Goal: Information Seeking & Learning: Learn about a topic

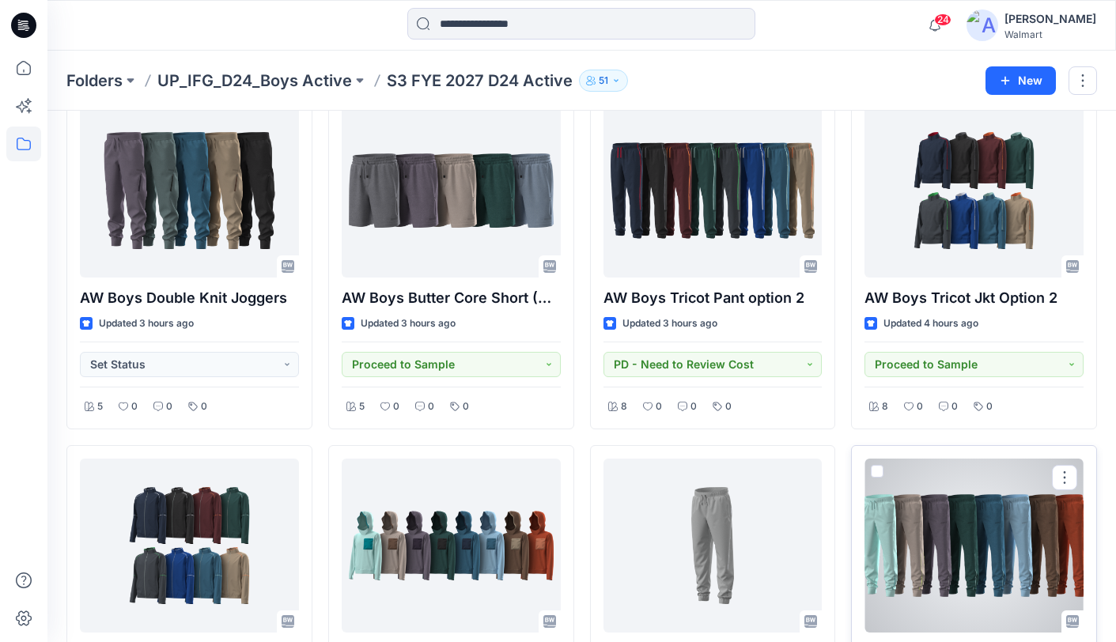
scroll to position [66, 0]
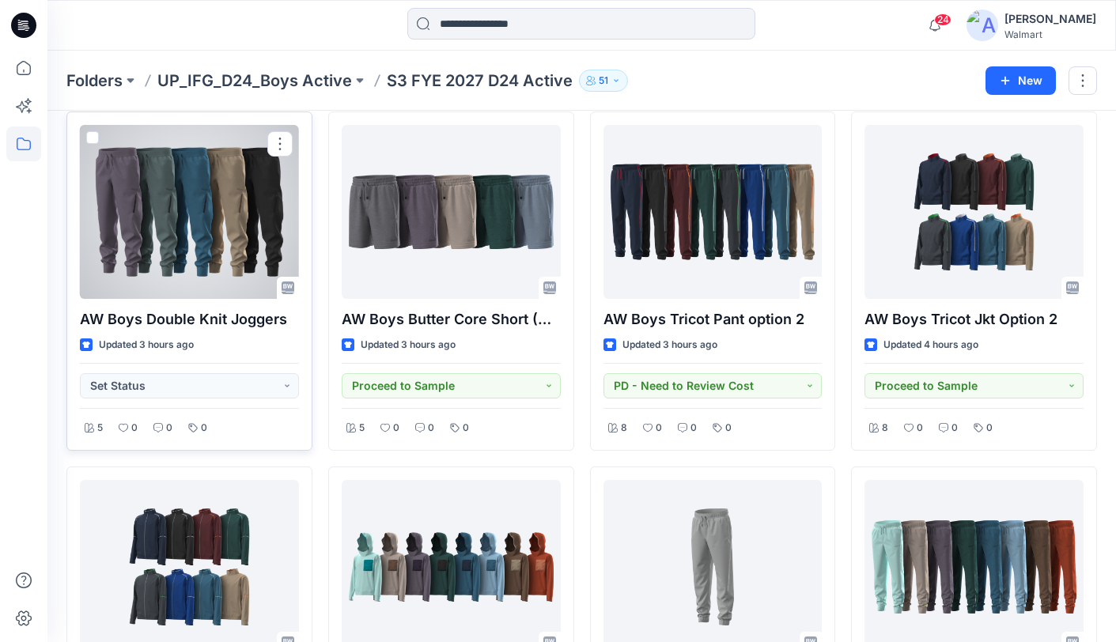
click at [194, 245] on div at bounding box center [189, 212] width 219 height 174
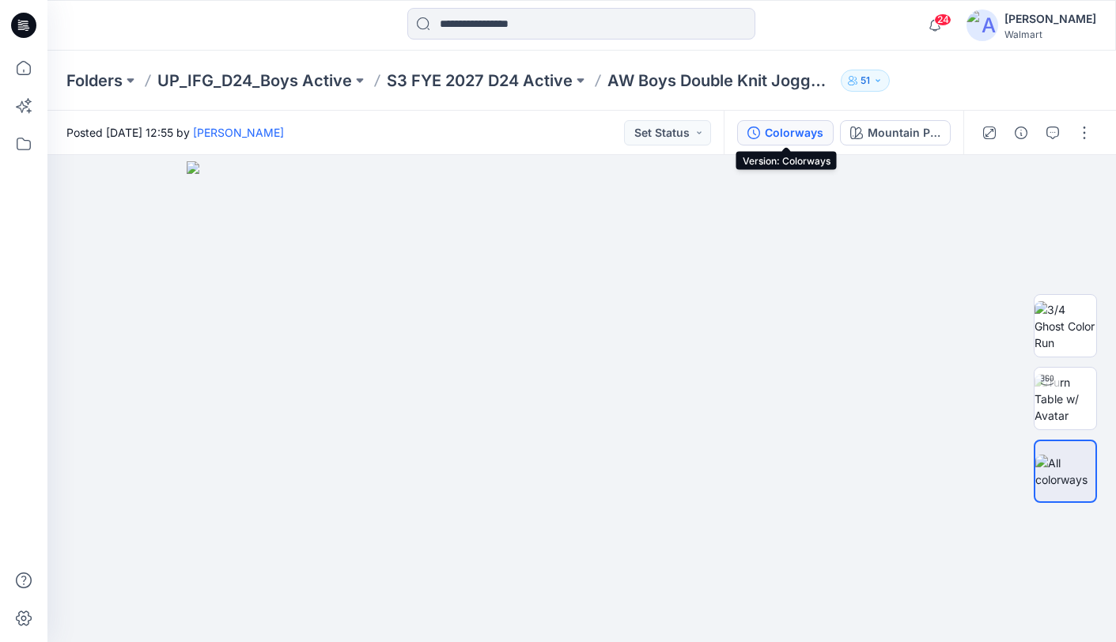
click at [805, 137] on div "Colorways" at bounding box center [794, 132] width 59 height 17
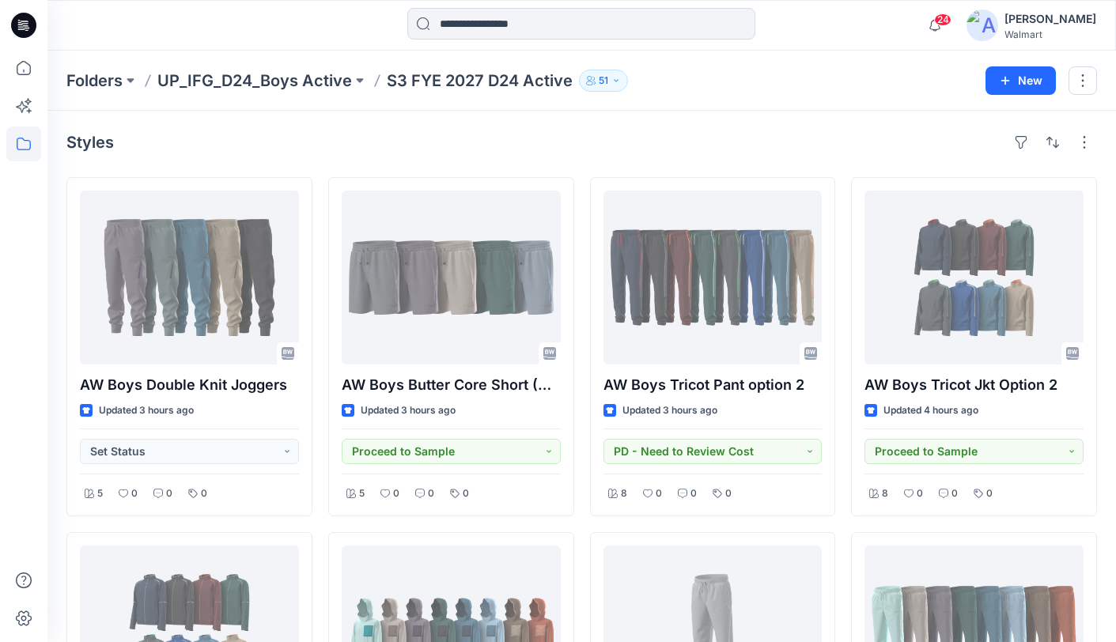
scroll to position [66, 0]
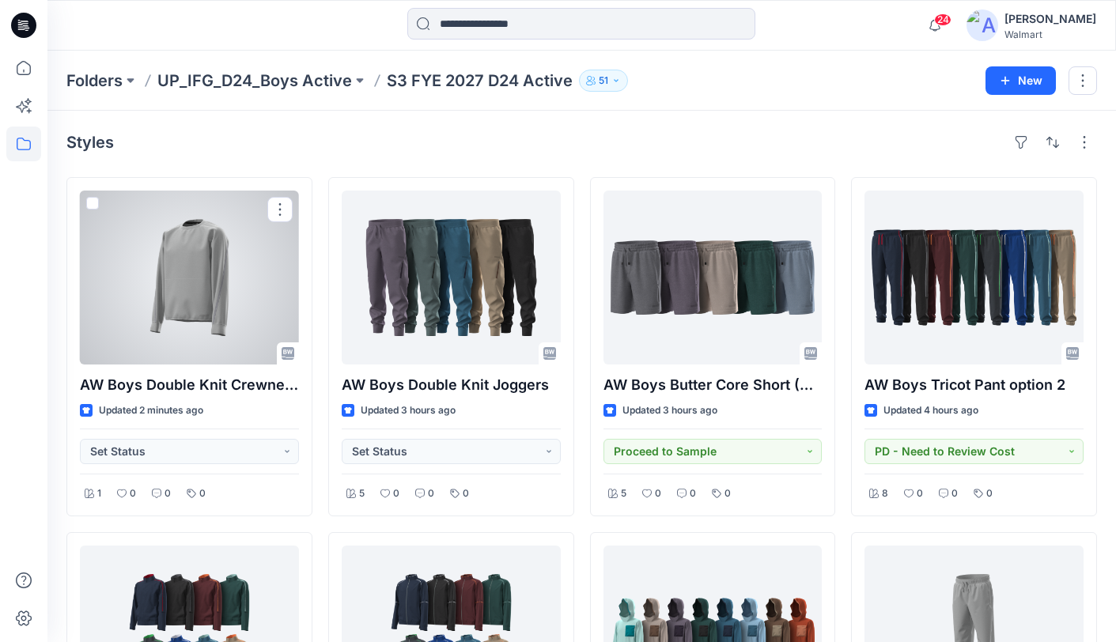
click at [170, 252] on div at bounding box center [189, 278] width 219 height 174
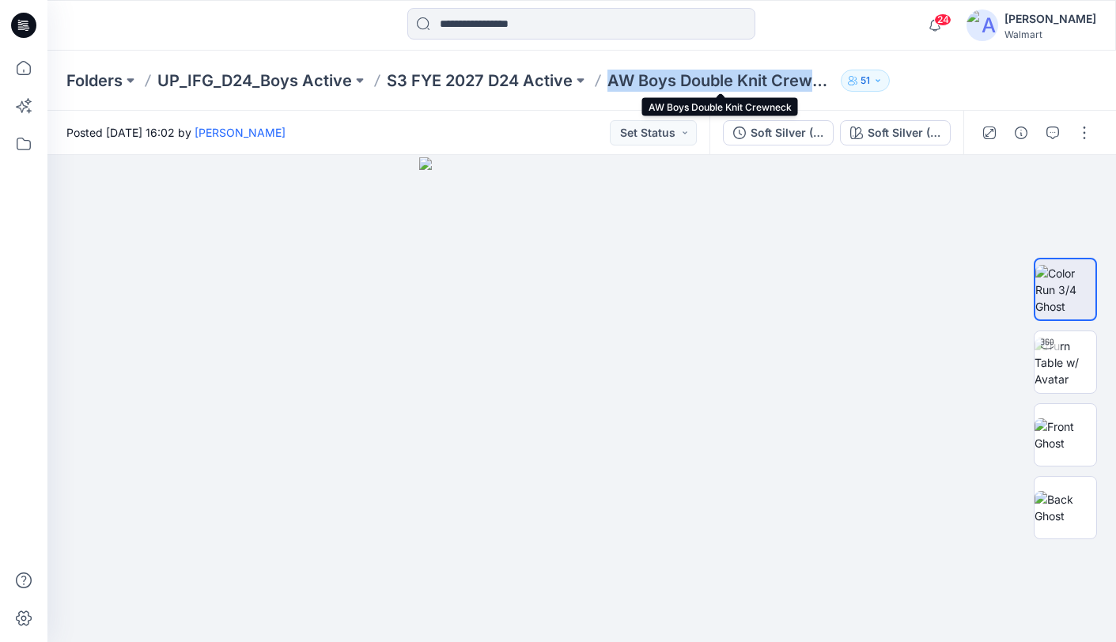
drag, startPoint x: 606, startPoint y: 85, endPoint x: 810, endPoint y: 85, distance: 204.1
click at [810, 85] on div "Folders UP_IFG_D24_Boys Active S3 FYE 2027 D24 Active AW Boys Double Knit Crewn…" at bounding box center [519, 81] width 907 height 22
copy p "AW Boys Double Knit Crew"
click at [1022, 130] on icon "button" at bounding box center [1021, 133] width 13 height 13
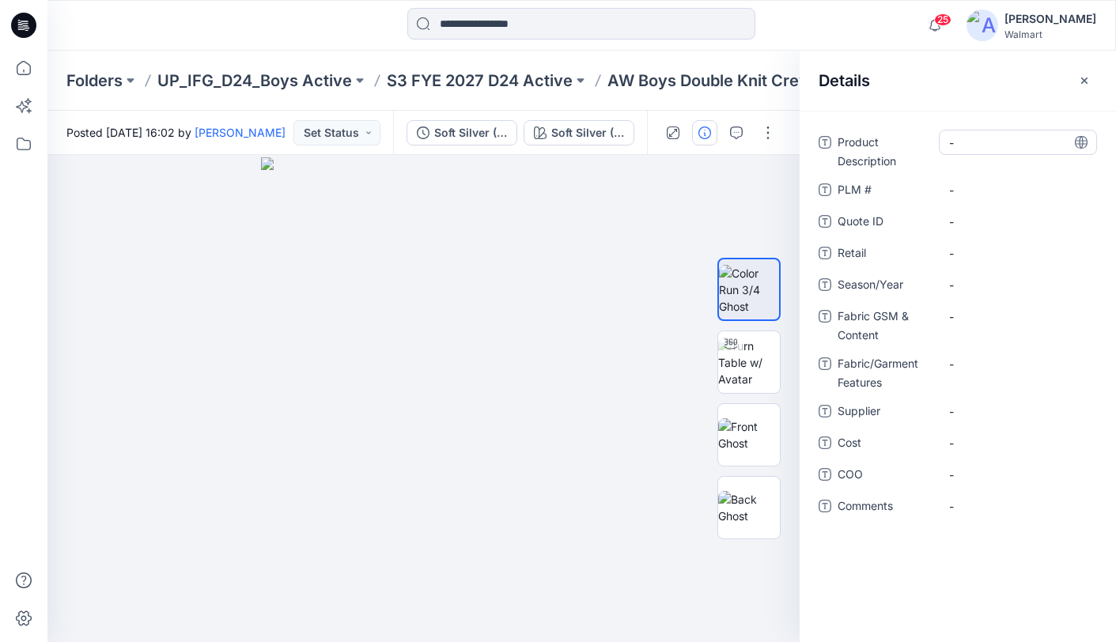
click at [988, 140] on Description "-" at bounding box center [1018, 142] width 138 height 17
drag, startPoint x: 1037, startPoint y: 149, endPoint x: 1006, endPoint y: 145, distance: 31.1
click at [1005, 147] on textarea "**********" at bounding box center [1018, 142] width 158 height 25
click at [949, 149] on textarea "**********" at bounding box center [1018, 142] width 158 height 25
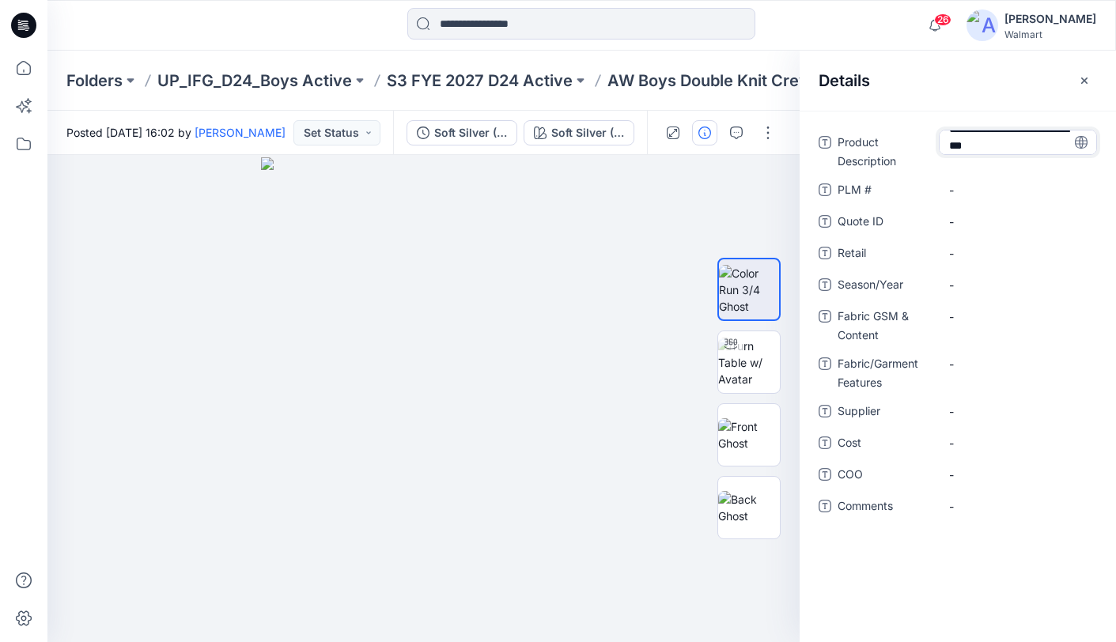
type textarea "**********"
click at [1079, 142] on icon at bounding box center [1081, 142] width 4 height 13
click at [1017, 285] on span "-" at bounding box center [1018, 285] width 138 height 17
type textarea "**********"
click at [1081, 286] on icon at bounding box center [1081, 284] width 13 height 13
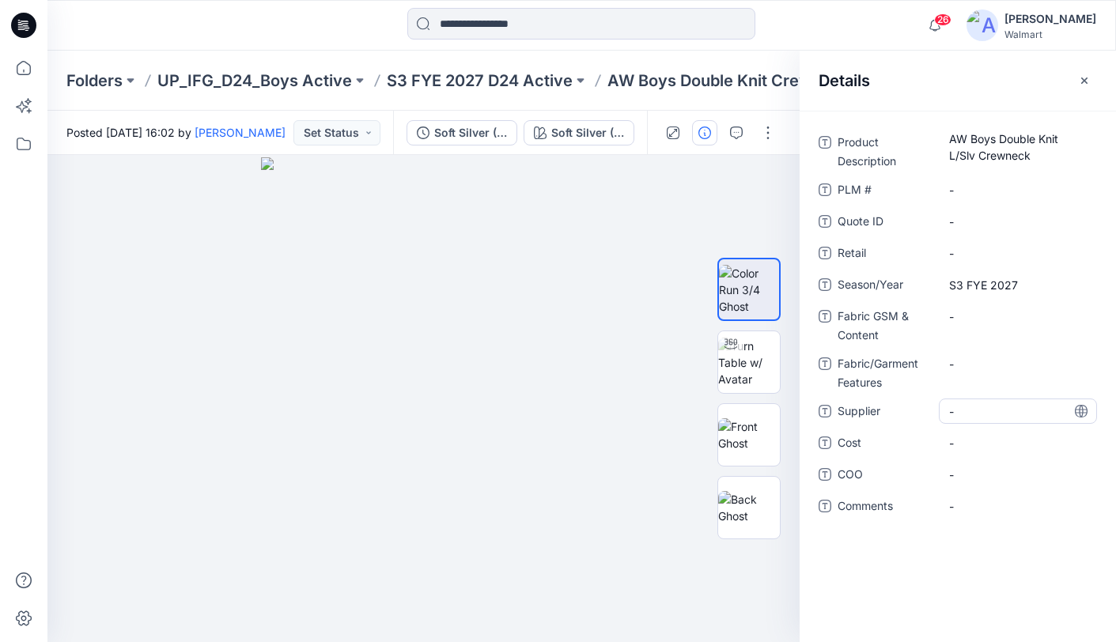
click at [1013, 410] on span "-" at bounding box center [1018, 411] width 138 height 17
type textarea "********"
click at [1084, 413] on icon at bounding box center [1081, 411] width 13 height 13
click at [977, 318] on Content "-" at bounding box center [1018, 316] width 138 height 17
type textarea "**********"
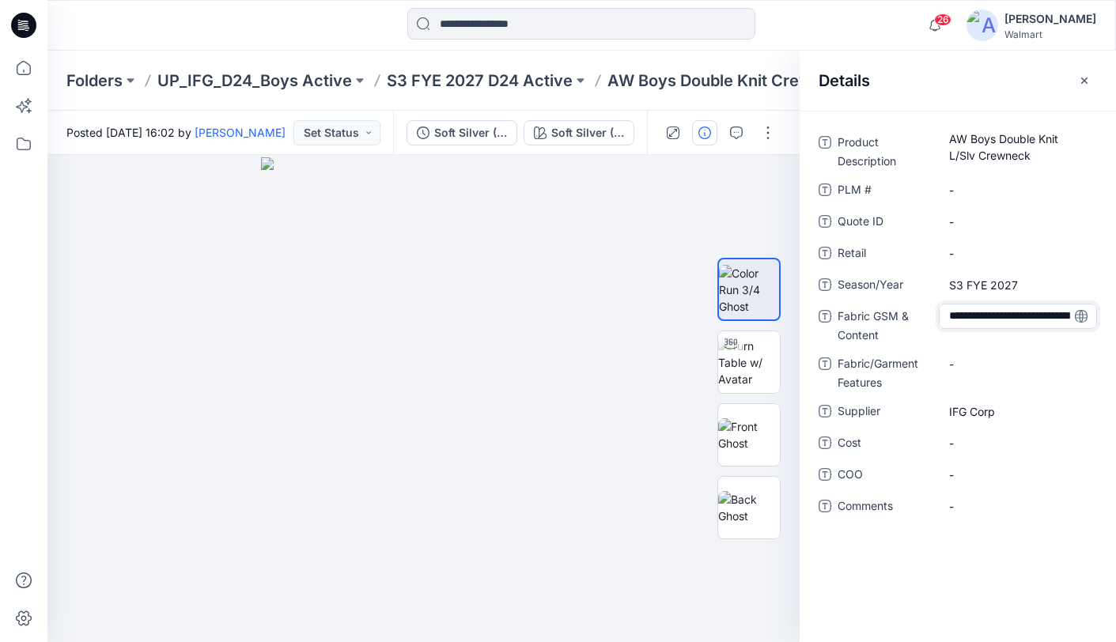
scroll to position [28, 0]
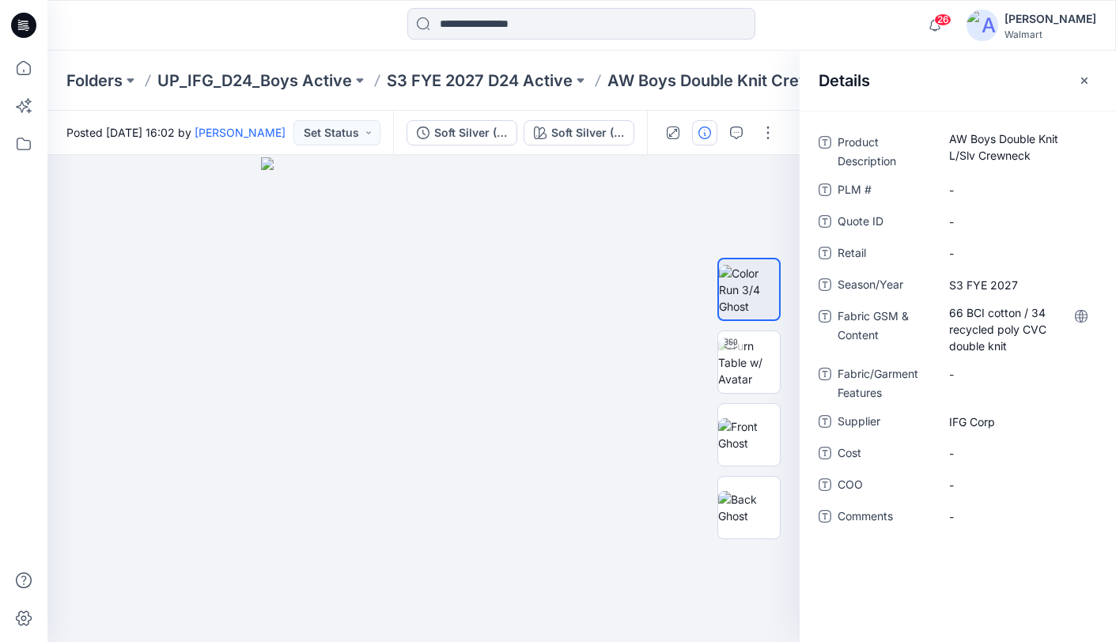
click at [1084, 319] on icon at bounding box center [1081, 316] width 13 height 13
click at [1005, 373] on Features "-" at bounding box center [1018, 374] width 138 height 17
type textarea "**********"
click at [1076, 376] on icon at bounding box center [1081, 374] width 13 height 13
click at [1084, 373] on icon at bounding box center [1081, 374] width 13 height 13
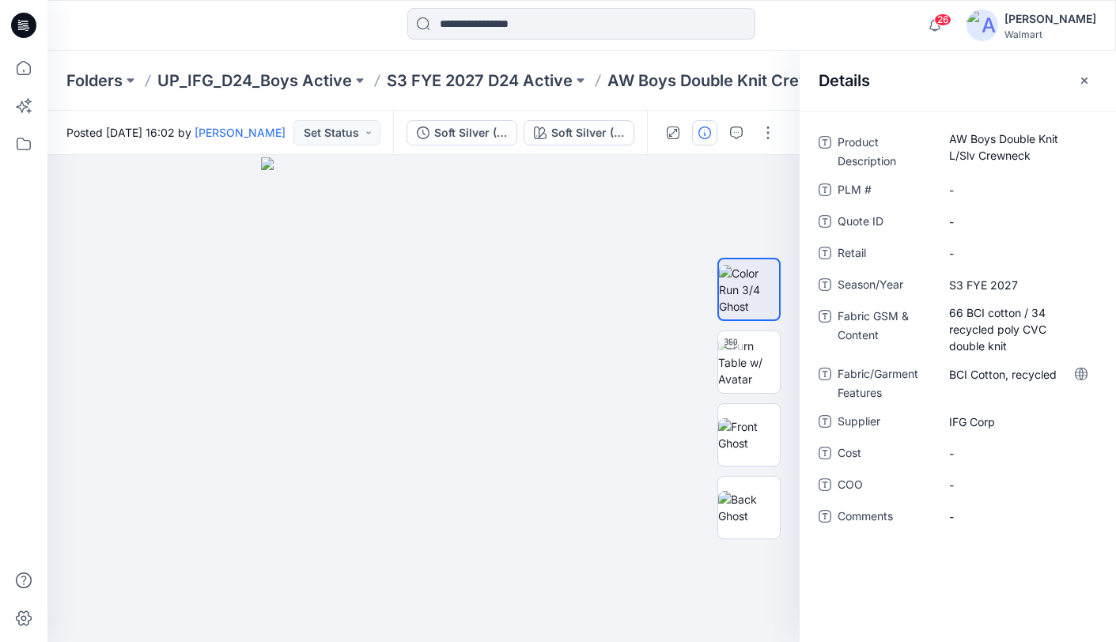
click at [1082, 375] on icon at bounding box center [1081, 374] width 4 height 13
click at [458, 68] on div "Folders UP_IFG_D24_Boys Active S3 FYE 2027 D24 Active AW Boys Double Knit Crewn…" at bounding box center [581, 81] width 1069 height 60
click at [476, 78] on p "S3 FYE 2027 D24 Active" at bounding box center [480, 81] width 186 height 22
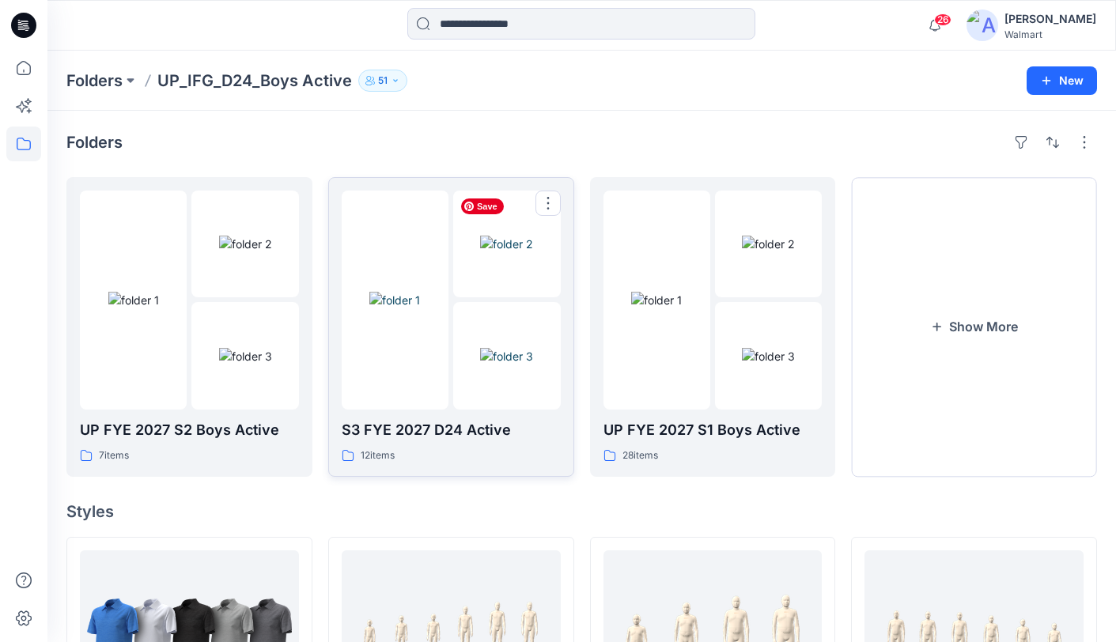
click at [480, 252] on img at bounding box center [506, 244] width 53 height 17
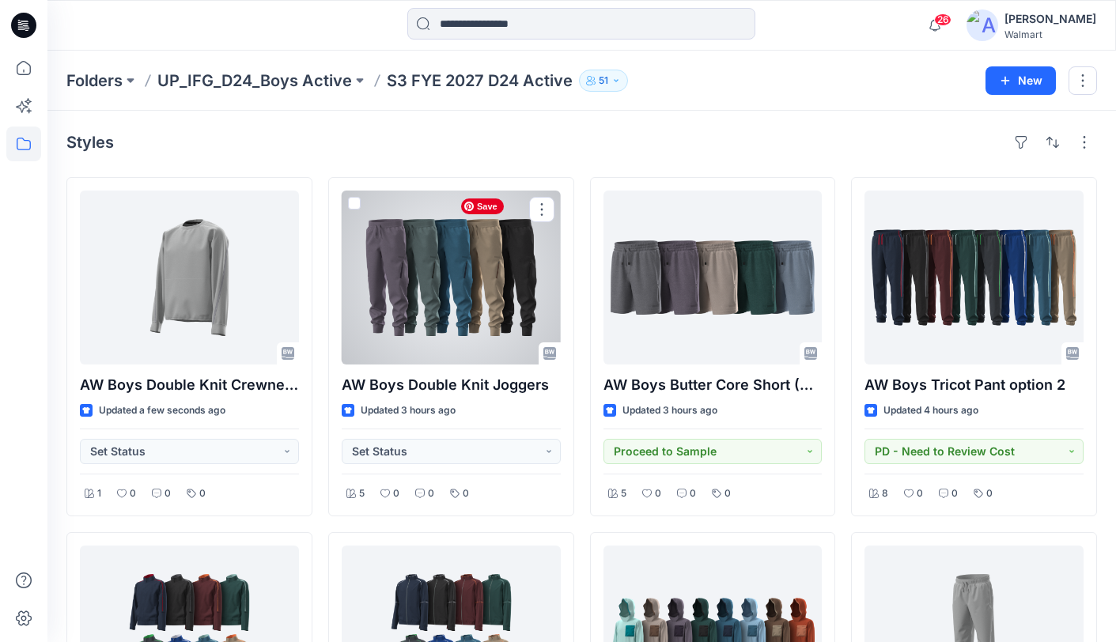
click at [474, 297] on div at bounding box center [451, 278] width 219 height 174
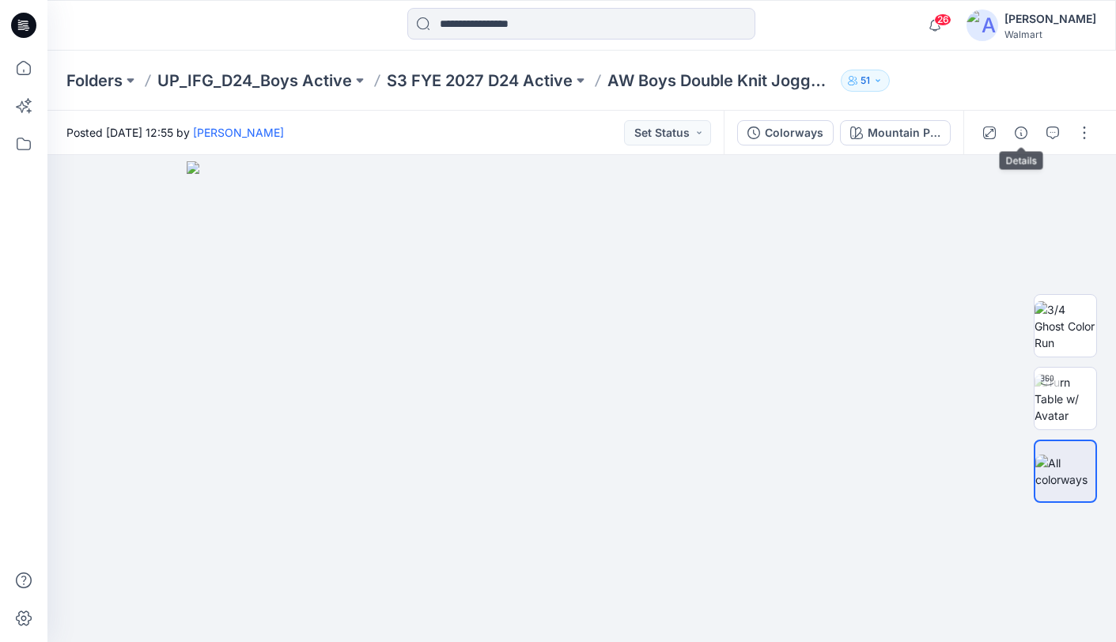
click at [1020, 132] on icon "button" at bounding box center [1021, 133] width 13 height 13
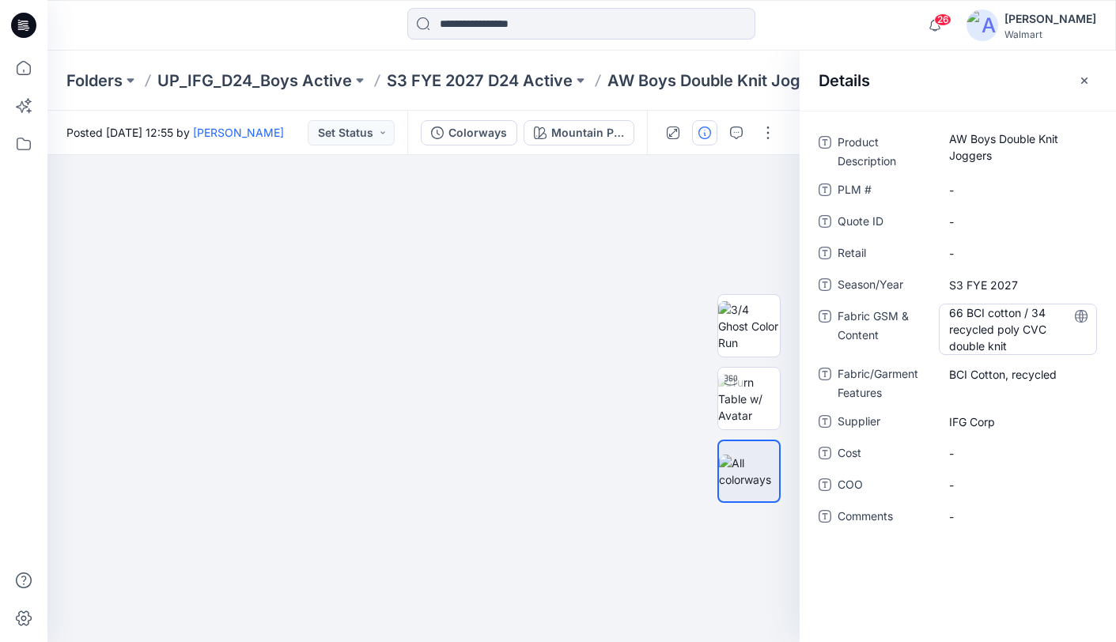
click at [973, 331] on Content "66 BCI cotton / 34 recycled poly CVC double knit" at bounding box center [1018, 330] width 138 height 50
drag, startPoint x: 1015, startPoint y: 349, endPoint x: 949, endPoint y: 306, distance: 78.3
click at [948, 308] on textarea "**********" at bounding box center [1018, 329] width 158 height 50
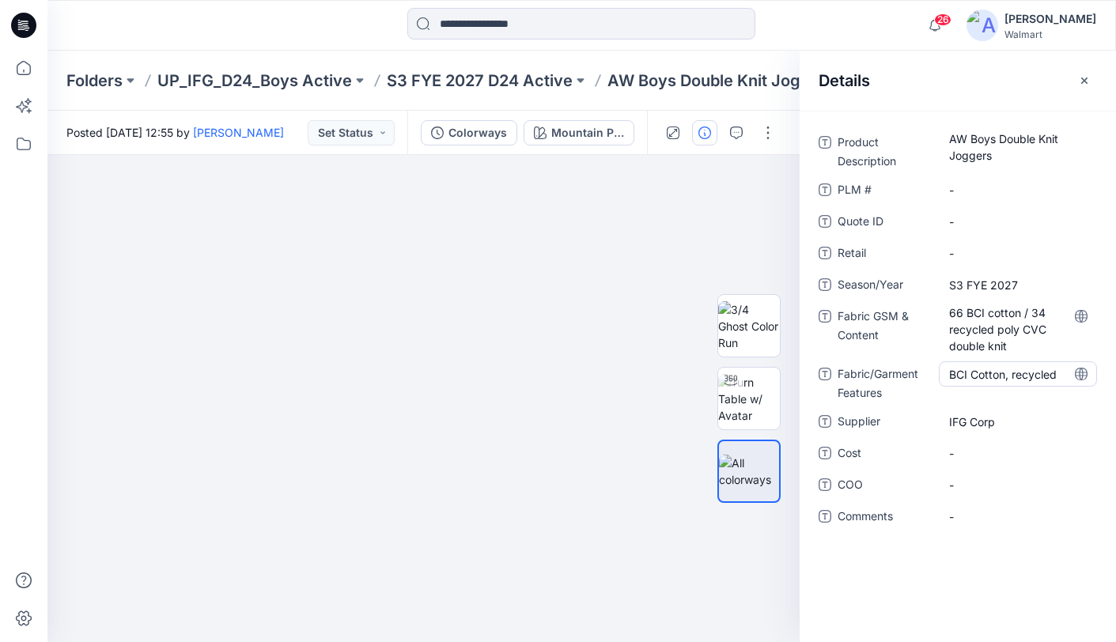
click at [1020, 374] on Features "BCI Cotton, recycled" at bounding box center [1018, 374] width 138 height 17
drag, startPoint x: 1035, startPoint y: 372, endPoint x: 914, endPoint y: 370, distance: 120.2
click at [906, 376] on div "**********" at bounding box center [958, 381] width 278 height 41
click at [470, 82] on p "S3 FYE 2027 D24 Active" at bounding box center [480, 81] width 186 height 22
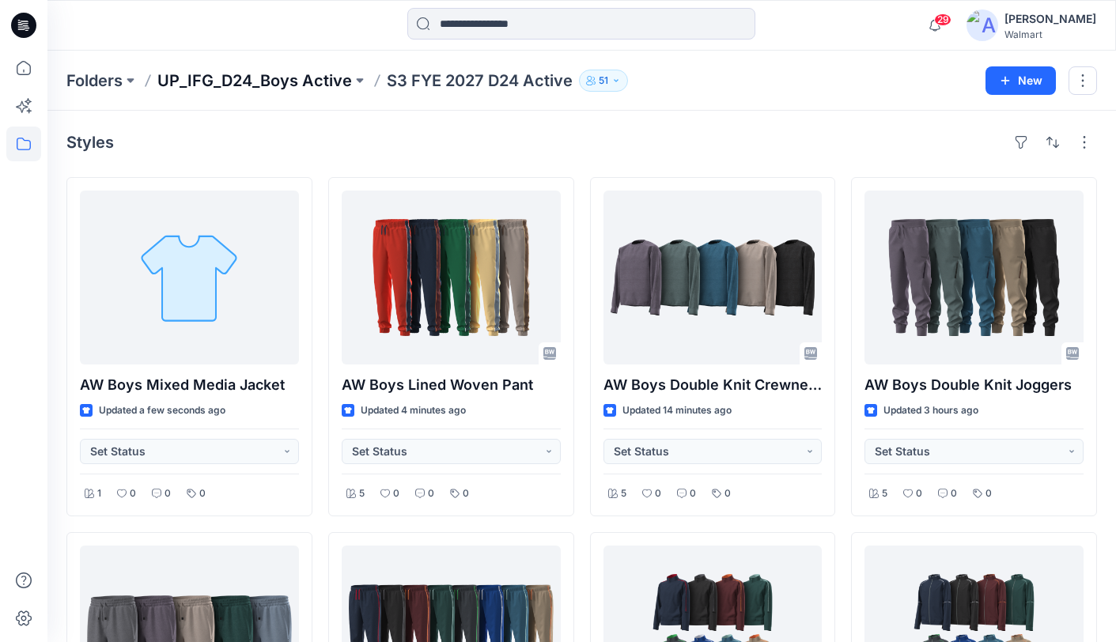
click at [267, 84] on p "UP_IFG_D24_Boys Active" at bounding box center [254, 81] width 195 height 22
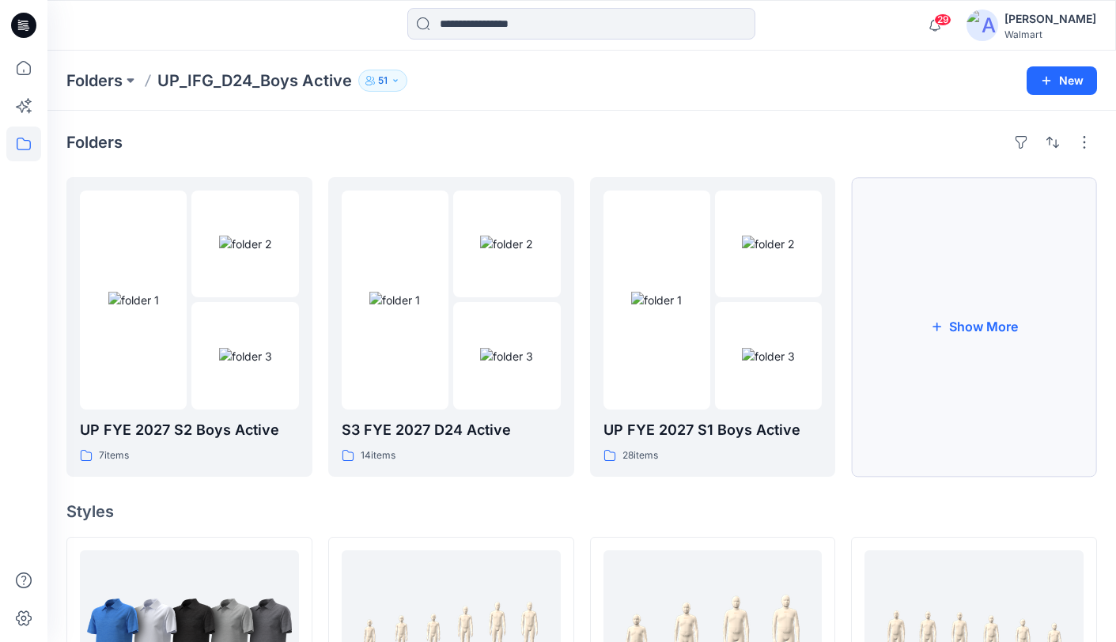
click at [950, 335] on button "Show More" at bounding box center [974, 327] width 246 height 300
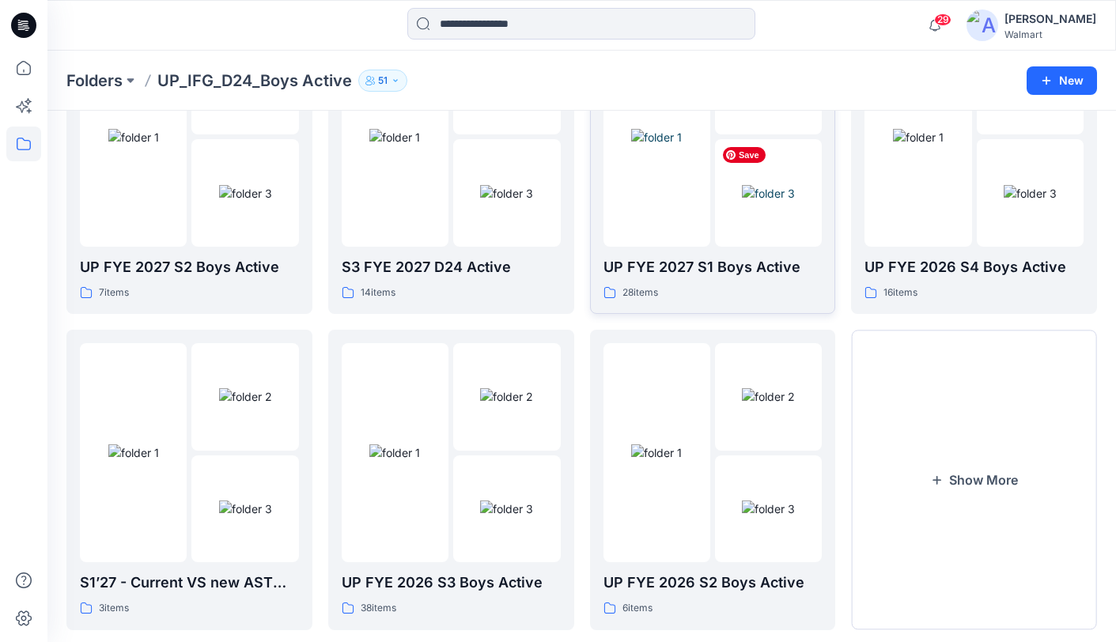
scroll to position [199, 0]
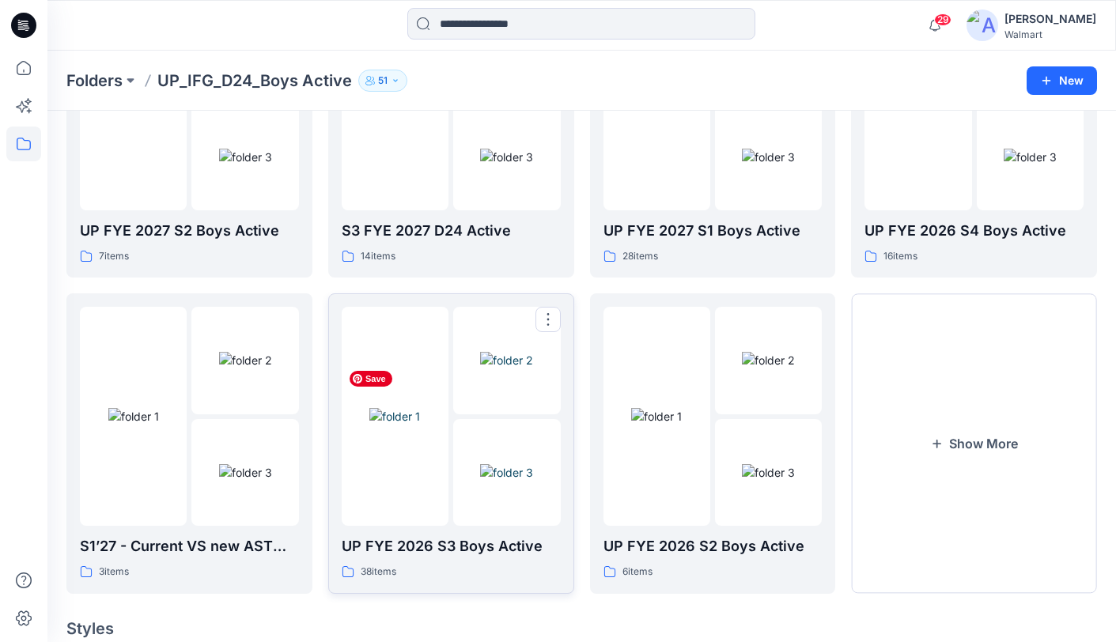
click at [420, 425] on img at bounding box center [394, 416] width 51 height 17
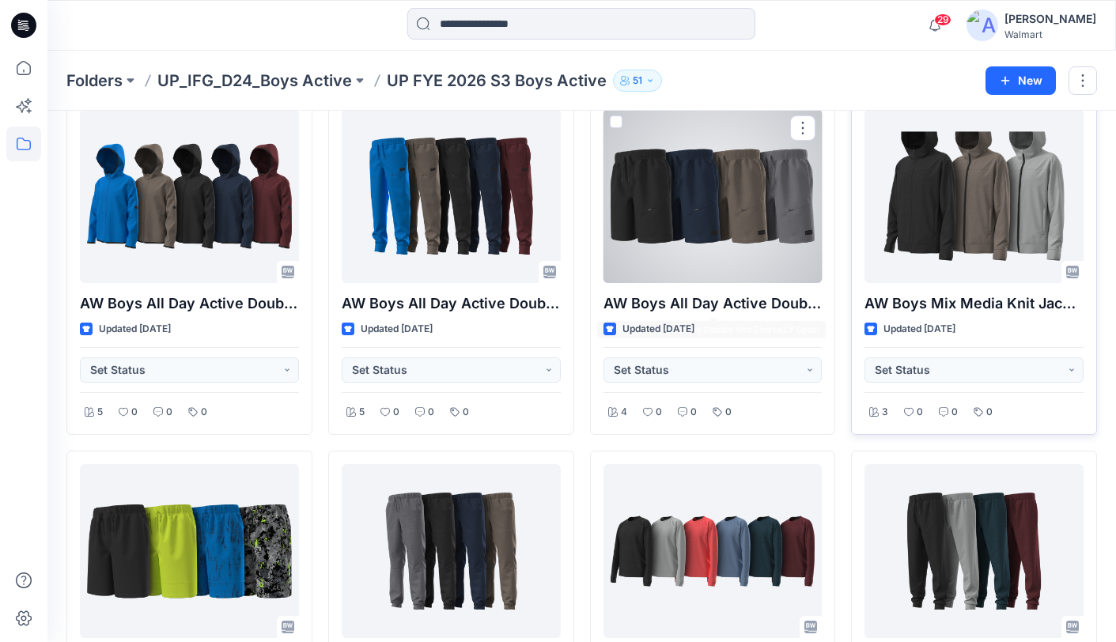
scroll to position [68, 0]
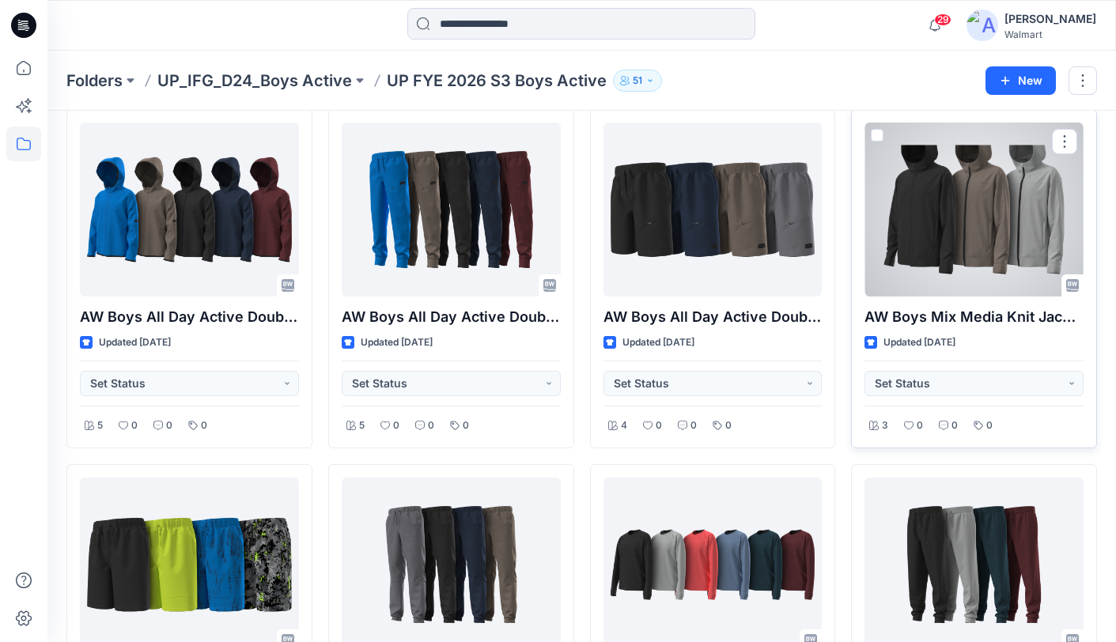
click at [986, 249] on div at bounding box center [974, 210] width 219 height 174
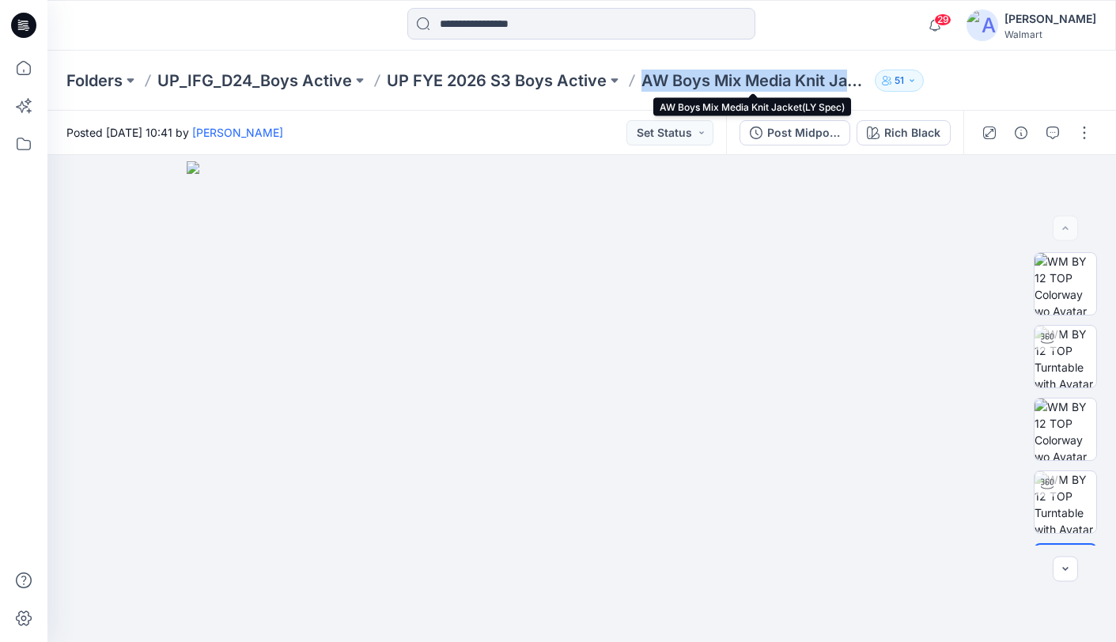
drag, startPoint x: 642, startPoint y: 81, endPoint x: 844, endPoint y: 85, distance: 201.7
click at [856, 86] on p "AW Boys Mix Media Knit Jacket(LY Spec)" at bounding box center [754, 81] width 227 height 22
click at [1020, 136] on icon "button" at bounding box center [1021, 133] width 13 height 13
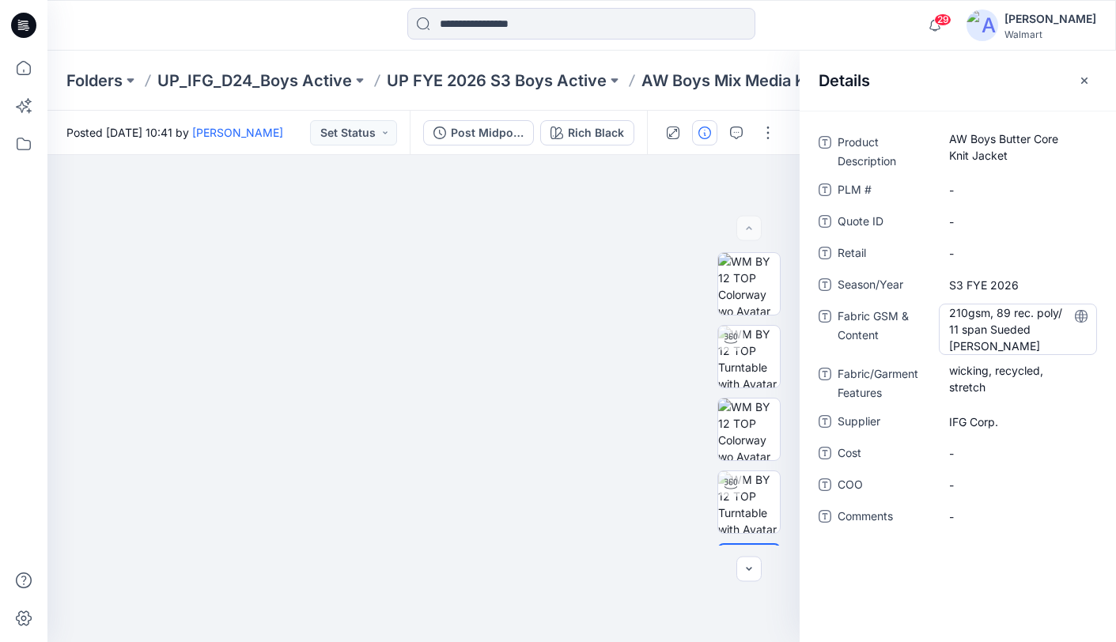
click at [998, 334] on Content "210gsm, 89 rec. poly/ 11 span Sueded [PERSON_NAME]" at bounding box center [1018, 330] width 138 height 50
drag, startPoint x: 1003, startPoint y: 349, endPoint x: 922, endPoint y: 301, distance: 93.6
click at [922, 302] on div "**********" at bounding box center [958, 338] width 278 height 417
drag, startPoint x: 997, startPoint y: 384, endPoint x: 940, endPoint y: 369, distance: 58.1
click at [940, 369] on div "wicking, recycled, stretch" at bounding box center [1018, 378] width 158 height 35
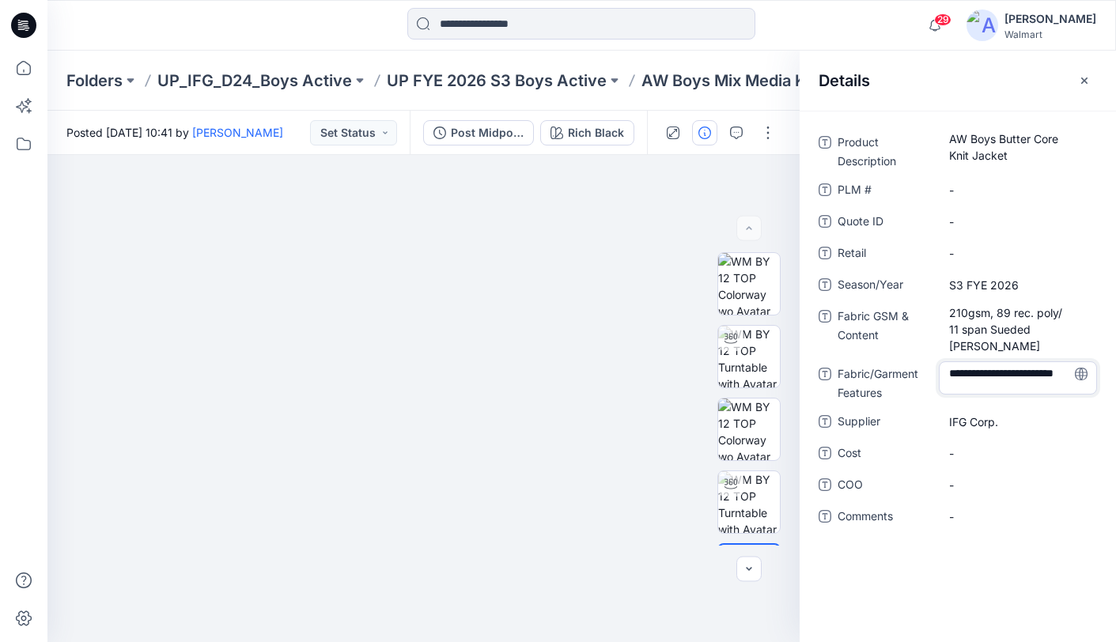
scroll to position [5, 0]
drag, startPoint x: 989, startPoint y: 394, endPoint x: 940, endPoint y: 372, distance: 53.8
click at [940, 372] on textarea "**********" at bounding box center [1018, 377] width 158 height 33
click at [981, 421] on span "IFG Corp." at bounding box center [1018, 422] width 138 height 17
drag, startPoint x: 993, startPoint y: 422, endPoint x: 930, endPoint y: 416, distance: 63.5
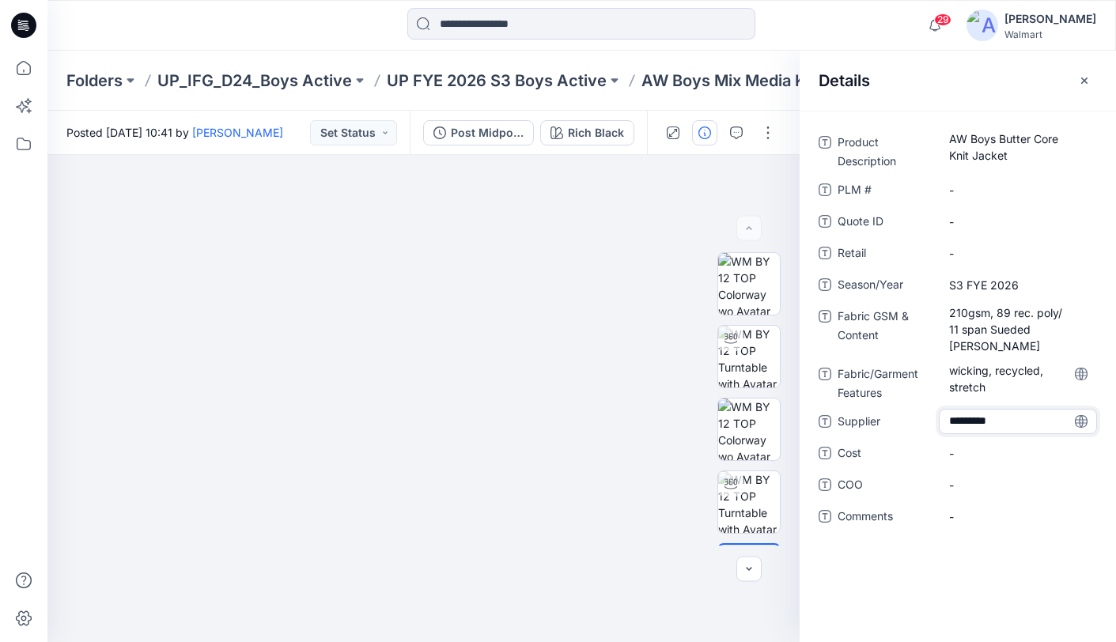
click at [933, 417] on div "Supplier *********" at bounding box center [958, 421] width 278 height 25
click at [299, 81] on p "UP_IFG_D24_Boys Active" at bounding box center [254, 81] width 195 height 22
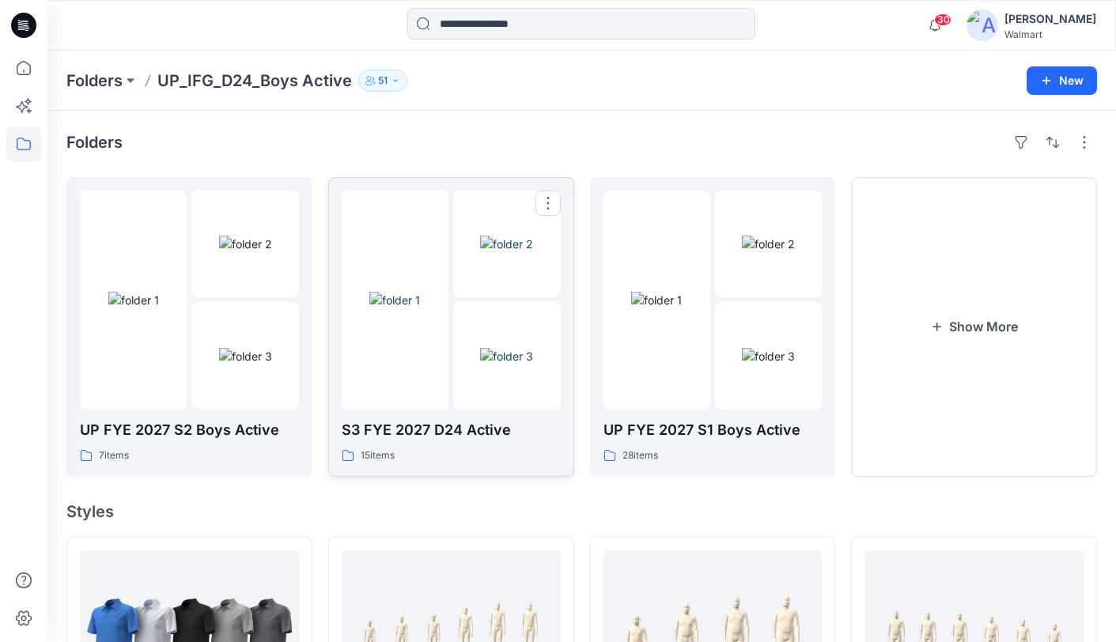
click at [452, 263] on div at bounding box center [451, 300] width 219 height 219
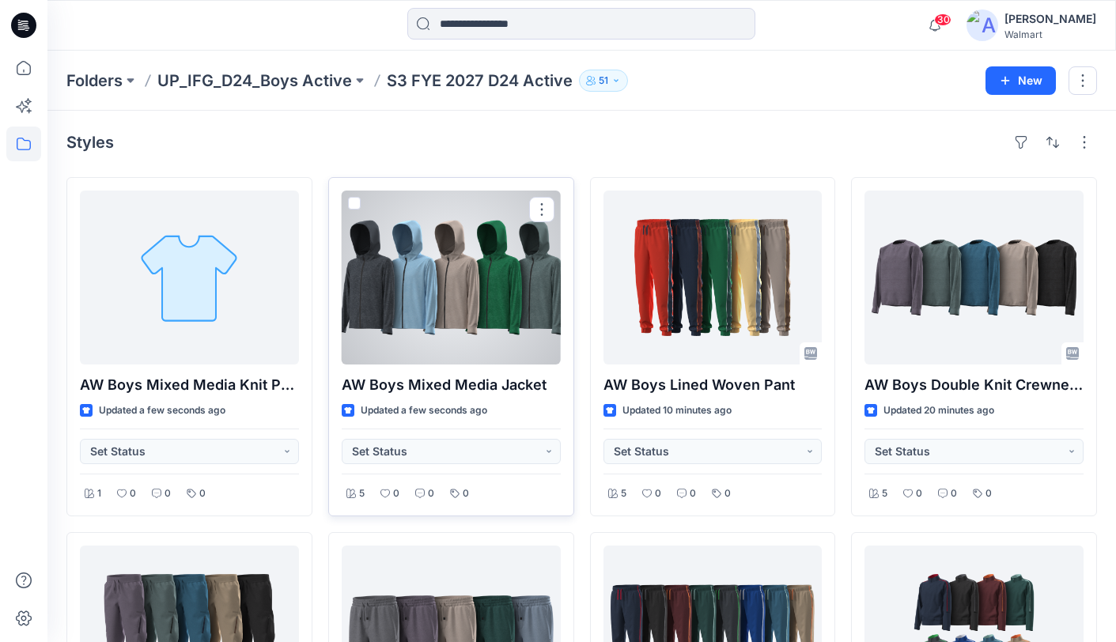
click at [466, 285] on div at bounding box center [451, 278] width 219 height 174
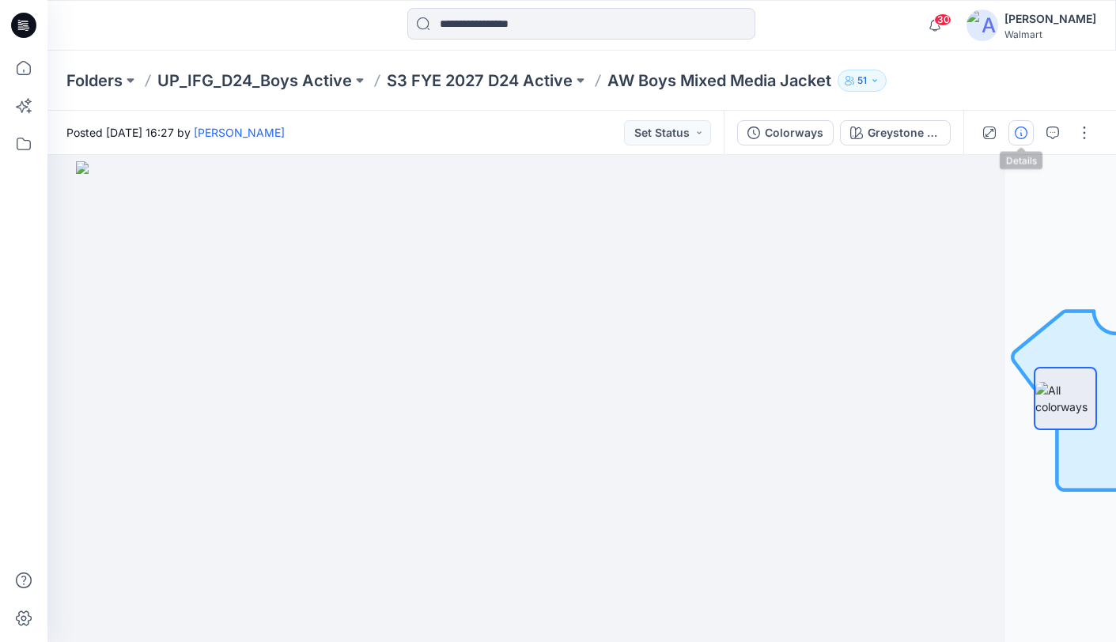
click at [1020, 134] on icon "button" at bounding box center [1021, 133] width 13 height 13
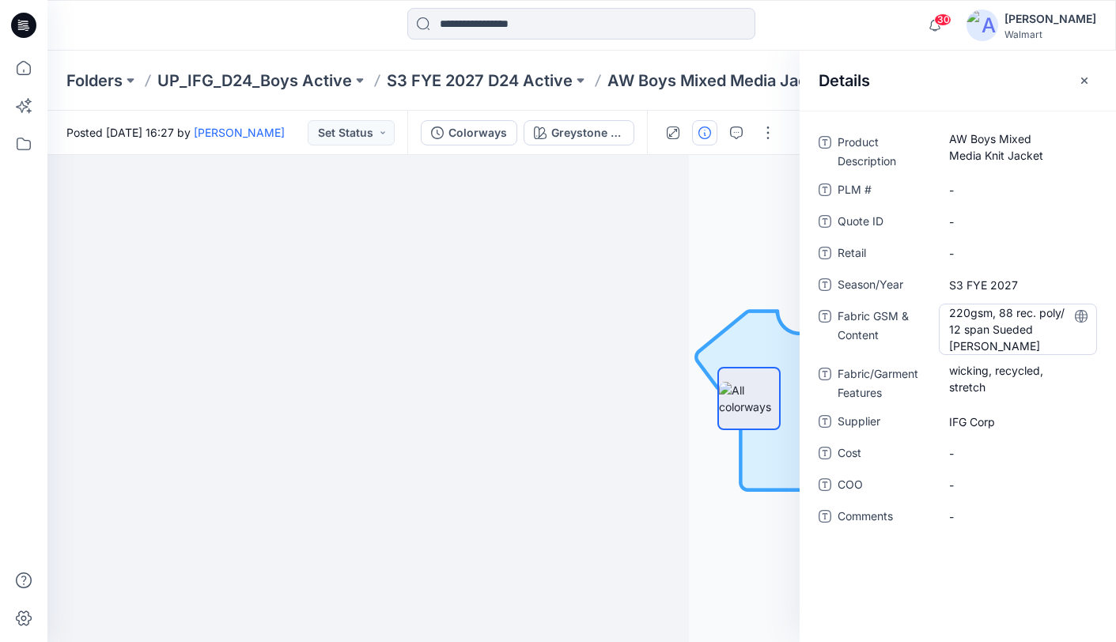
click at [998, 342] on Content "220gsm, 88 rec. poly/ 12 span Sueded [PERSON_NAME]" at bounding box center [1018, 330] width 138 height 50
drag, startPoint x: 952, startPoint y: 316, endPoint x: 1059, endPoint y: 350, distance: 113.1
click at [1059, 358] on div "**********" at bounding box center [958, 338] width 278 height 417
drag, startPoint x: 964, startPoint y: 381, endPoint x: 945, endPoint y: 371, distance: 21.6
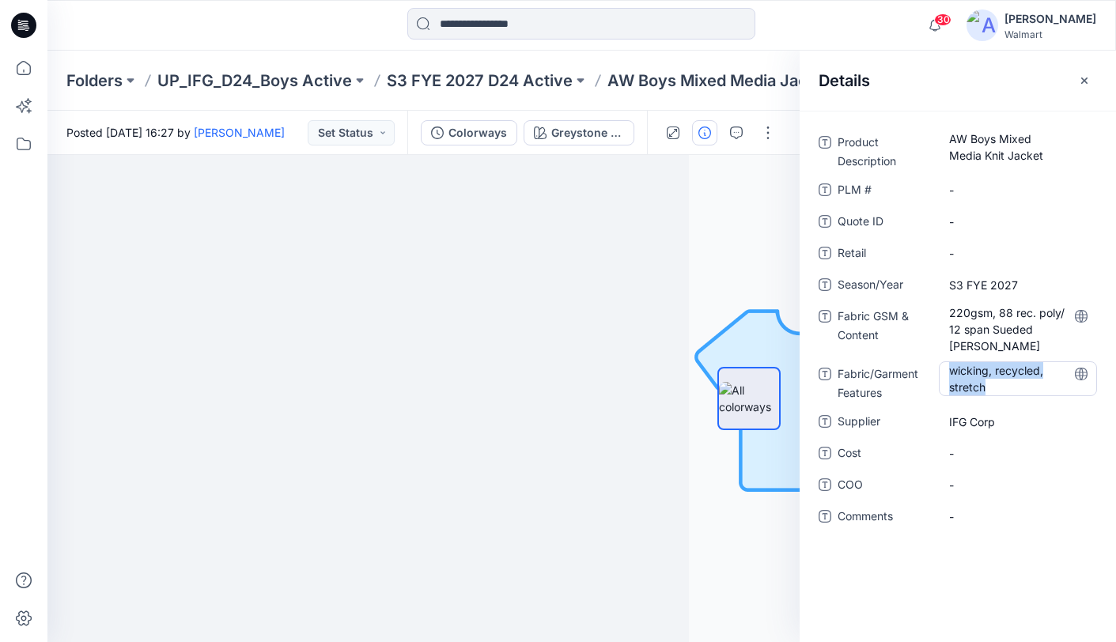
click at [945, 371] on div "wicking, recycled, stretch" at bounding box center [1018, 378] width 158 height 35
drag, startPoint x: 974, startPoint y: 384, endPoint x: 936, endPoint y: 369, distance: 41.1
click at [936, 370] on div "**********" at bounding box center [958, 381] width 278 height 41
click at [685, 84] on p "AW Boys Mixed Media Jacket" at bounding box center [719, 81] width 224 height 22
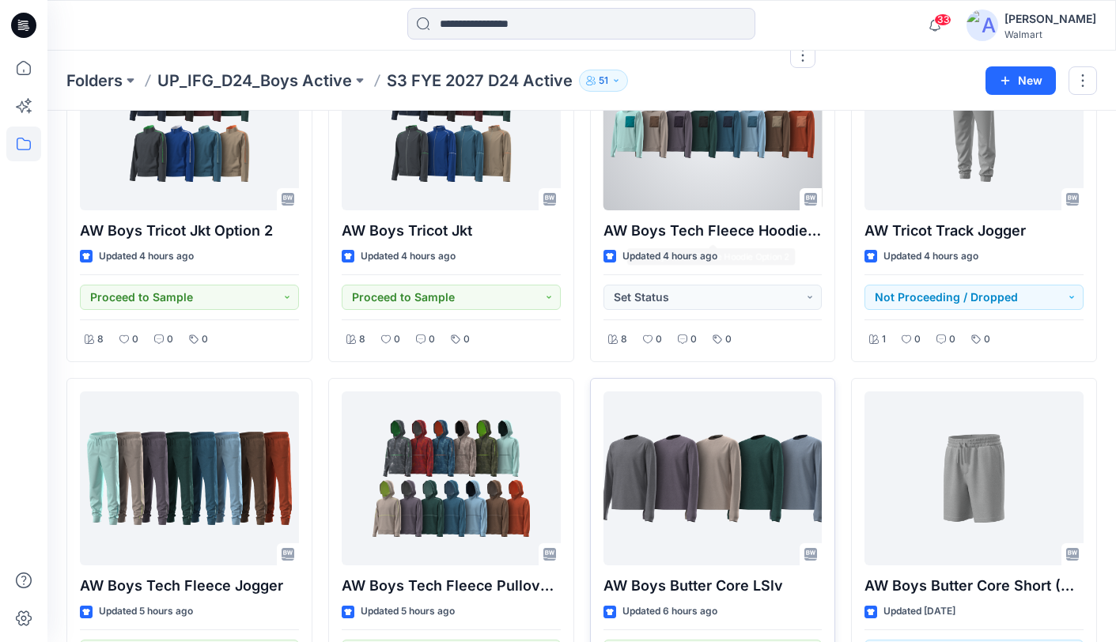
scroll to position [959, 0]
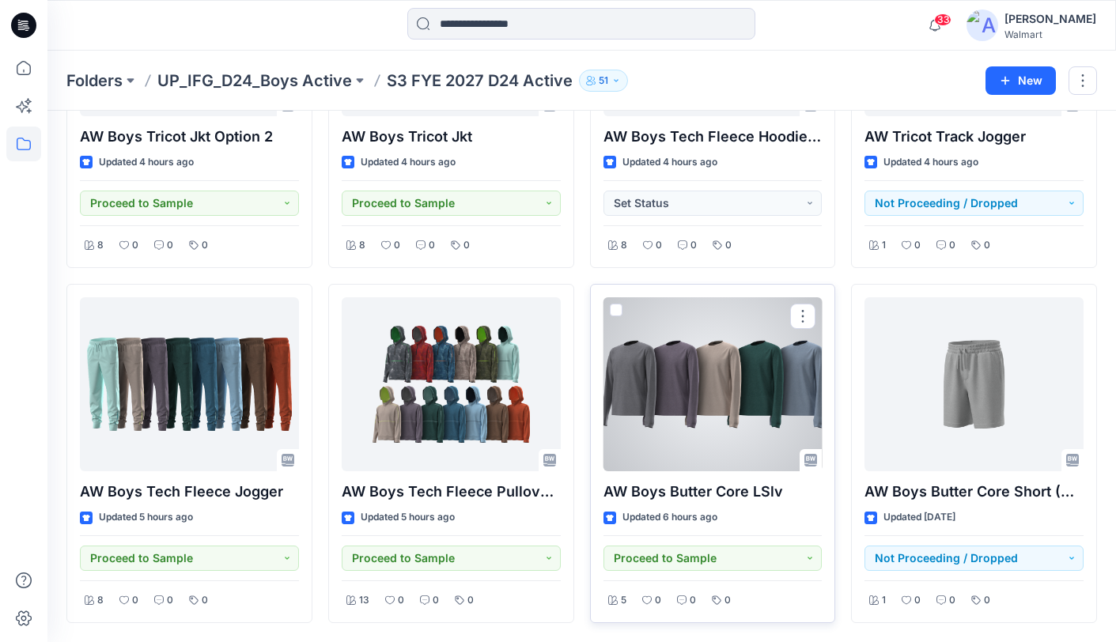
click at [707, 399] on div at bounding box center [713, 384] width 219 height 174
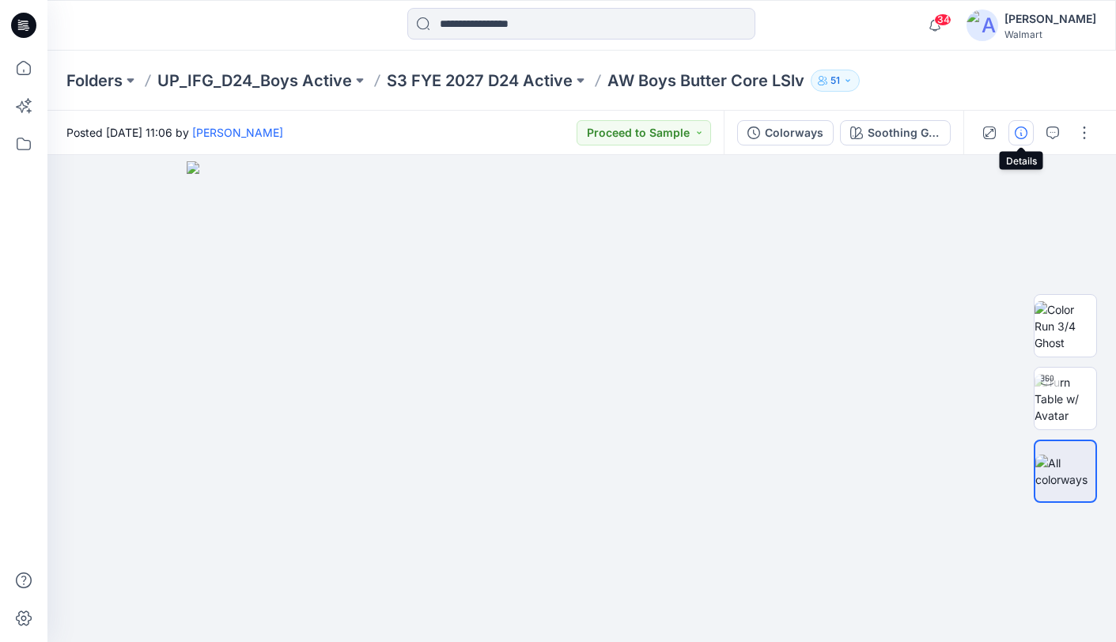
click at [1018, 137] on icon "button" at bounding box center [1021, 133] width 13 height 13
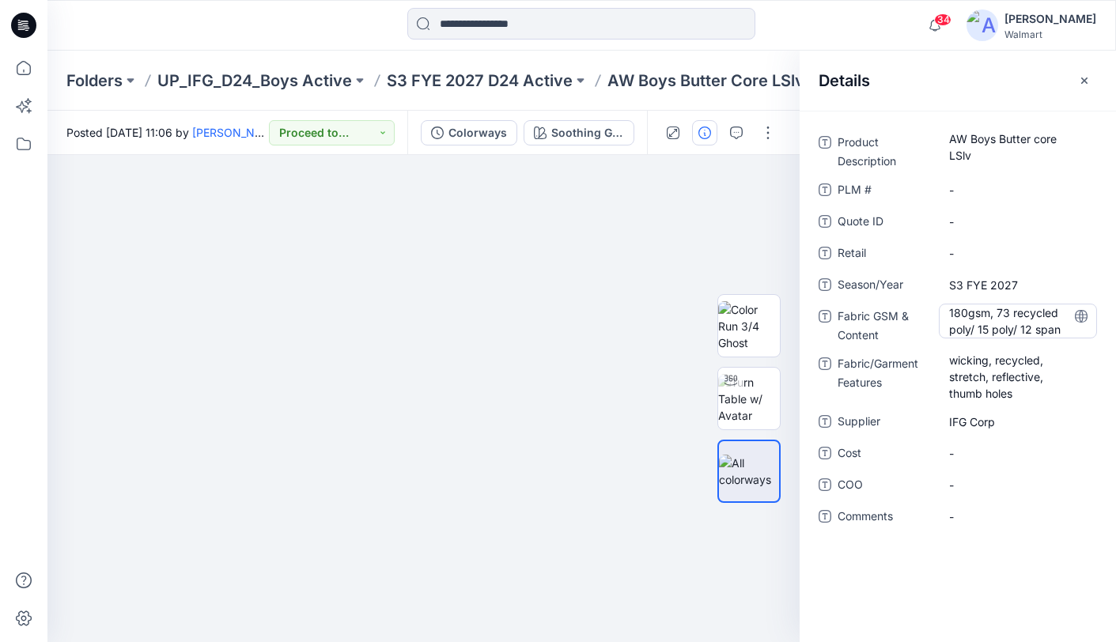
click at [989, 324] on Content "180gsm, 73 recycled poly/ 15 poly/ 12 span" at bounding box center [1018, 321] width 138 height 33
drag, startPoint x: 953, startPoint y: 318, endPoint x: 1072, endPoint y: 328, distance: 119.1
click at [1061, 340] on div "**********" at bounding box center [1018, 324] width 158 height 41
click at [1002, 373] on Features "wicking, recycled, stretch, reflective, thumb holes" at bounding box center [1018, 377] width 138 height 50
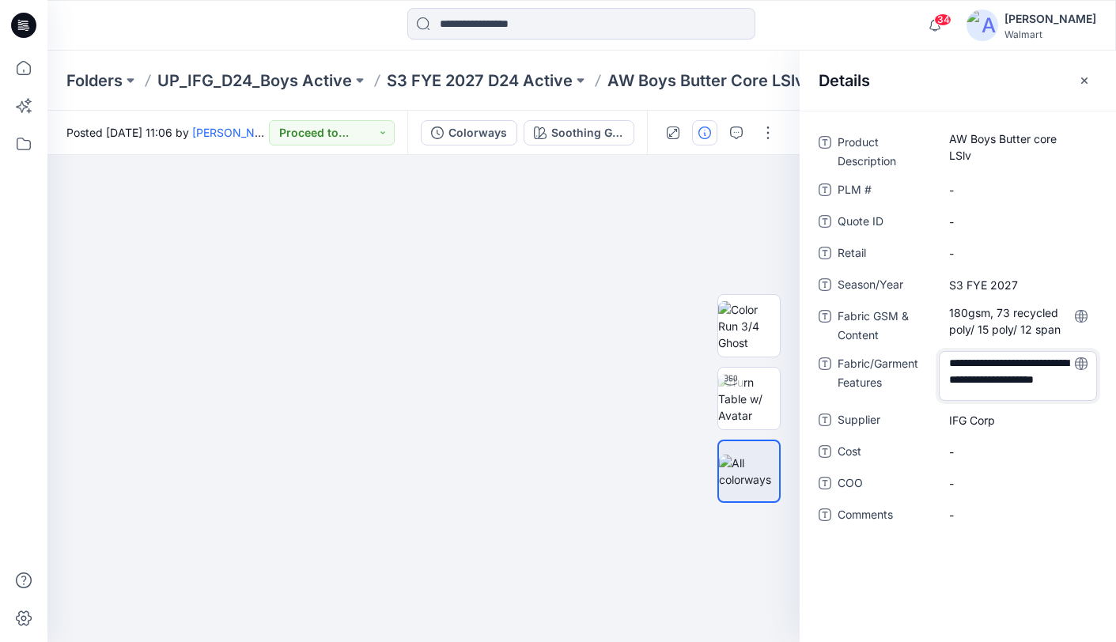
drag, startPoint x: 1038, startPoint y: 381, endPoint x: 944, endPoint y: 351, distance: 98.8
click at [938, 363] on div "**********" at bounding box center [958, 376] width 278 height 50
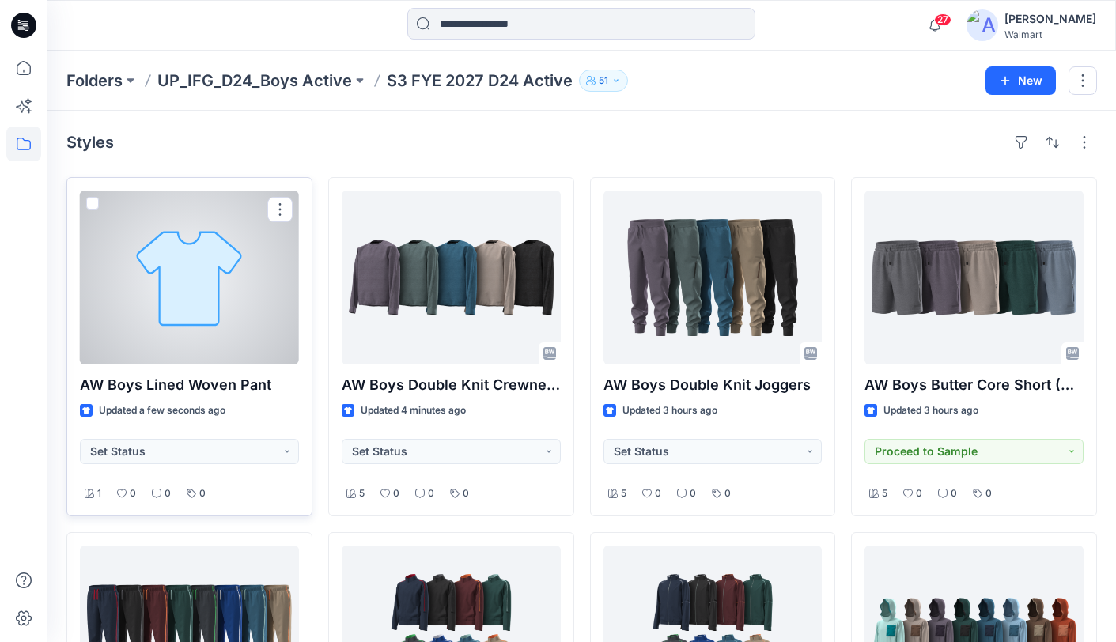
click at [228, 297] on div at bounding box center [189, 278] width 219 height 174
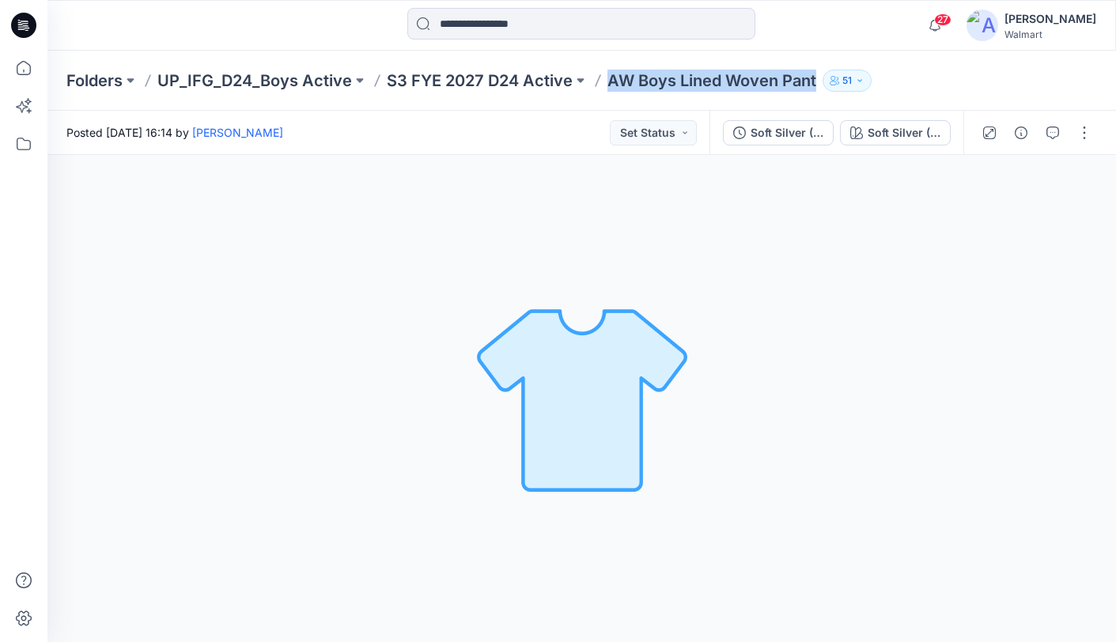
drag, startPoint x: 608, startPoint y: 83, endPoint x: 814, endPoint y: 83, distance: 205.6
click at [815, 78] on p "AW Boys Lined Woven Pant" at bounding box center [711, 81] width 209 height 22
copy p "AW Boys Lined Woven Pant"
click at [1018, 134] on icon "button" at bounding box center [1021, 133] width 13 height 13
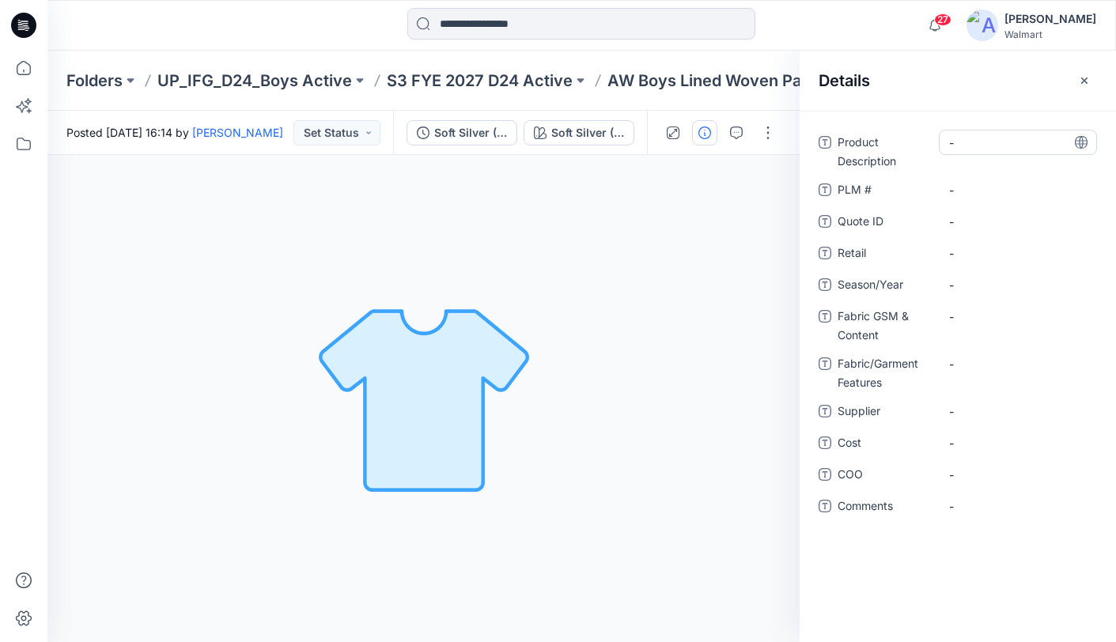
click at [992, 142] on Description "-" at bounding box center [1018, 142] width 138 height 17
type textarea "**********"
click at [1084, 142] on icon at bounding box center [1081, 142] width 13 height 13
click at [1028, 409] on span "-" at bounding box center [1018, 411] width 138 height 17
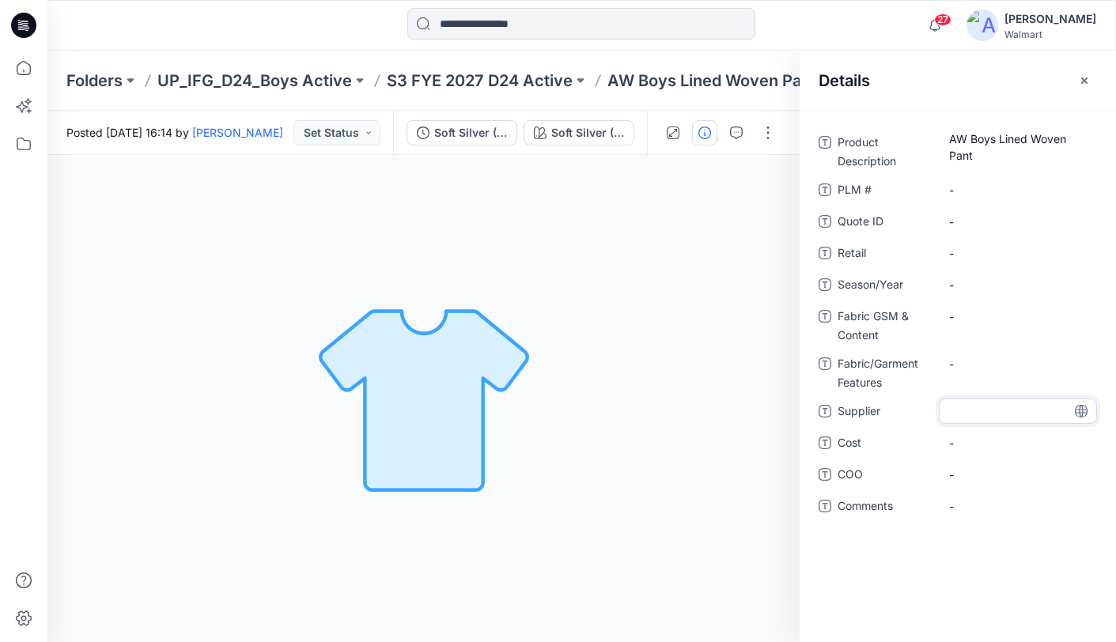
type textarea "********"
click at [1082, 410] on icon at bounding box center [1081, 411] width 4 height 13
click at [1009, 282] on span "-" at bounding box center [1018, 285] width 138 height 17
type textarea "**********"
click at [1084, 286] on icon at bounding box center [1081, 284] width 13 height 13
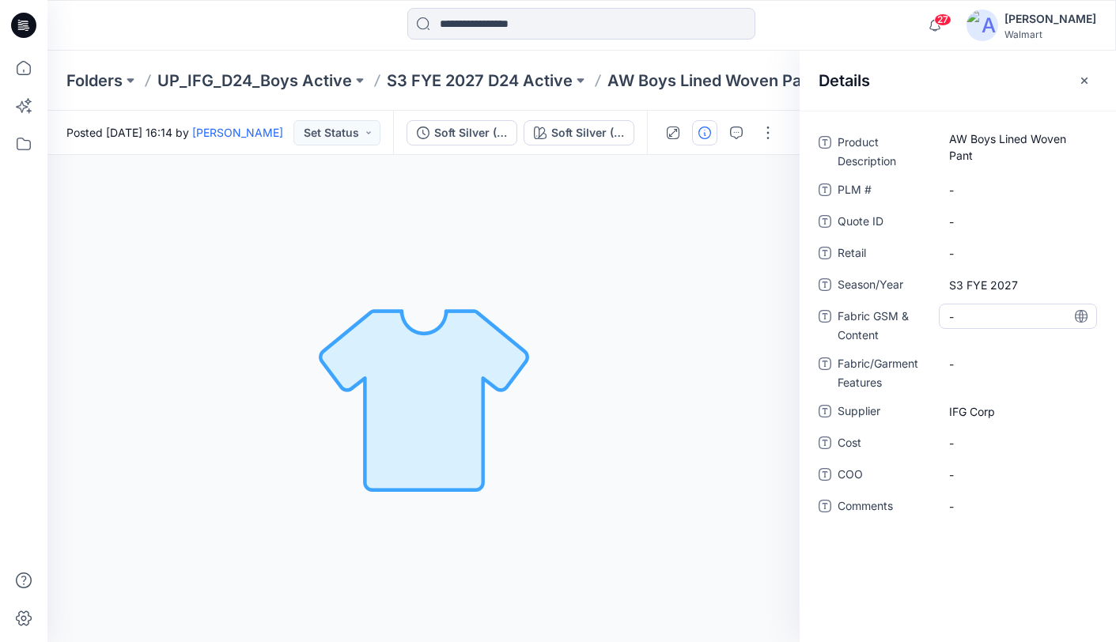
click at [1001, 320] on Content "-" at bounding box center [1018, 316] width 138 height 17
type textarea "**********"
click at [1084, 318] on icon at bounding box center [1081, 316] width 13 height 13
drag, startPoint x: 1088, startPoint y: 79, endPoint x: 1046, endPoint y: 78, distance: 41.1
click at [1088, 79] on icon "button" at bounding box center [1084, 80] width 13 height 13
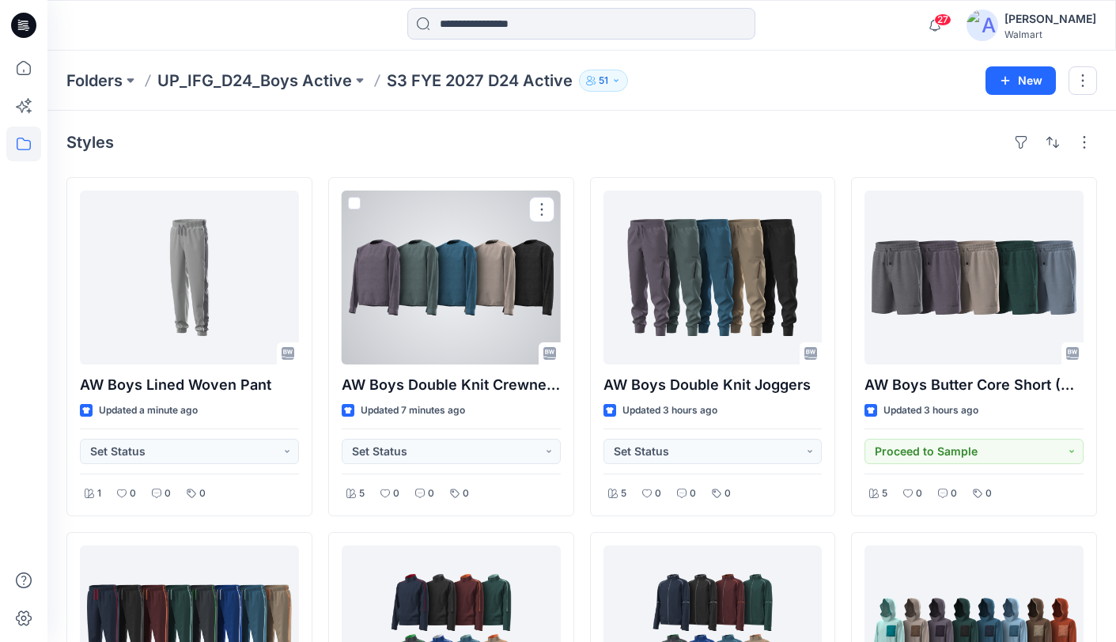
click at [474, 290] on div at bounding box center [451, 278] width 219 height 174
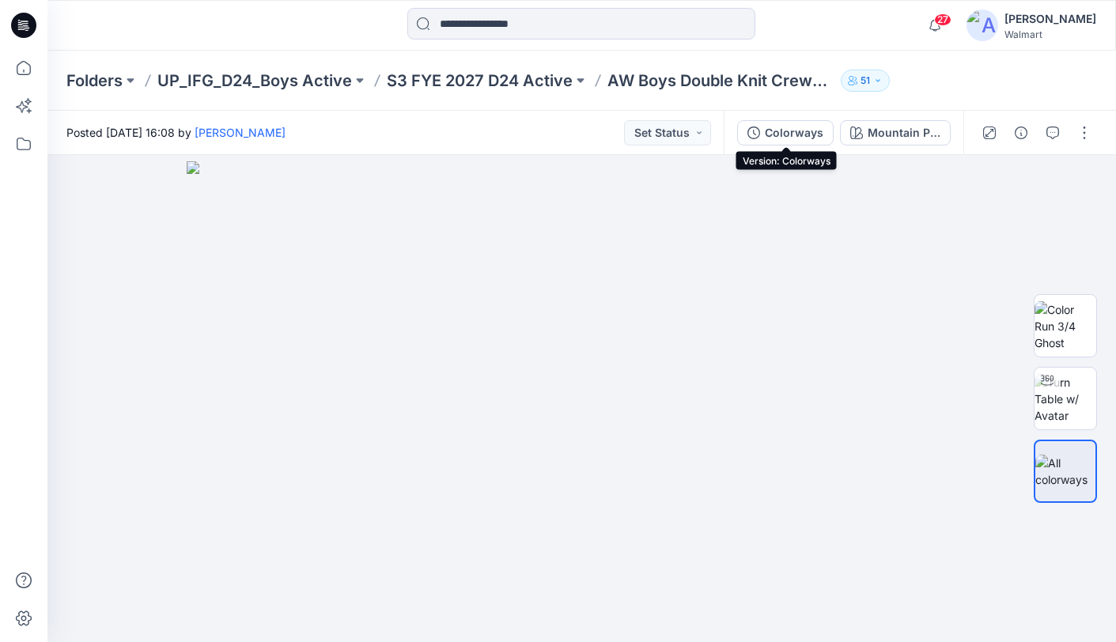
click at [800, 138] on div "Colorways" at bounding box center [794, 132] width 59 height 17
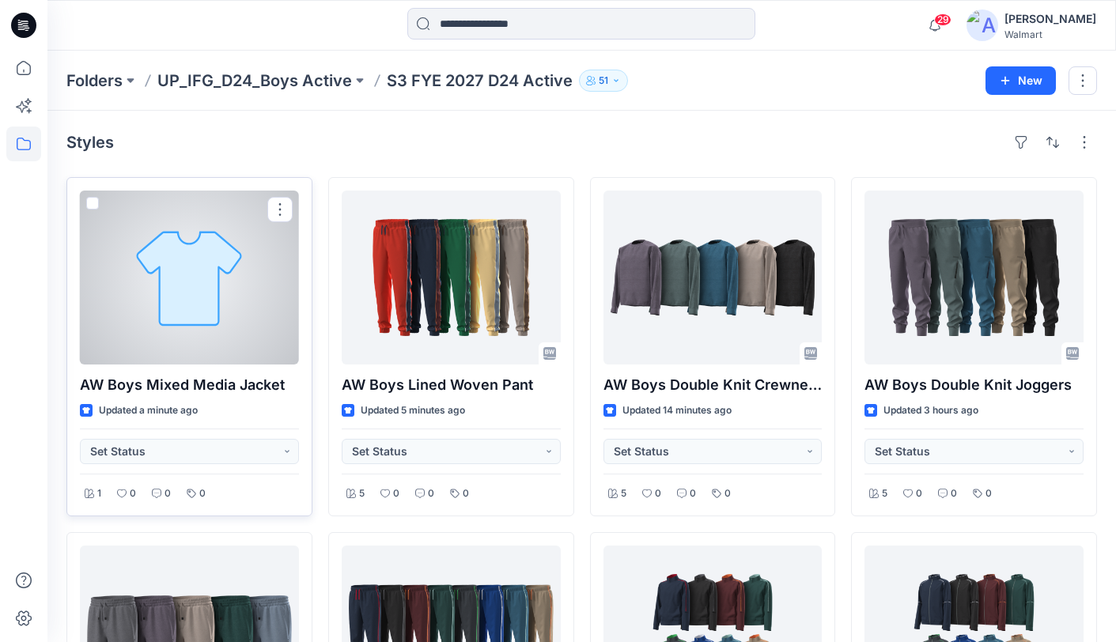
click at [225, 317] on div at bounding box center [189, 278] width 219 height 174
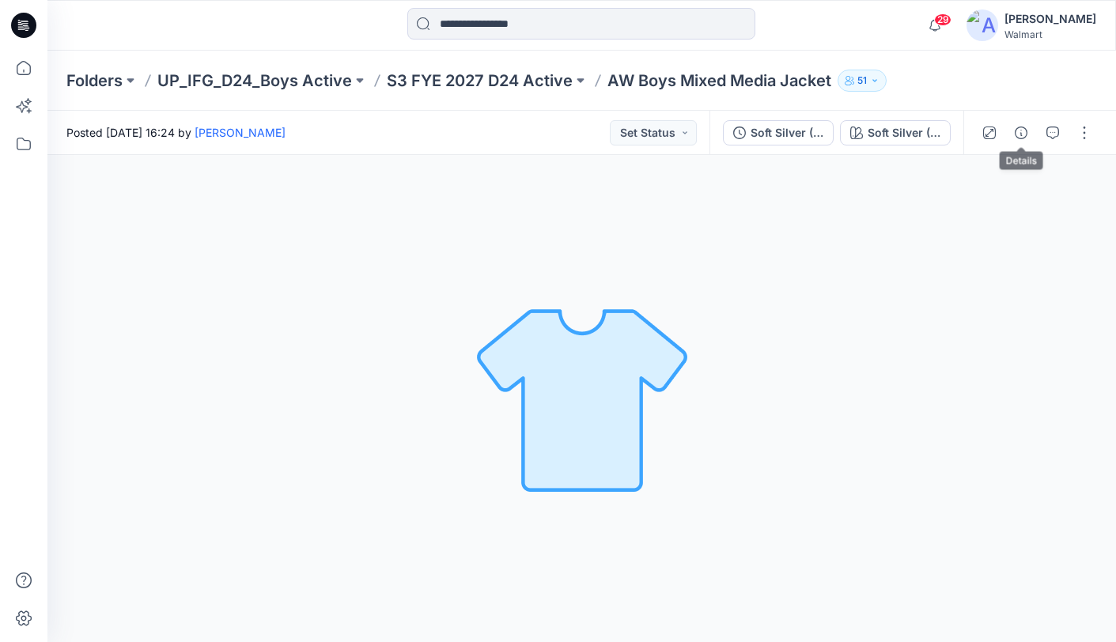
click at [1018, 130] on icon "button" at bounding box center [1021, 133] width 13 height 13
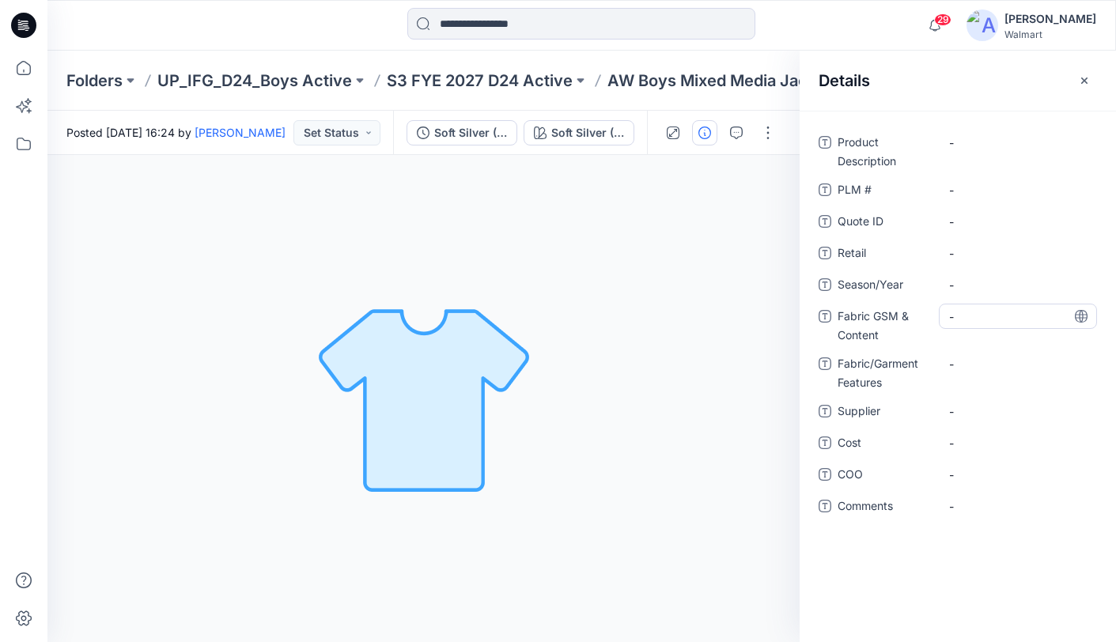
click at [999, 319] on Content "-" at bounding box center [1018, 316] width 138 height 17
type textarea "**********"
click at [1079, 315] on icon at bounding box center [1081, 316] width 4 height 13
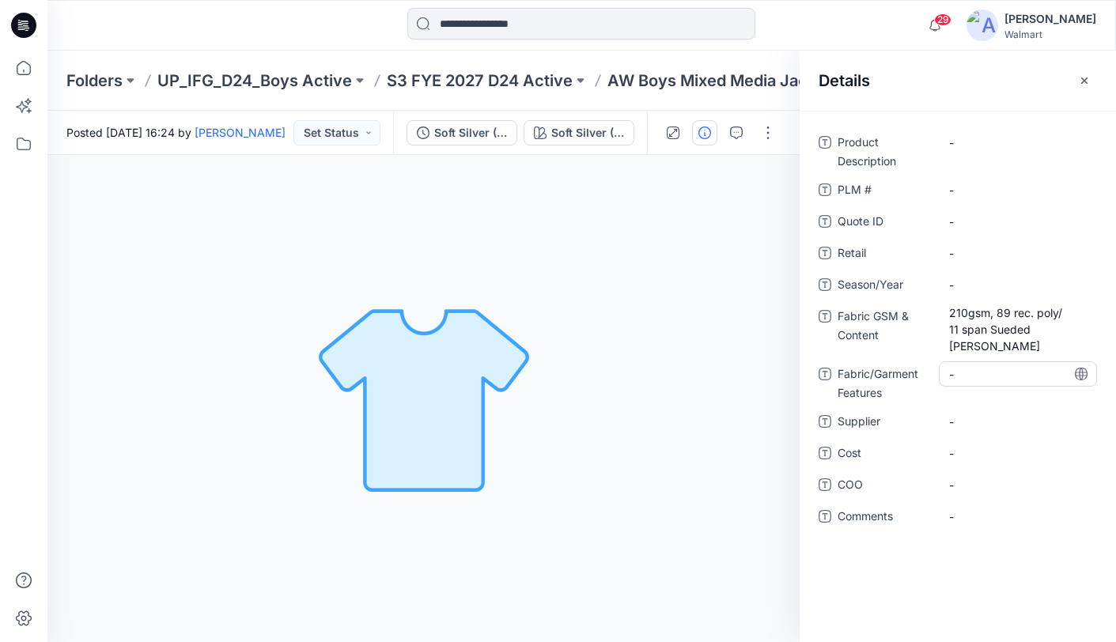
click at [1003, 376] on Features "-" at bounding box center [1018, 374] width 138 height 17
type textarea "**********"
click at [1080, 373] on icon at bounding box center [1081, 374] width 13 height 13
click at [997, 422] on span "-" at bounding box center [1018, 422] width 138 height 17
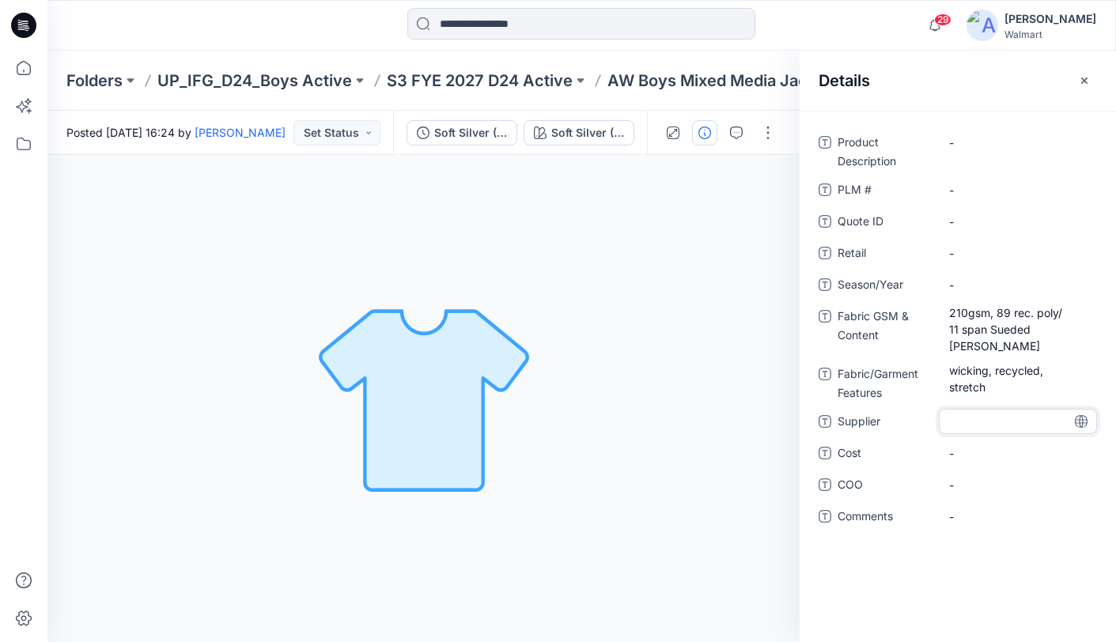
type textarea "********"
click at [1084, 422] on icon at bounding box center [1081, 421] width 13 height 13
click at [995, 283] on span "-" at bounding box center [1018, 285] width 138 height 17
type textarea "**********"
click at [1081, 286] on icon at bounding box center [1081, 284] width 13 height 13
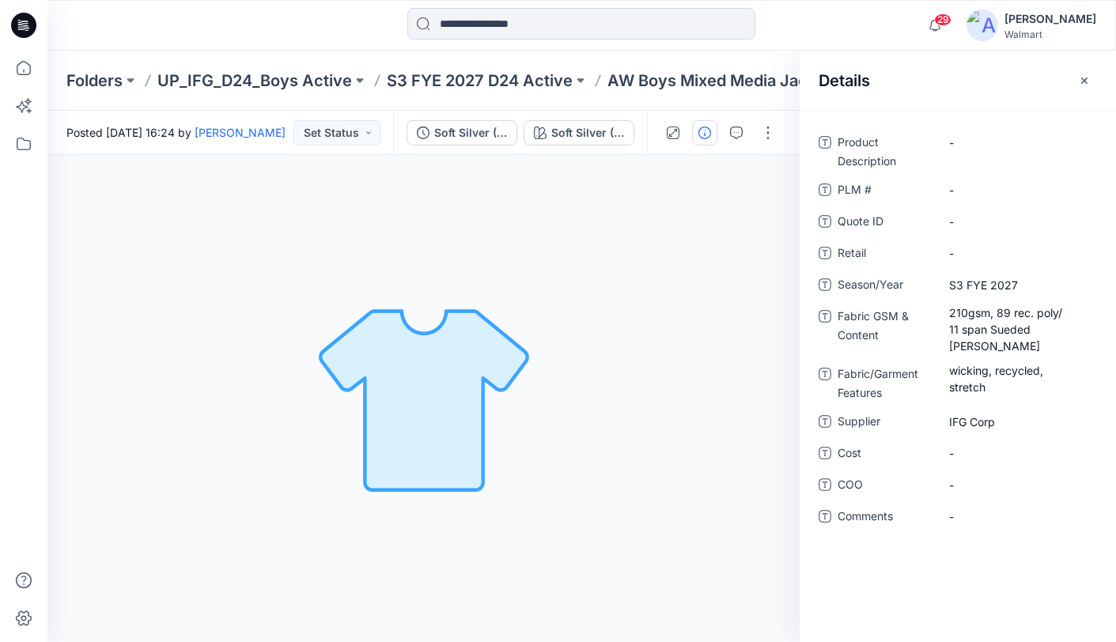
click at [629, 87] on p "AW Boys Mixed Media Jacket" at bounding box center [719, 81] width 224 height 22
drag, startPoint x: 622, startPoint y: 81, endPoint x: 778, endPoint y: 87, distance: 155.9
click at [778, 88] on p "AW Boys Mixed Media Jacket" at bounding box center [719, 81] width 224 height 22
copy p "AW Boys Mixed Media"
click at [1005, 143] on Description "-" at bounding box center [1018, 142] width 138 height 17
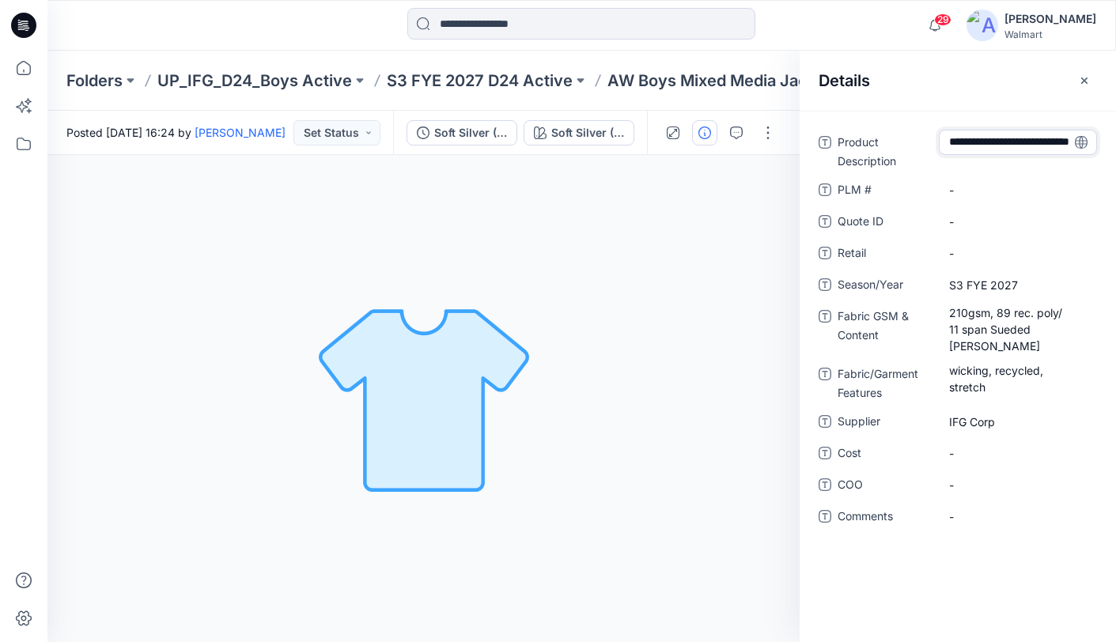
type textarea "**********"
click at [1084, 145] on icon at bounding box center [1081, 142] width 13 height 13
click at [1004, 313] on Content "210gsm, 89 rec. poly/ 11 span Sueded Heather Jersey" at bounding box center [1018, 330] width 138 height 50
drag, startPoint x: 1004, startPoint y: 315, endPoint x: 1012, endPoint y: 320, distance: 10.3
click at [1004, 316] on textarea "**********" at bounding box center [1018, 329] width 158 height 50
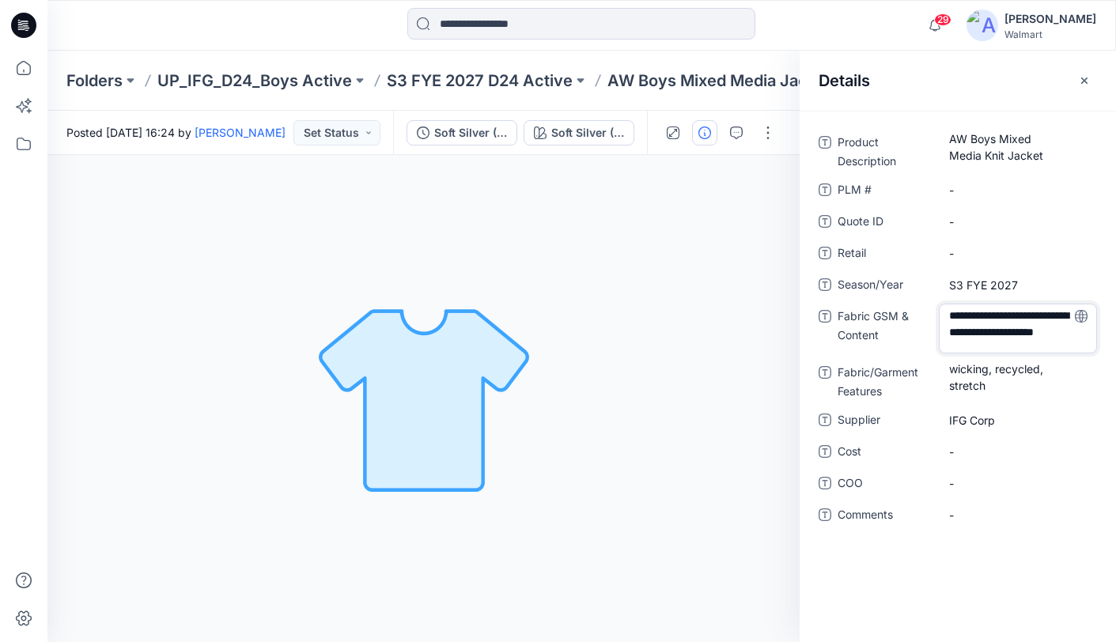
click at [956, 316] on textarea "**********" at bounding box center [1018, 329] width 158 height 50
drag, startPoint x: 957, startPoint y: 334, endPoint x: 957, endPoint y: 324, distance: 10.3
click at [954, 334] on textarea "**********" at bounding box center [1018, 329] width 158 height 50
type textarea "**********"
click at [1082, 313] on icon at bounding box center [1081, 316] width 13 height 13
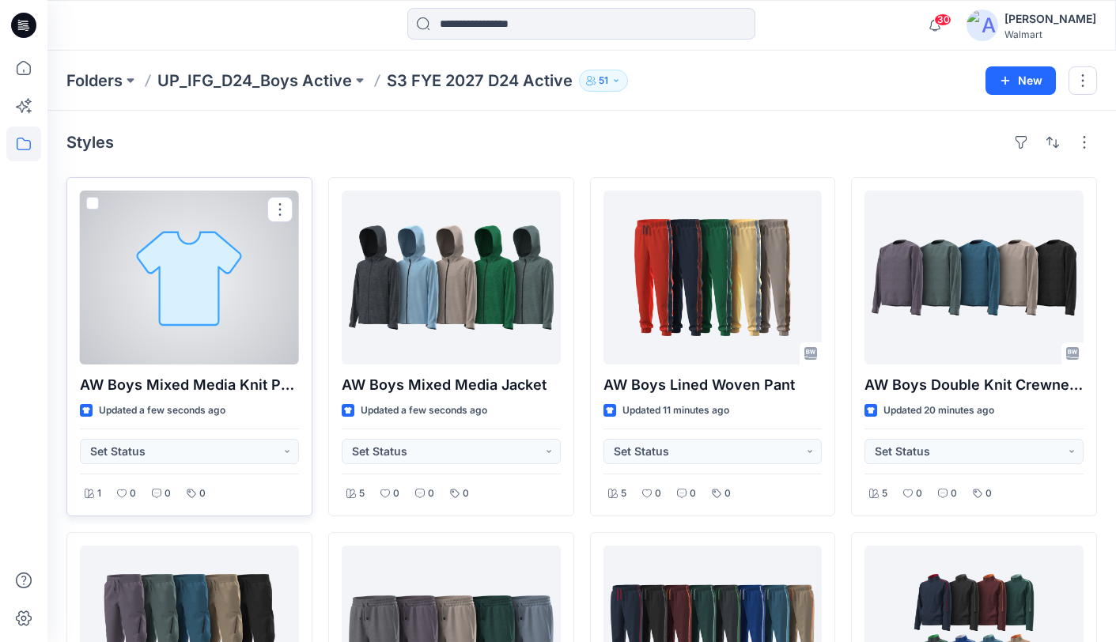
click at [236, 296] on div at bounding box center [189, 278] width 219 height 174
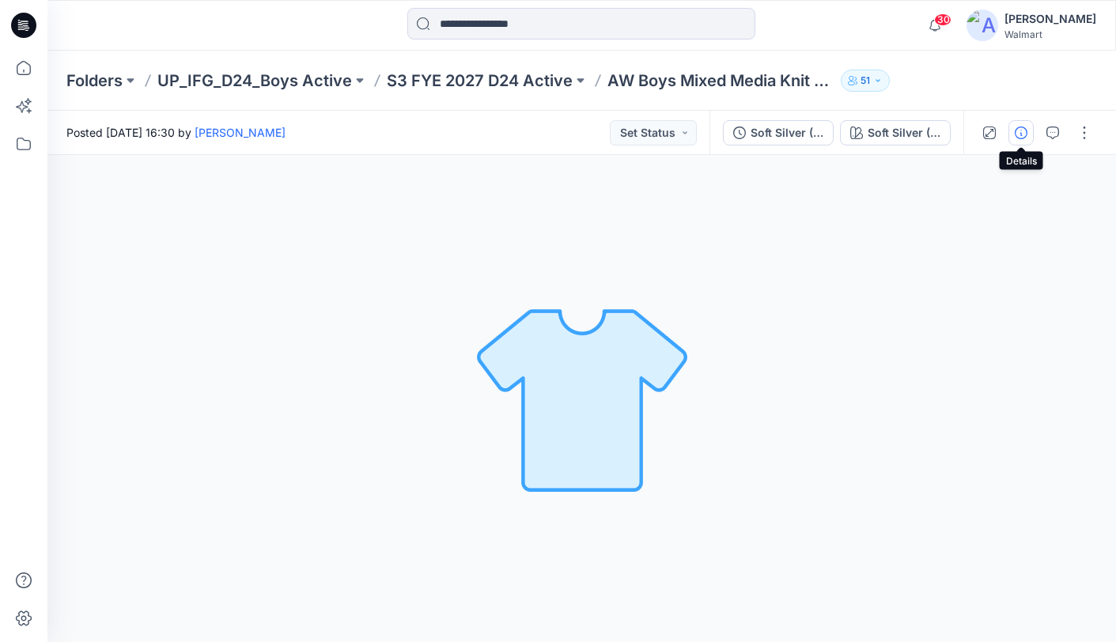
click at [1024, 133] on icon "button" at bounding box center [1021, 133] width 13 height 13
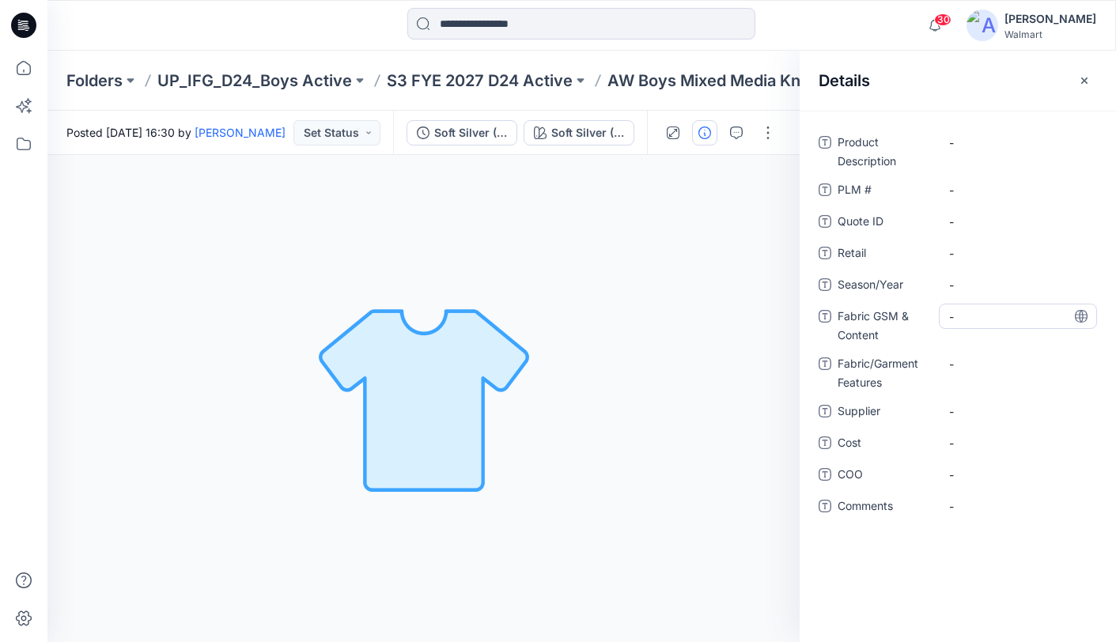
click at [1000, 323] on Content "-" at bounding box center [1018, 316] width 138 height 17
type textarea "**********"
click at [1085, 316] on icon at bounding box center [1081, 316] width 13 height 13
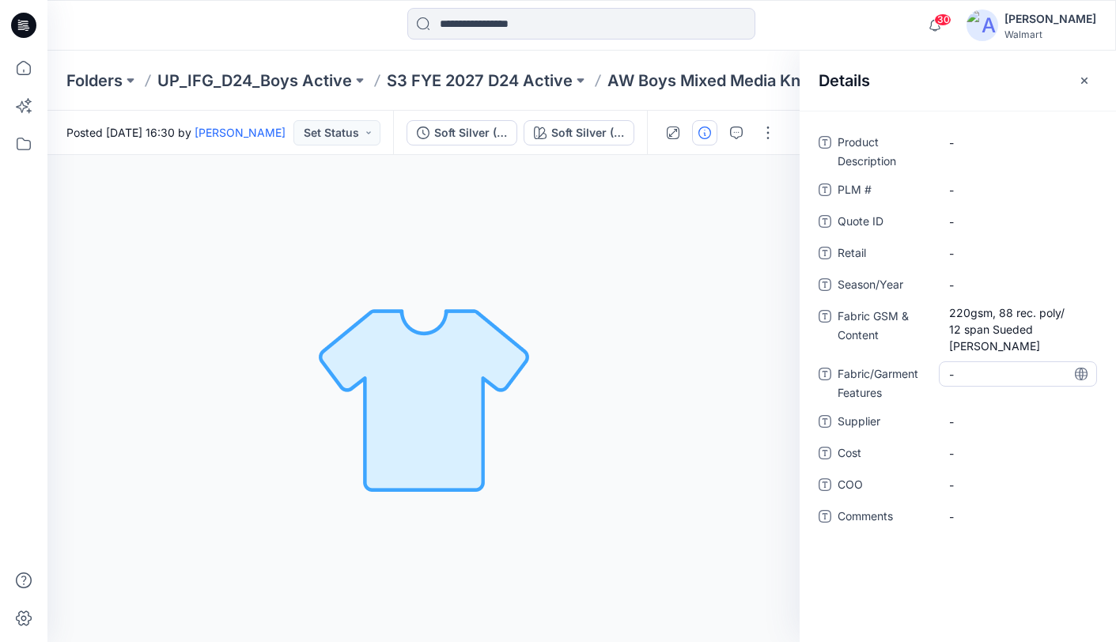
click at [996, 370] on Features "-" at bounding box center [1018, 374] width 138 height 17
type textarea "**********"
click at [1083, 376] on icon at bounding box center [1081, 374] width 4 height 13
click at [1007, 285] on span "-" at bounding box center [1018, 285] width 138 height 17
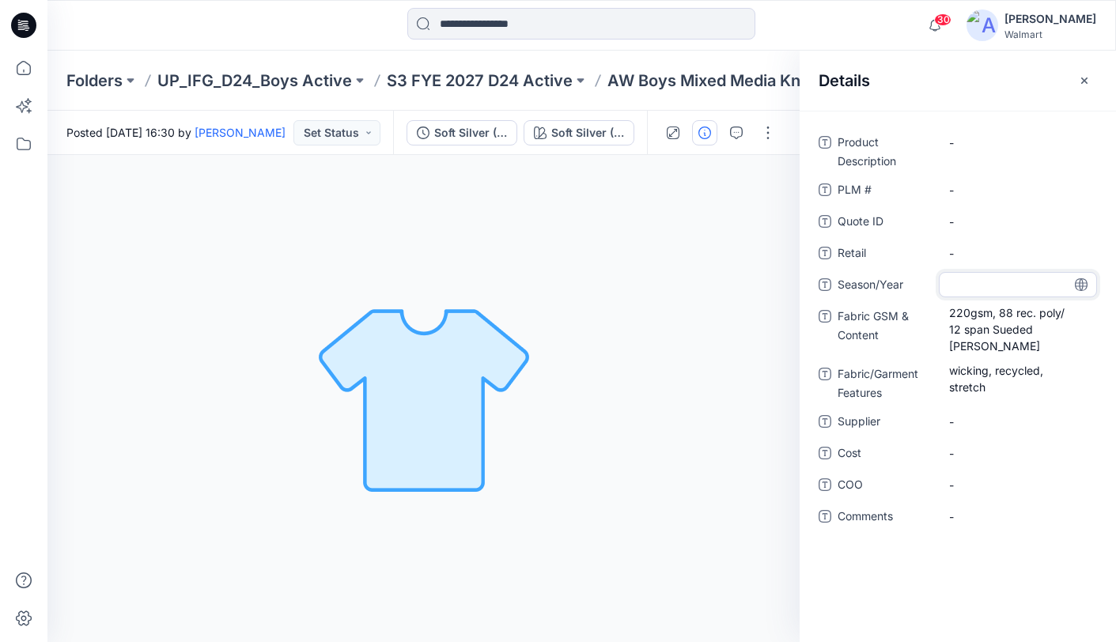
type textarea "**********"
click at [1080, 286] on icon at bounding box center [1081, 284] width 4 height 13
click at [1005, 422] on span "-" at bounding box center [1018, 422] width 138 height 17
type textarea "********"
click at [1082, 423] on icon at bounding box center [1081, 421] width 13 height 13
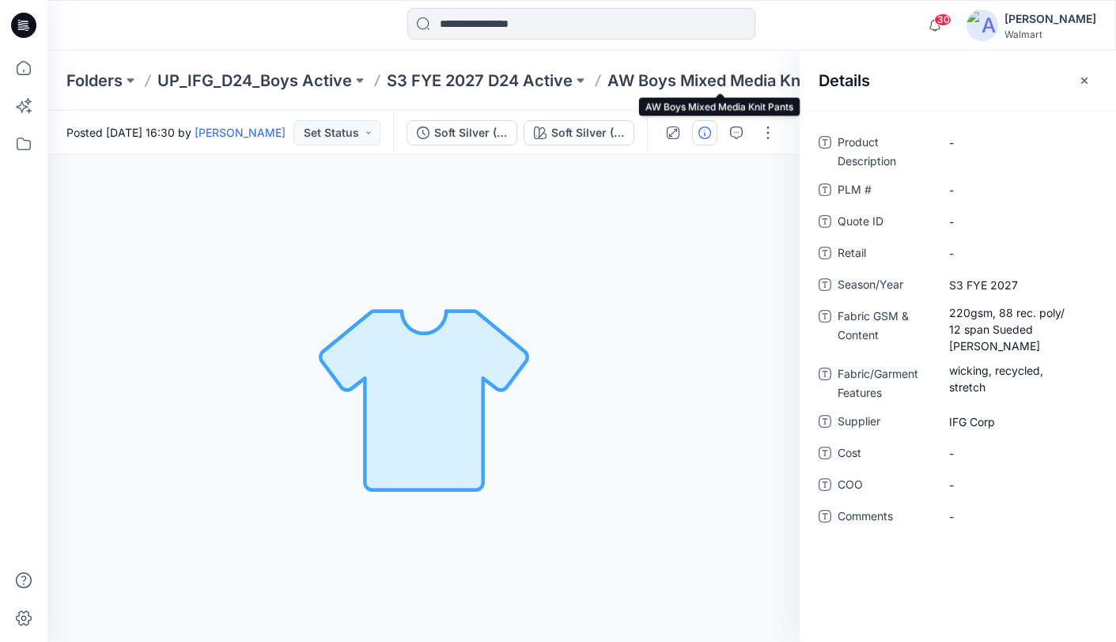
click at [717, 81] on p "AW Boys Mixed Media Knit Pants" at bounding box center [720, 81] width 227 height 22
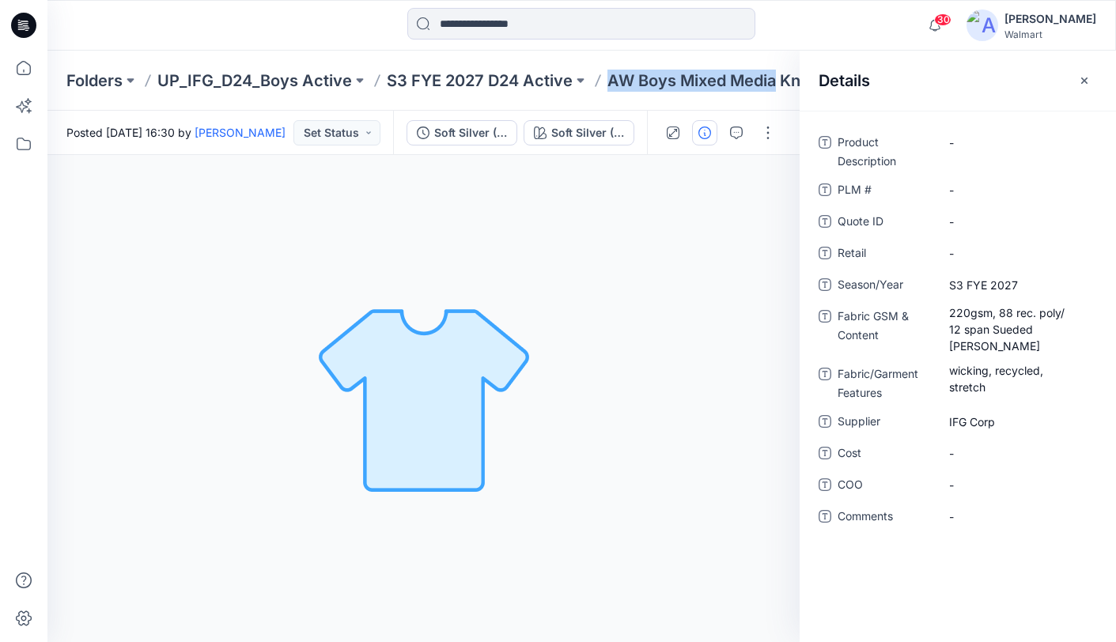
drag, startPoint x: 607, startPoint y: 85, endPoint x: 774, endPoint y: 89, distance: 166.2
click at [775, 89] on p "AW Boys Mixed Media Knit Pants" at bounding box center [720, 81] width 227 height 22
copy p "AW Boys Mixed Media"
click at [988, 142] on Description "-" at bounding box center [1018, 142] width 138 height 17
type textarea "**********"
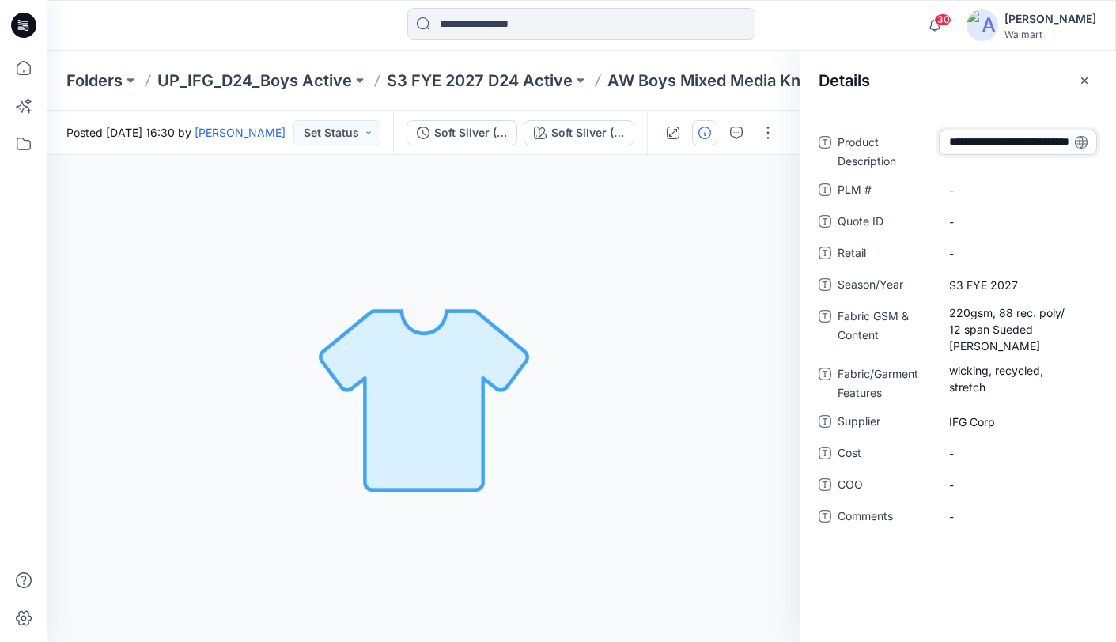
click at [1084, 142] on icon at bounding box center [1081, 142] width 13 height 13
click at [1086, 79] on icon "button" at bounding box center [1084, 80] width 13 height 13
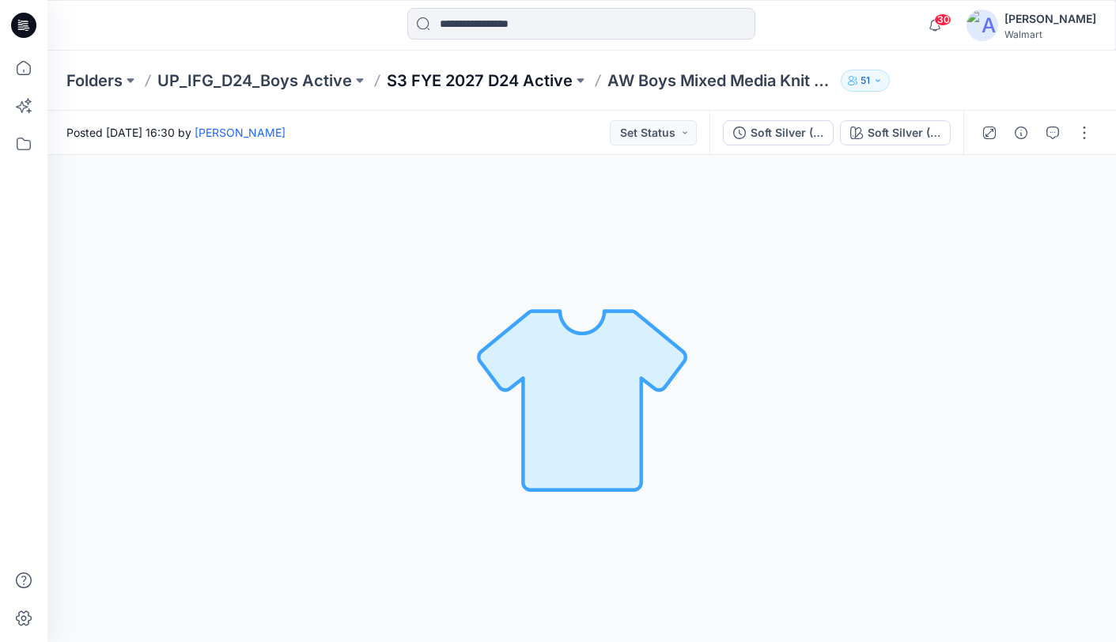
click at [505, 78] on p "S3 FYE 2027 D24 Active" at bounding box center [480, 81] width 186 height 22
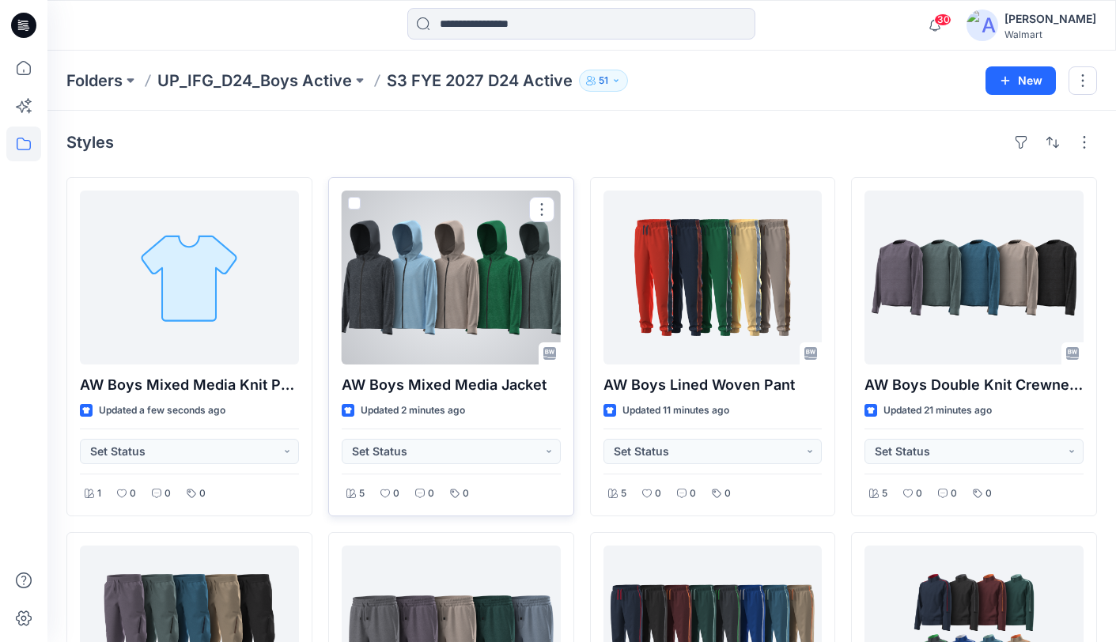
click at [455, 251] on div at bounding box center [451, 278] width 219 height 174
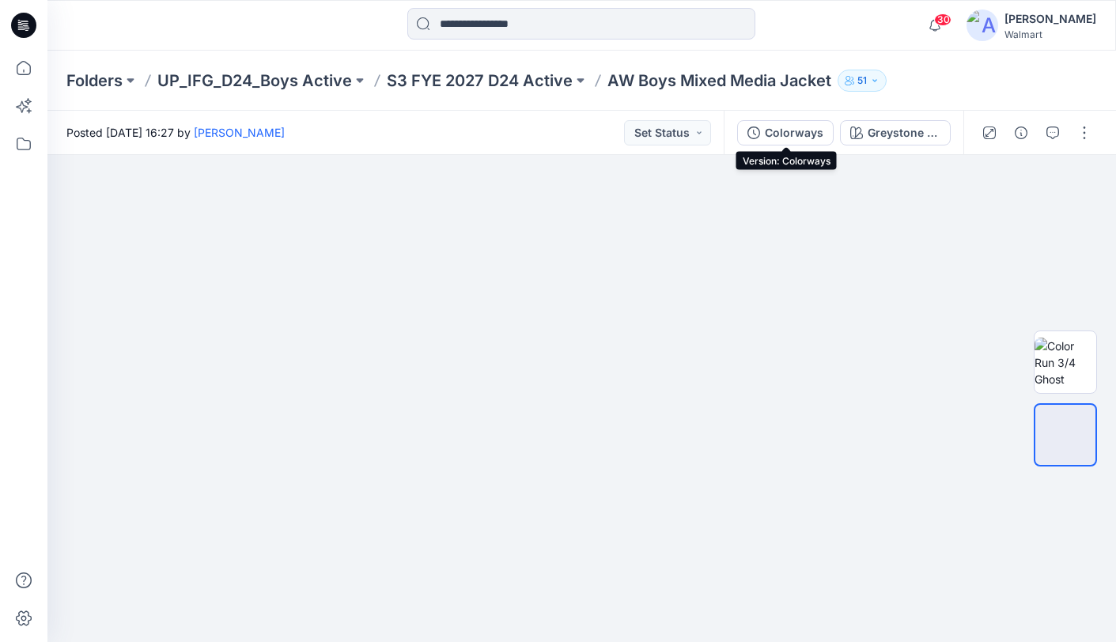
click at [790, 138] on div "Colorways" at bounding box center [794, 132] width 59 height 17
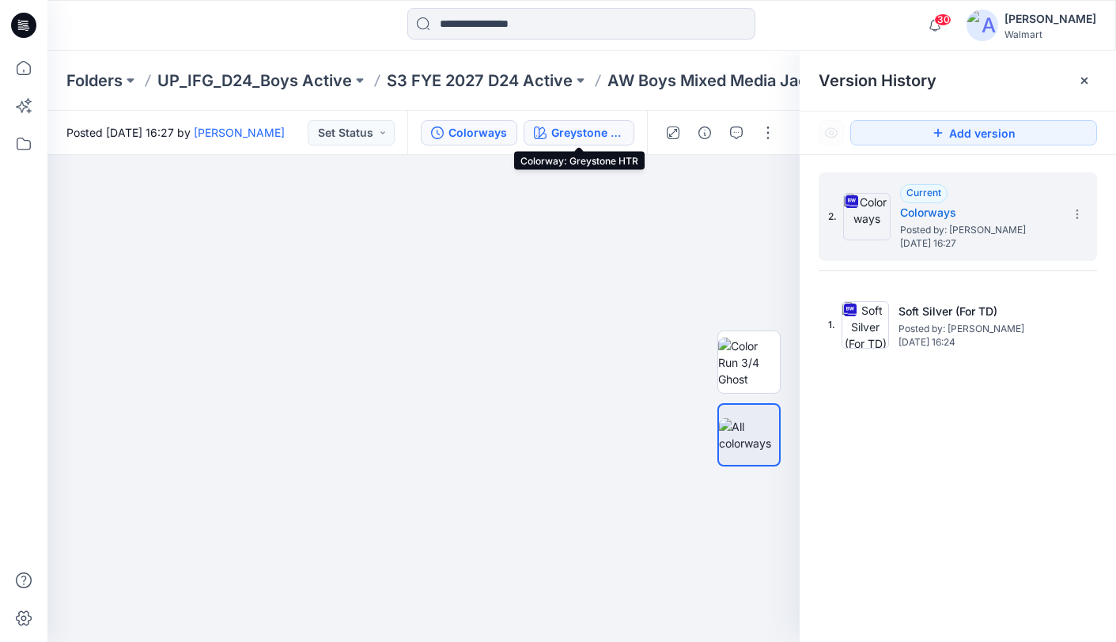
click at [588, 134] on div "Greystone HTR" at bounding box center [587, 132] width 73 height 17
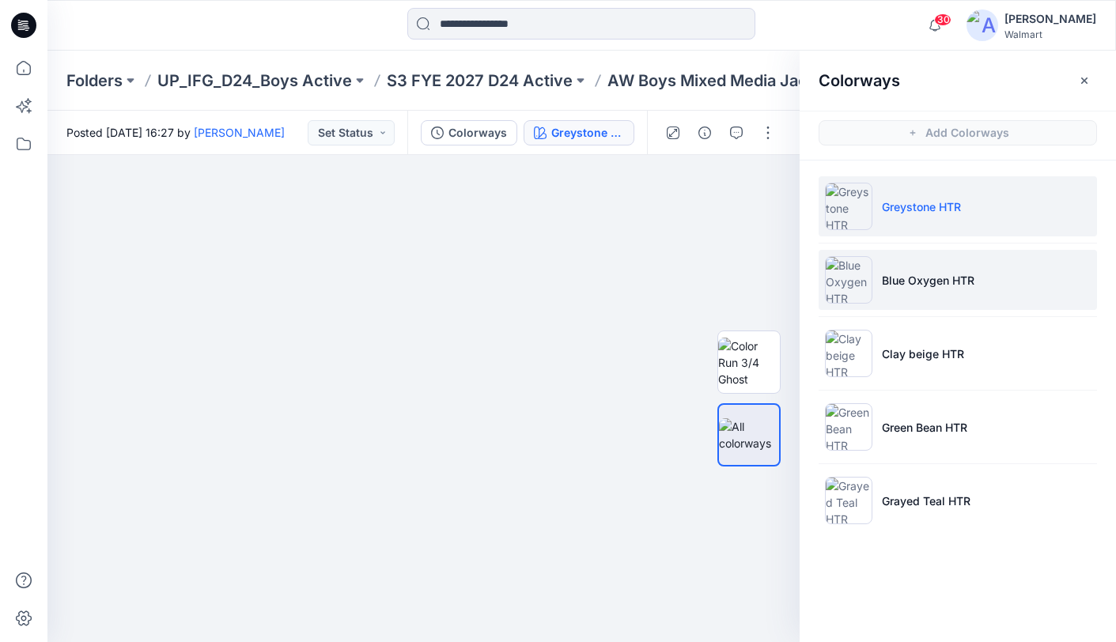
click at [1033, 292] on li "Blue Oxygen HTR" at bounding box center [958, 280] width 278 height 60
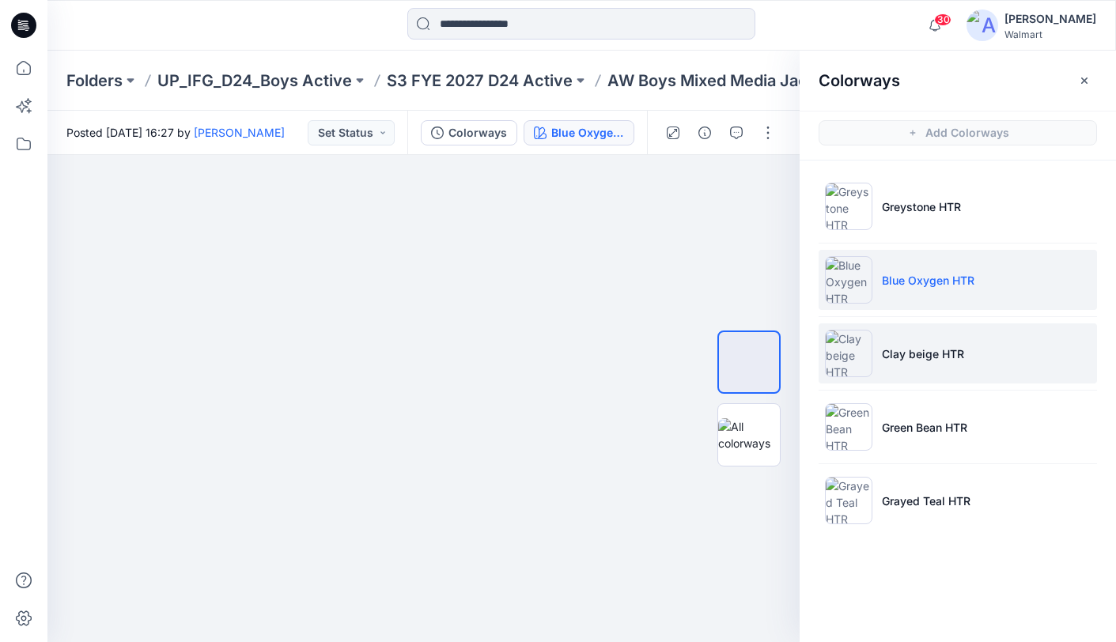
click at [1031, 364] on li "Clay beige HTR" at bounding box center [958, 354] width 278 height 60
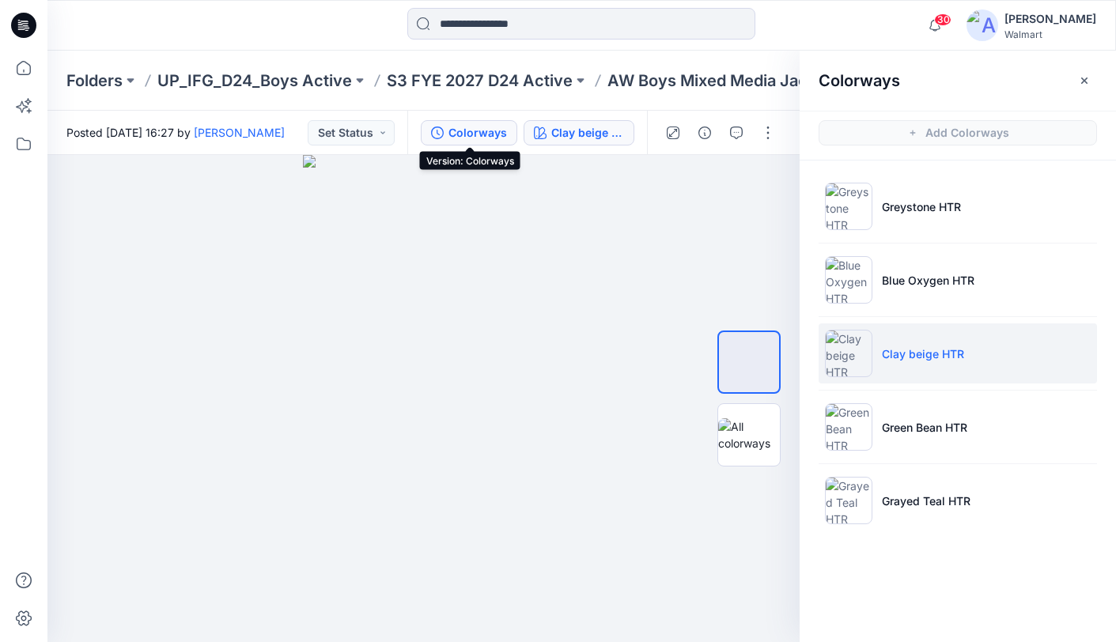
click at [476, 130] on div "Colorways" at bounding box center [477, 132] width 59 height 17
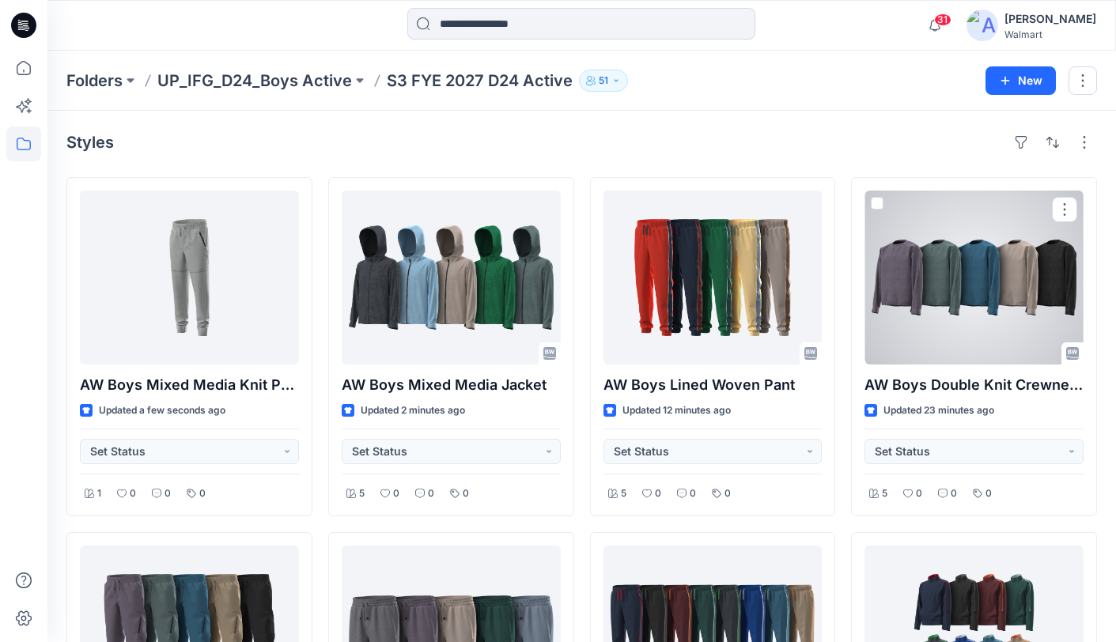
click at [978, 276] on div at bounding box center [974, 278] width 219 height 174
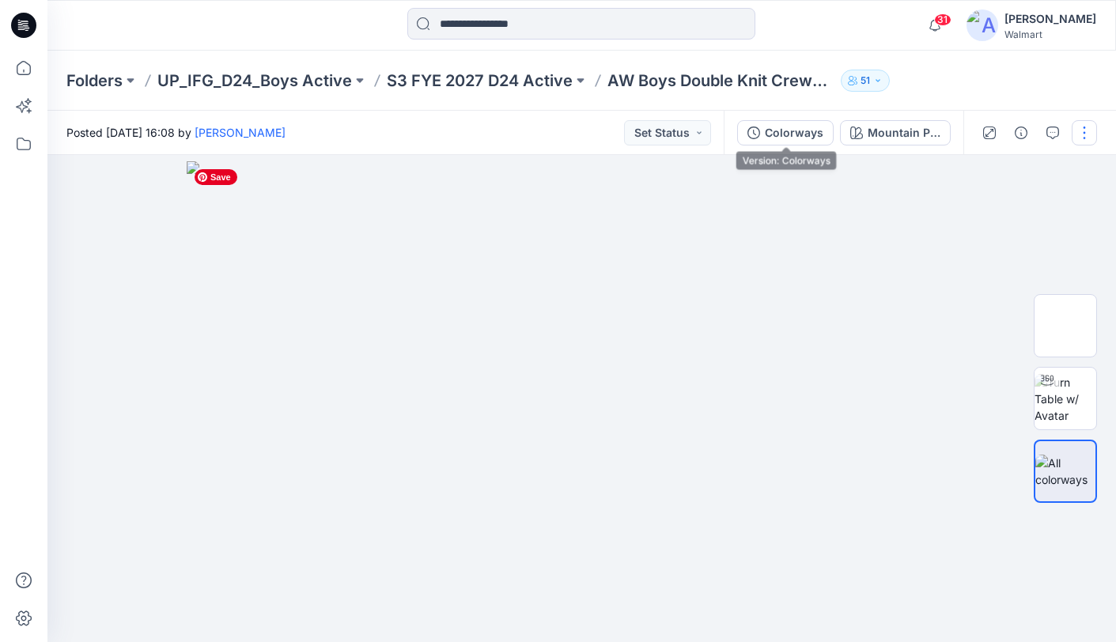
click at [781, 134] on div "Colorways" at bounding box center [794, 132] width 59 height 17
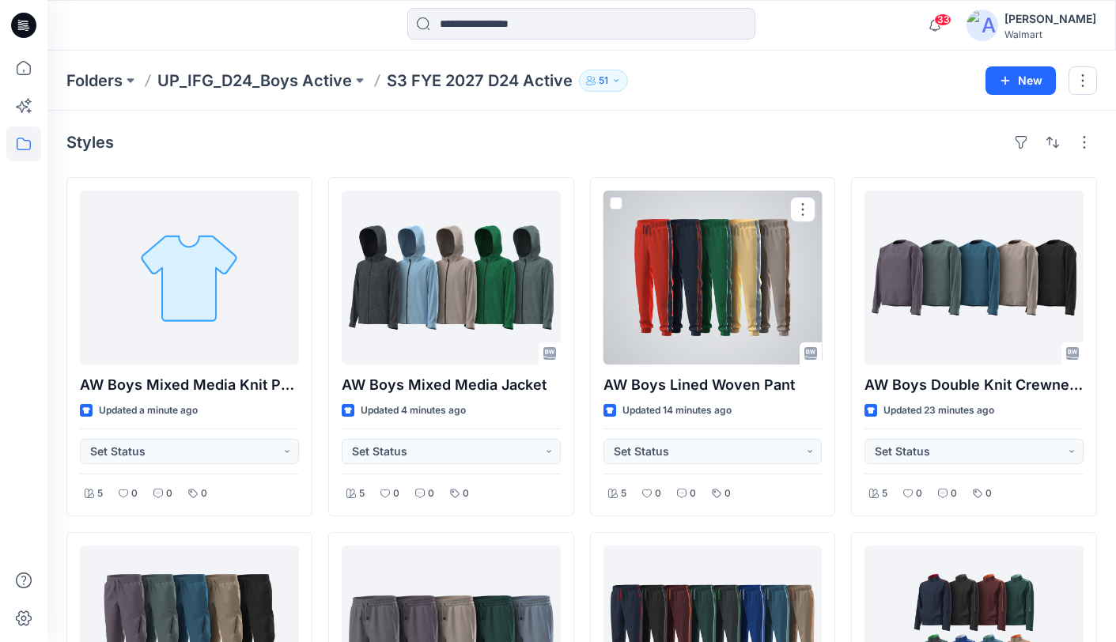
click at [687, 271] on div at bounding box center [713, 278] width 219 height 174
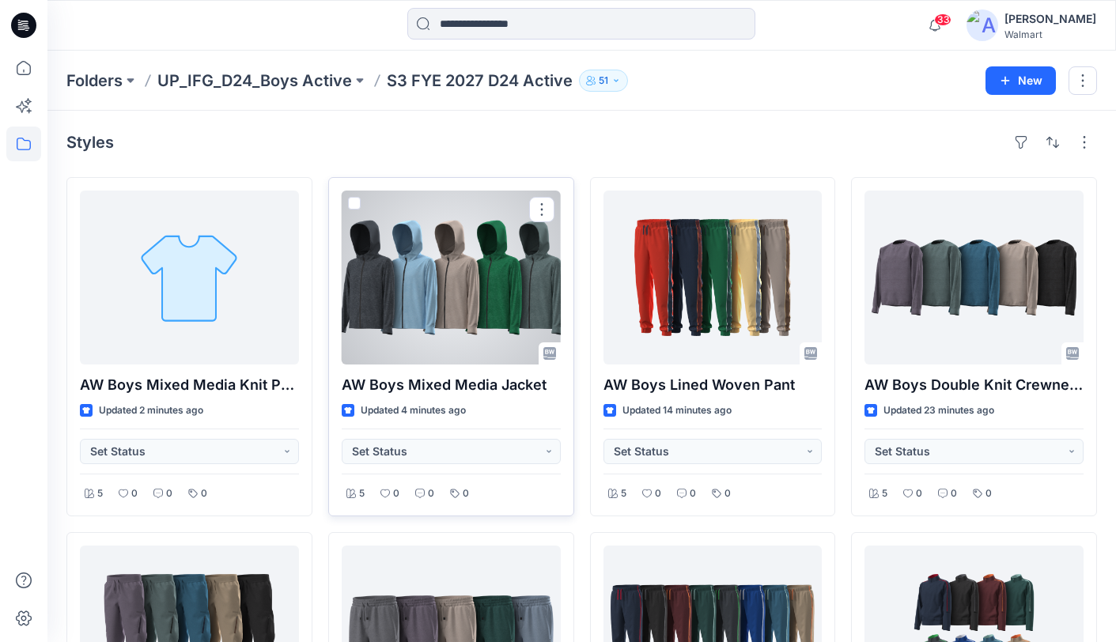
click at [509, 295] on div at bounding box center [451, 278] width 219 height 174
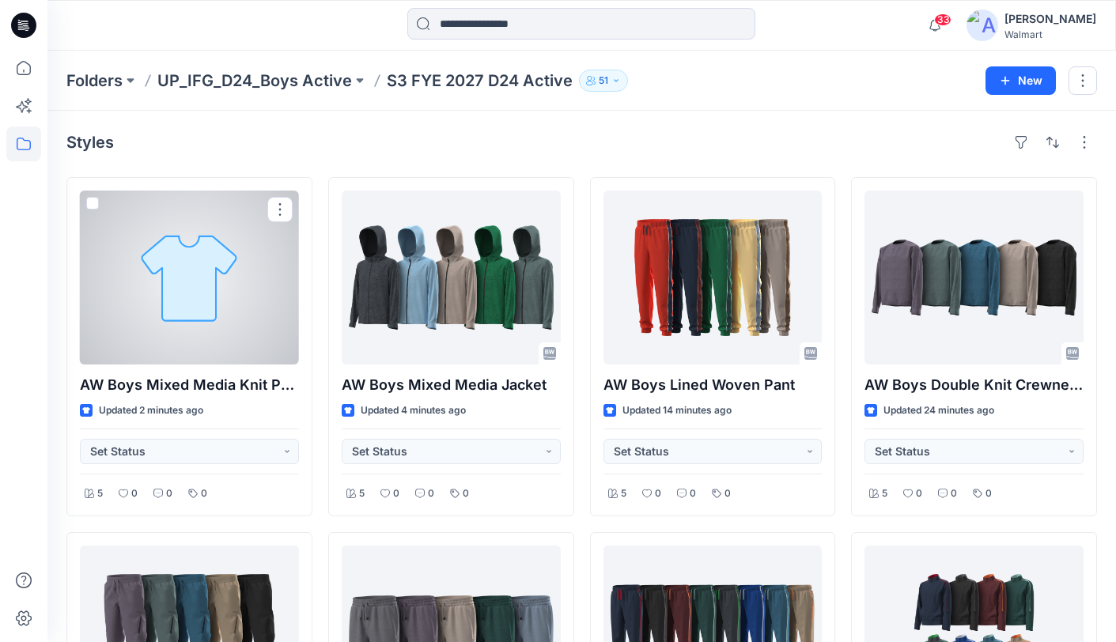
click at [231, 339] on div at bounding box center [189, 278] width 219 height 174
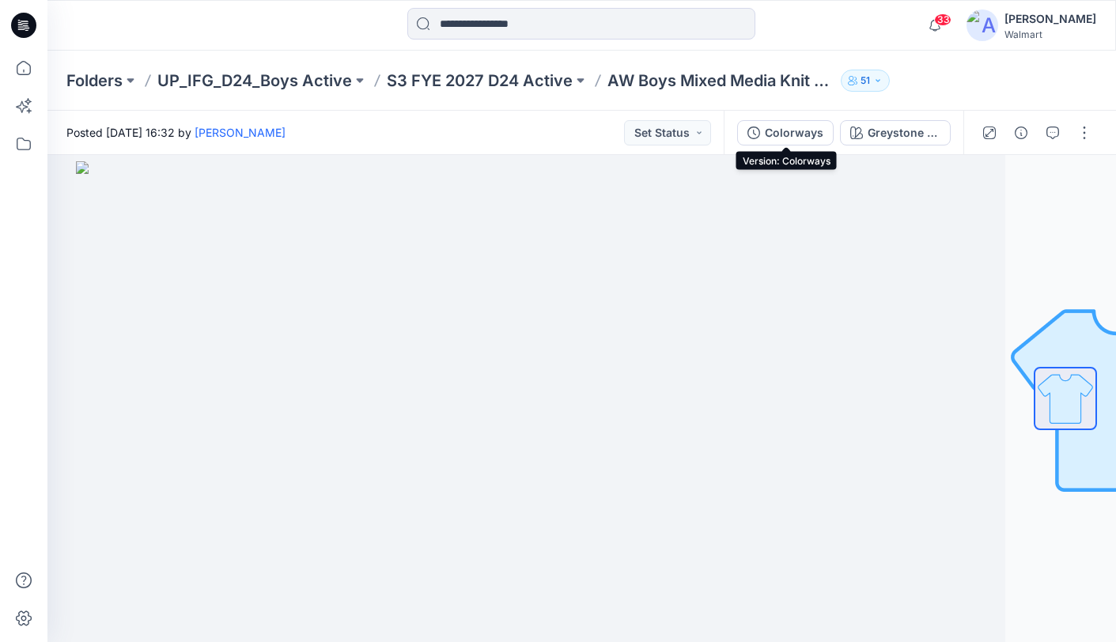
click at [797, 138] on div "Colorways" at bounding box center [794, 132] width 59 height 17
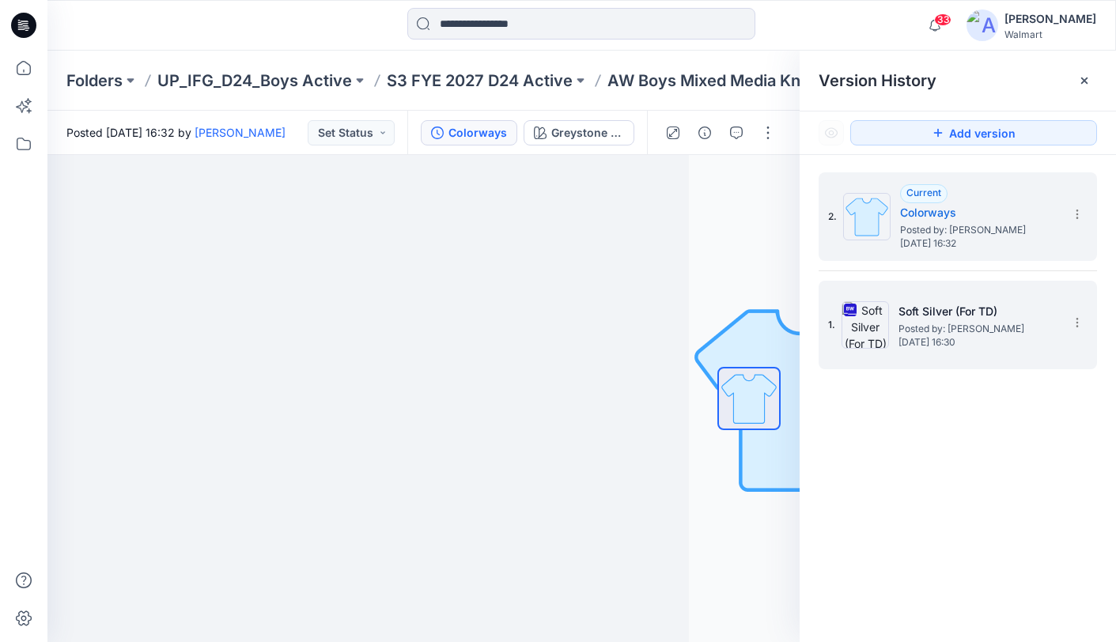
click at [982, 363] on div "1. Soft Silver (For TD) Posted by: Yunjin Chae Sunday, September 28, 2025 16:30" at bounding box center [958, 325] width 278 height 89
click at [1031, 355] on div "1. Soft Silver (For TD) Posted by: Yunjin Chae Sunday, September 28, 2025 16:30" at bounding box center [946, 325] width 237 height 76
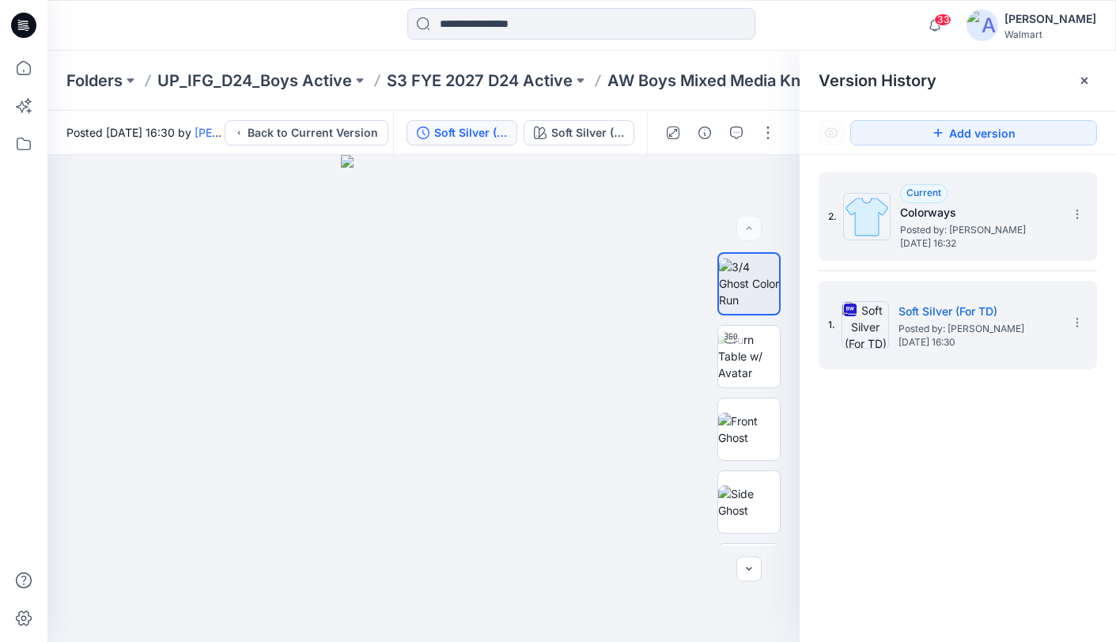
click at [978, 260] on div "2. Current Colorways Posted by: Yunjin Chae Sunday, September 28, 2025 16:32" at bounding box center [958, 216] width 278 height 89
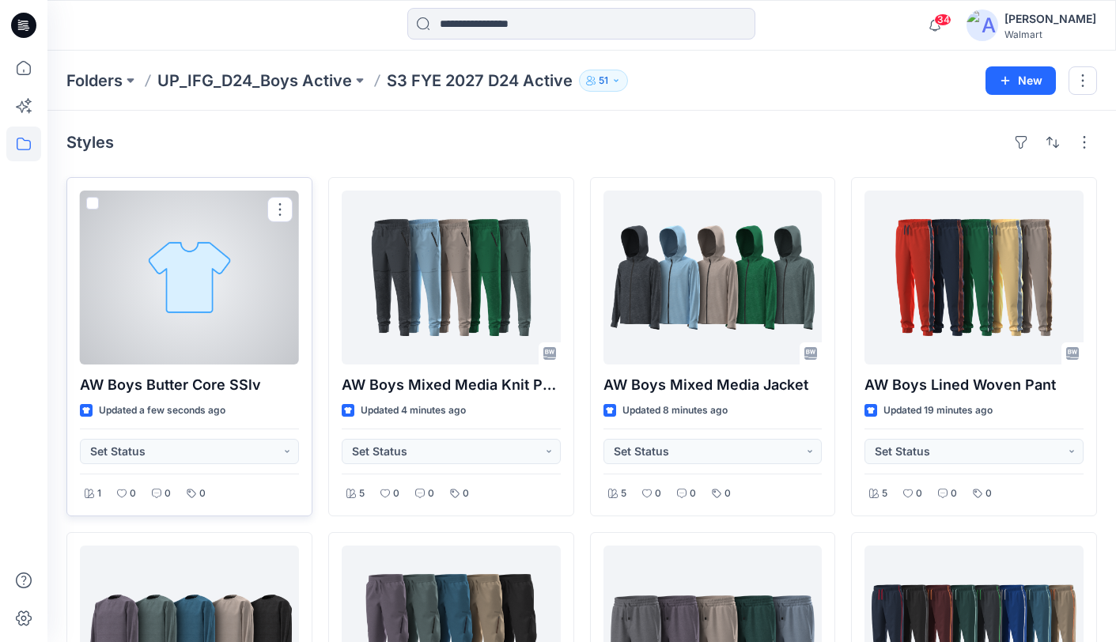
click at [170, 273] on div at bounding box center [189, 278] width 219 height 174
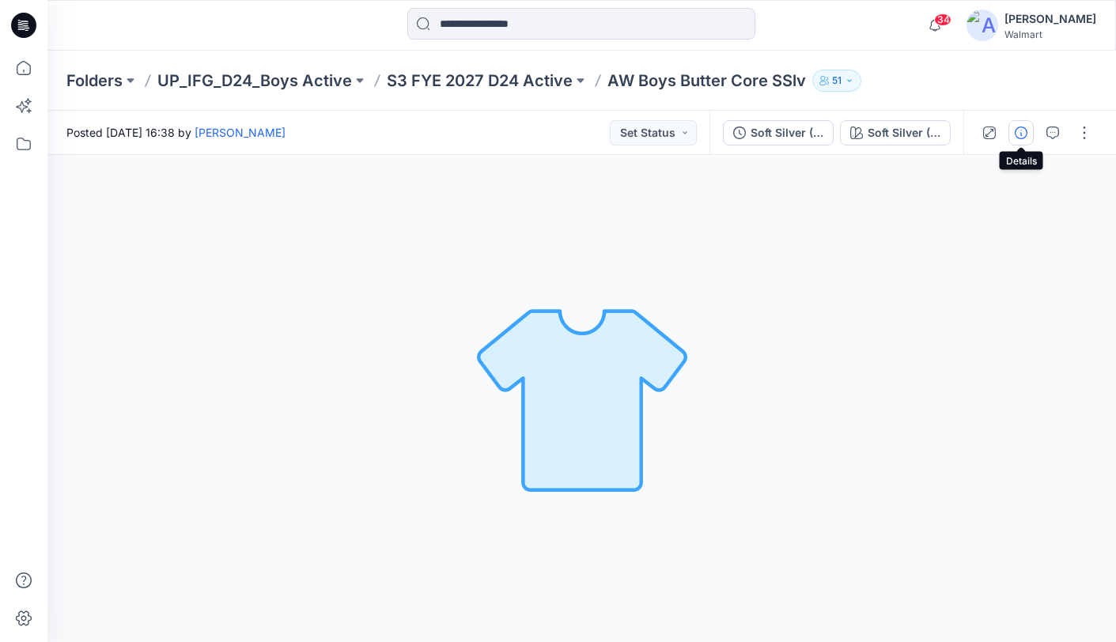
click at [1017, 134] on icon "button" at bounding box center [1021, 133] width 13 height 13
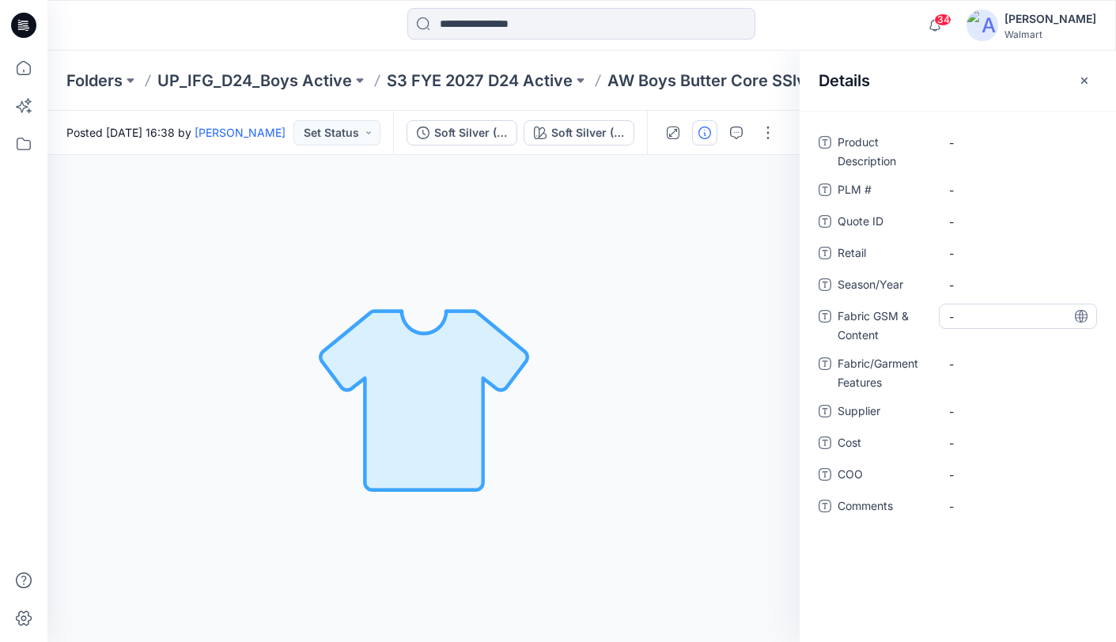
click at [1009, 320] on Content "-" at bounding box center [1018, 316] width 138 height 17
type textarea "**********"
click at [1081, 316] on icon at bounding box center [1081, 316] width 13 height 13
click at [1003, 368] on Features "-" at bounding box center [1018, 364] width 138 height 17
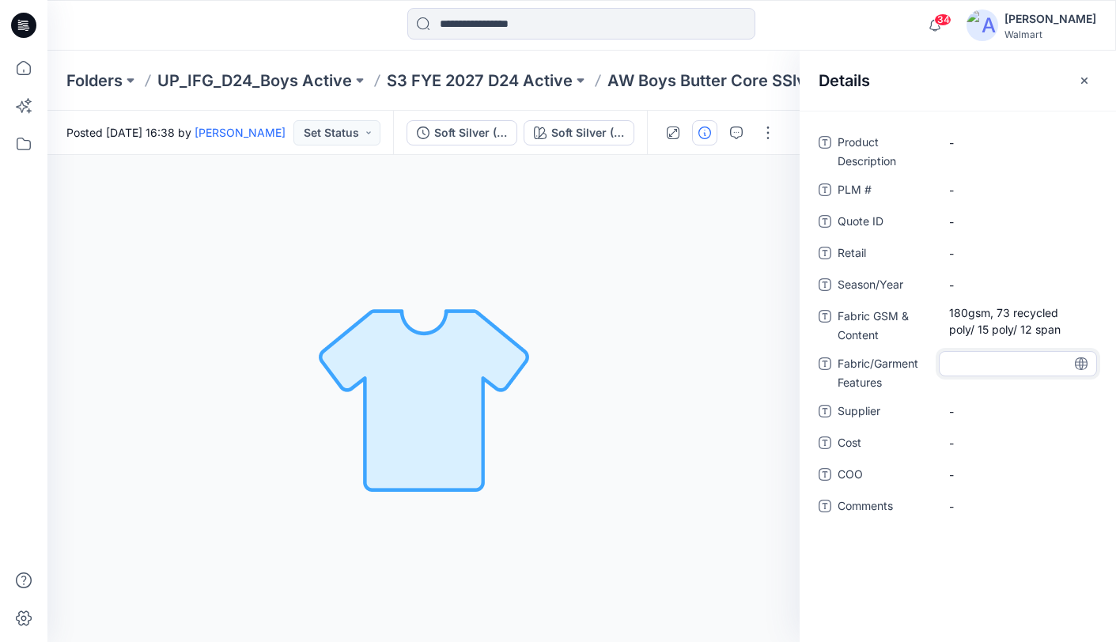
type textarea "**********"
click at [1080, 366] on icon at bounding box center [1081, 364] width 13 height 13
click at [1030, 410] on span "-" at bounding box center [1018, 411] width 138 height 17
type textarea "********"
click at [1083, 413] on icon at bounding box center [1081, 411] width 4 height 13
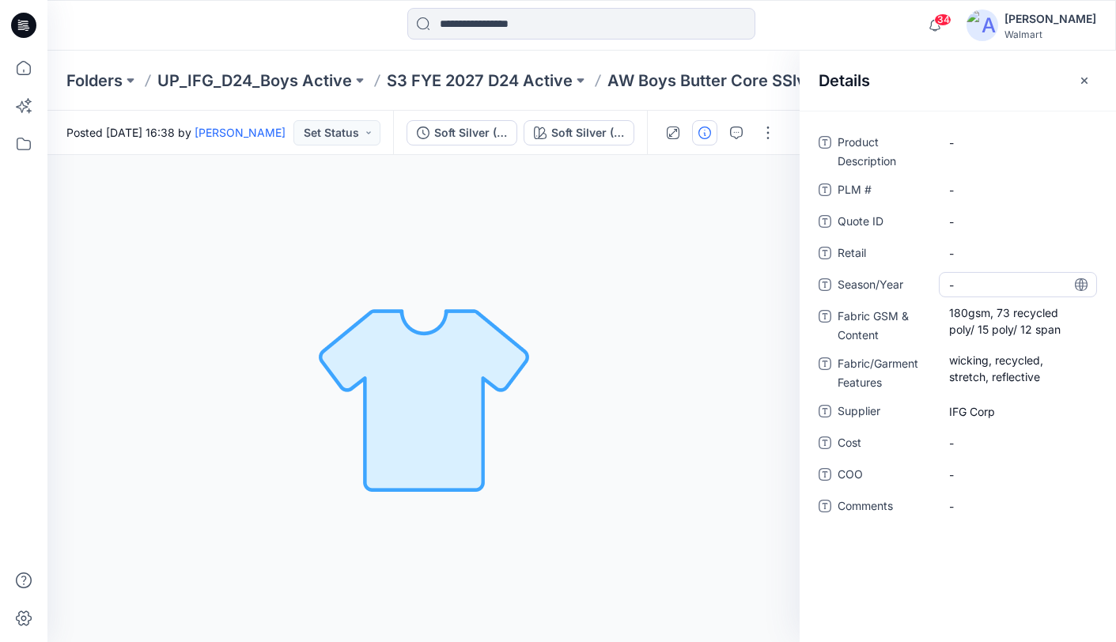
click at [1025, 285] on span "-" at bounding box center [1018, 285] width 138 height 17
type textarea "**********"
click at [1086, 285] on icon at bounding box center [1081, 284] width 13 height 13
click at [673, 72] on p "AW Boys Butter Core SSlv" at bounding box center [706, 81] width 199 height 22
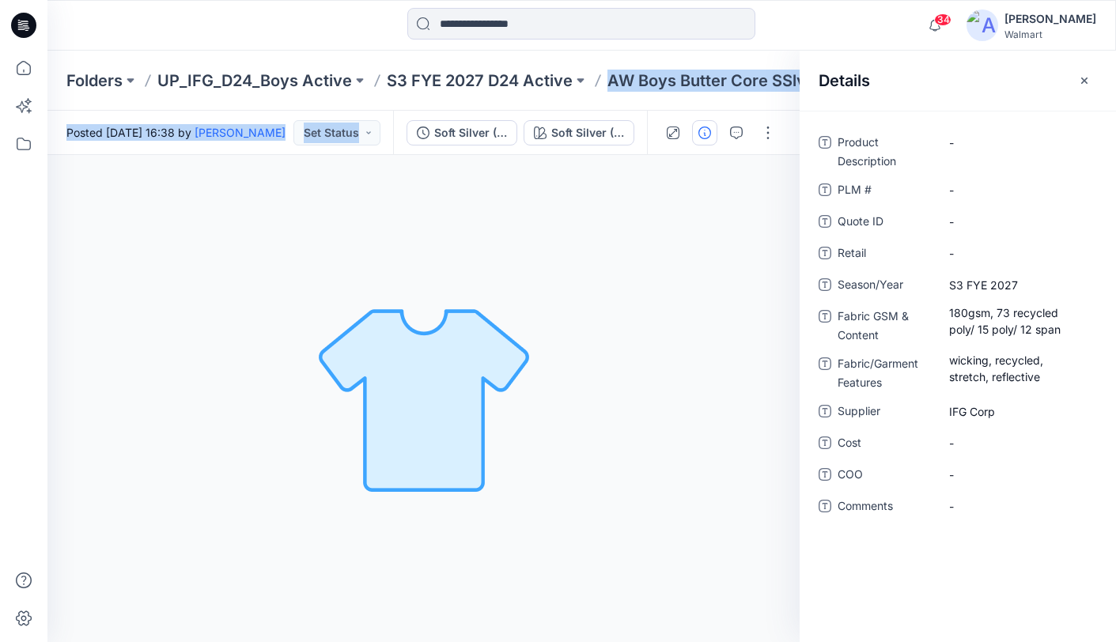
drag, startPoint x: 607, startPoint y: 81, endPoint x: 796, endPoint y: 87, distance: 188.3
click at [800, 88] on div "Folders UP_IFG_D24_Boys Active S3 FYE 2027 D24 Active AW Boys Butter Core SSlv …" at bounding box center [581, 347] width 1069 height 592
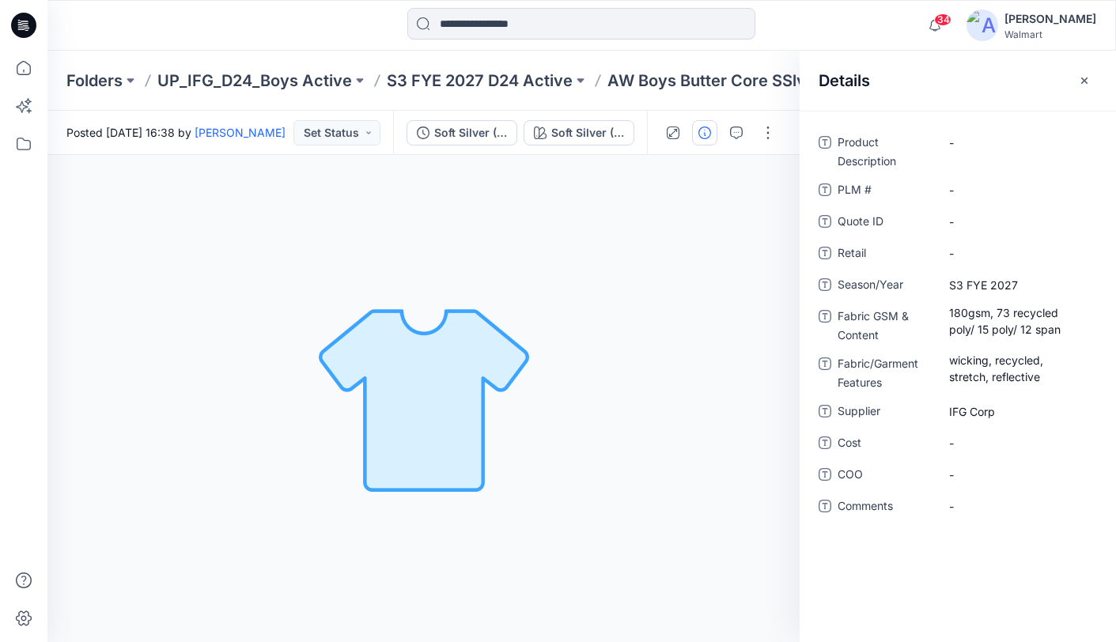
click at [757, 84] on p "AW Boys Butter Core SSlv" at bounding box center [706, 81] width 199 height 22
drag, startPoint x: 632, startPoint y: 85, endPoint x: 791, endPoint y: 81, distance: 159.0
click at [793, 84] on p "AW Boys Butter Core SSlv" at bounding box center [706, 81] width 199 height 22
copy p "AW Boys Butter Core SS"
click at [988, 144] on Description "-" at bounding box center [1018, 142] width 138 height 17
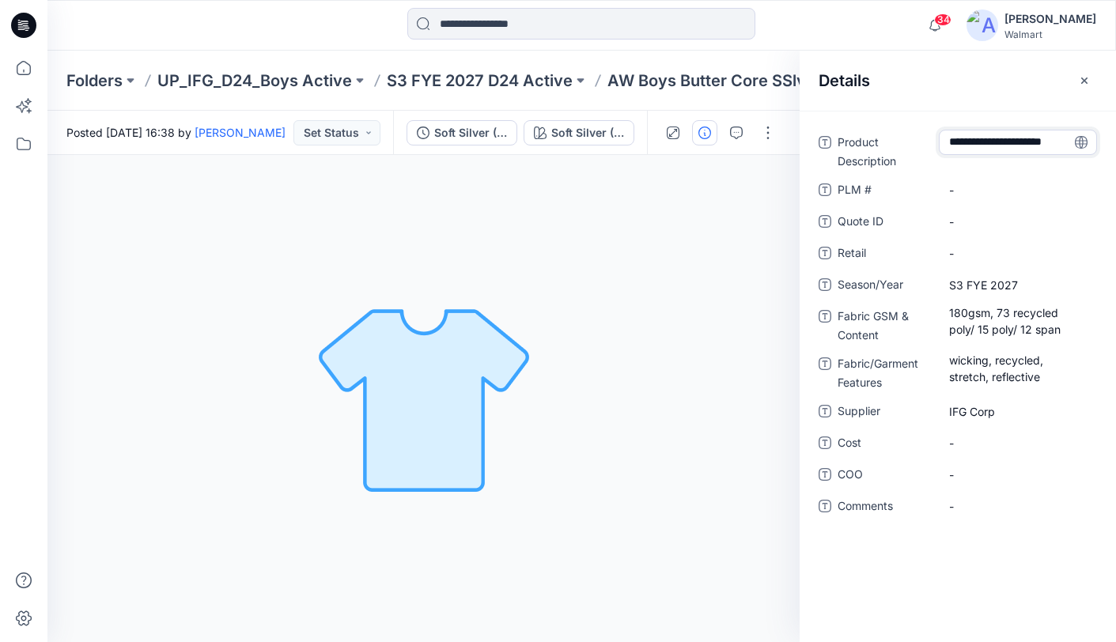
type textarea "**********"
click at [1081, 146] on icon at bounding box center [1081, 142] width 4 height 13
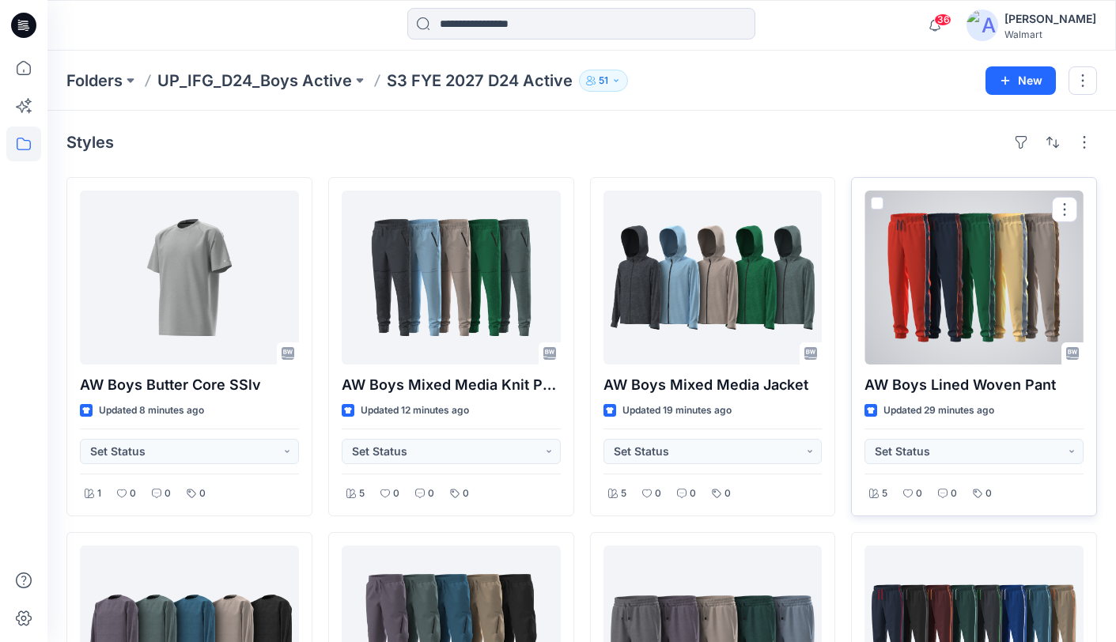
click at [967, 305] on div at bounding box center [974, 278] width 219 height 174
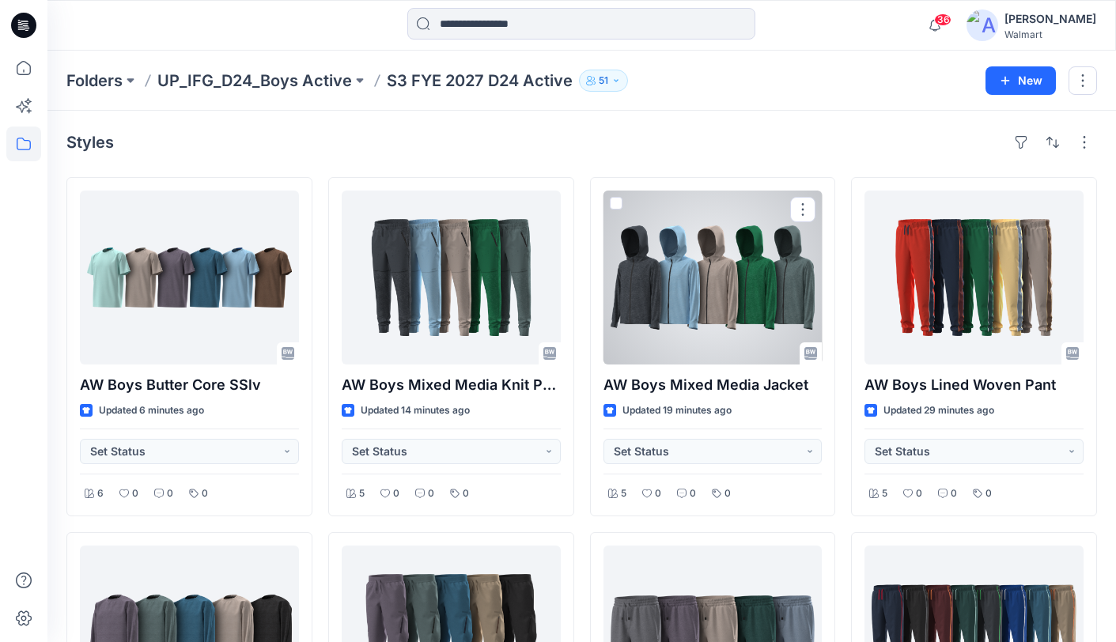
click at [765, 290] on div at bounding box center [713, 278] width 219 height 174
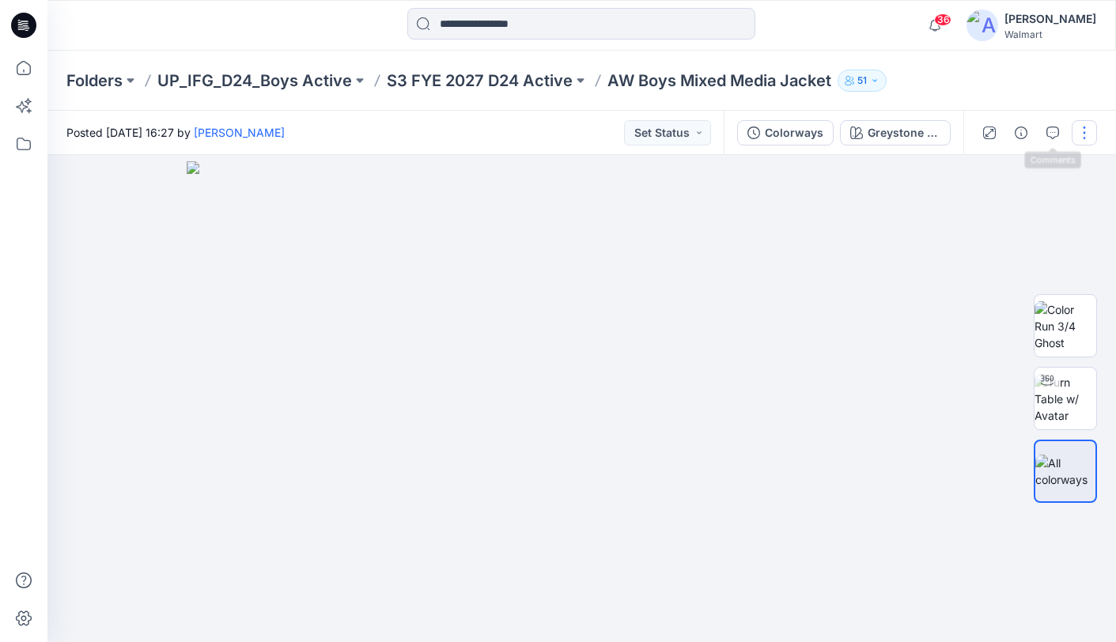
click at [1084, 132] on button "button" at bounding box center [1084, 132] width 25 height 25
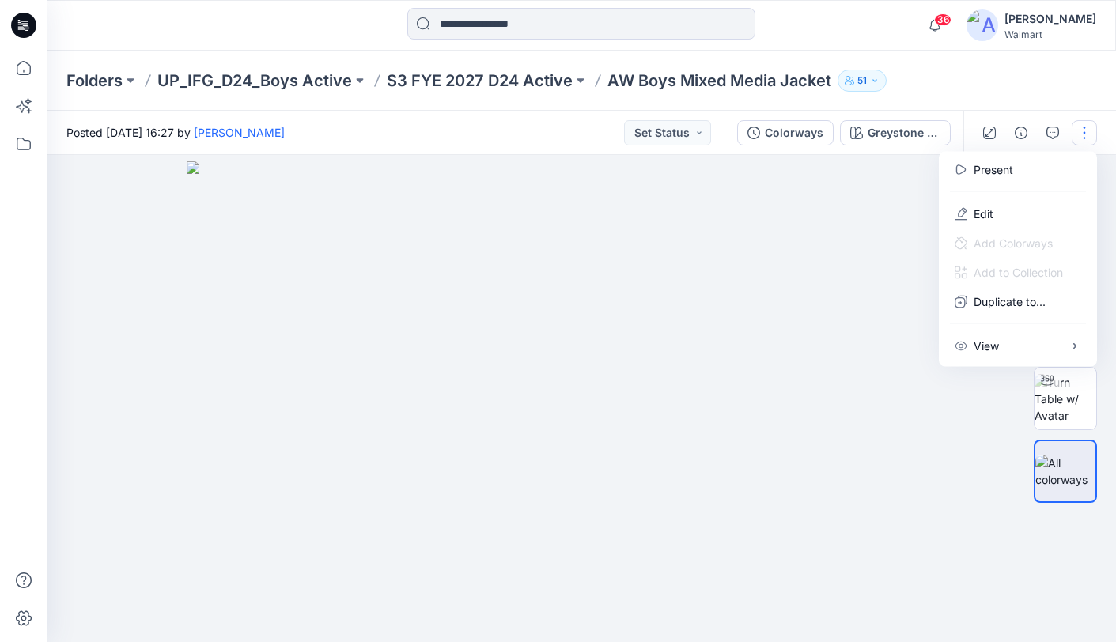
click at [962, 229] on span "Add Colorways" at bounding box center [1003, 243] width 123 height 29
click at [977, 214] on p "Edit" at bounding box center [984, 214] width 20 height 17
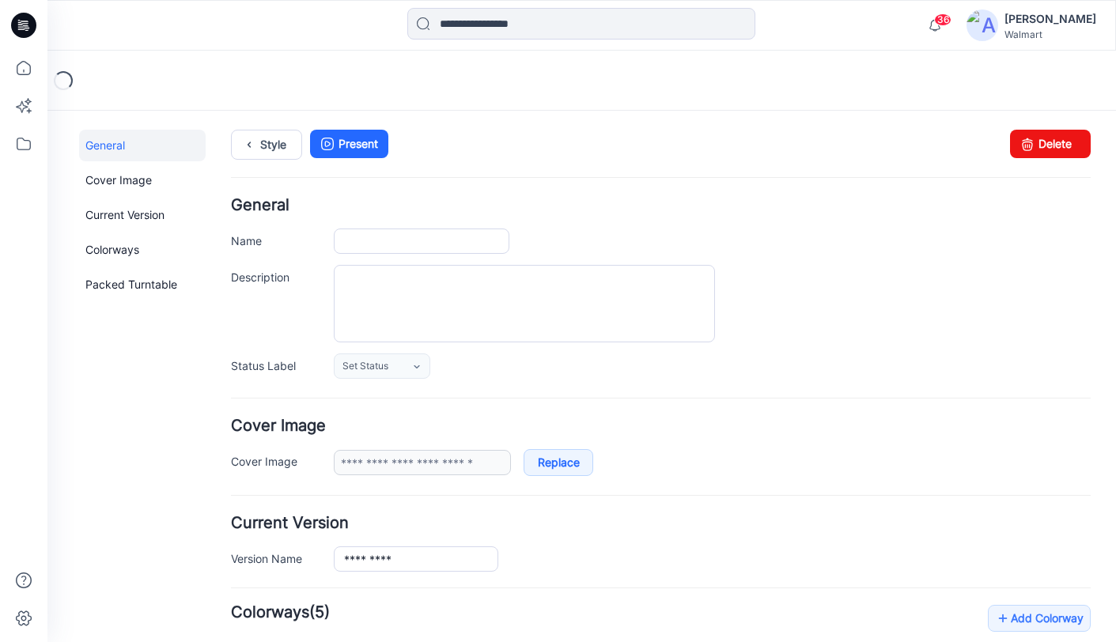
type input "**********"
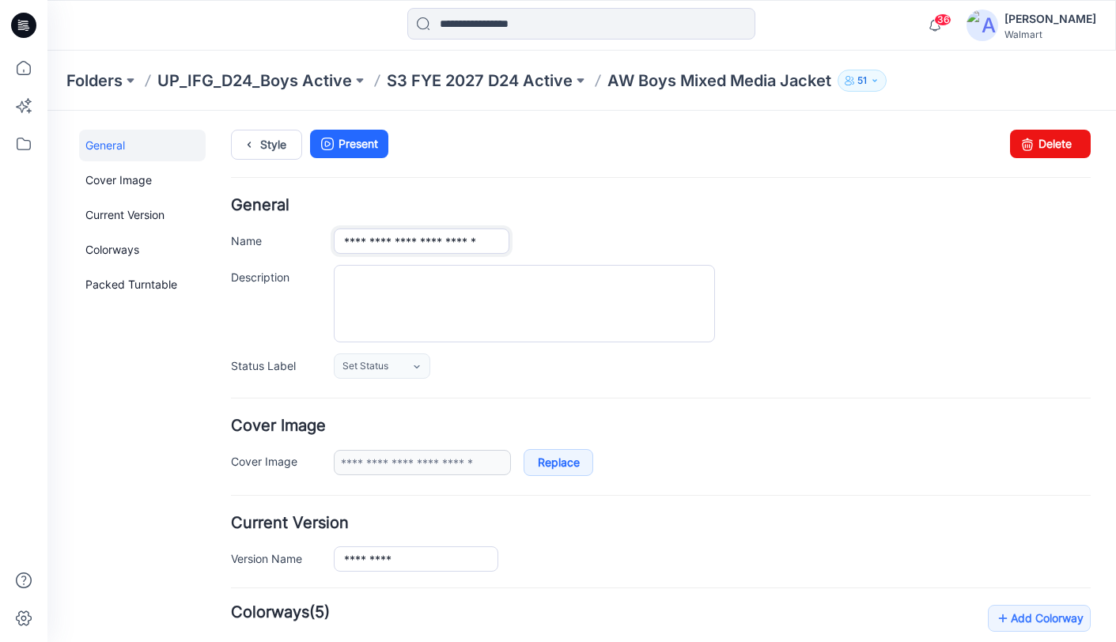
click at [465, 241] on input "**********" at bounding box center [422, 241] width 176 height 25
type input "**********"
click at [263, 148] on link "Style" at bounding box center [266, 145] width 71 height 30
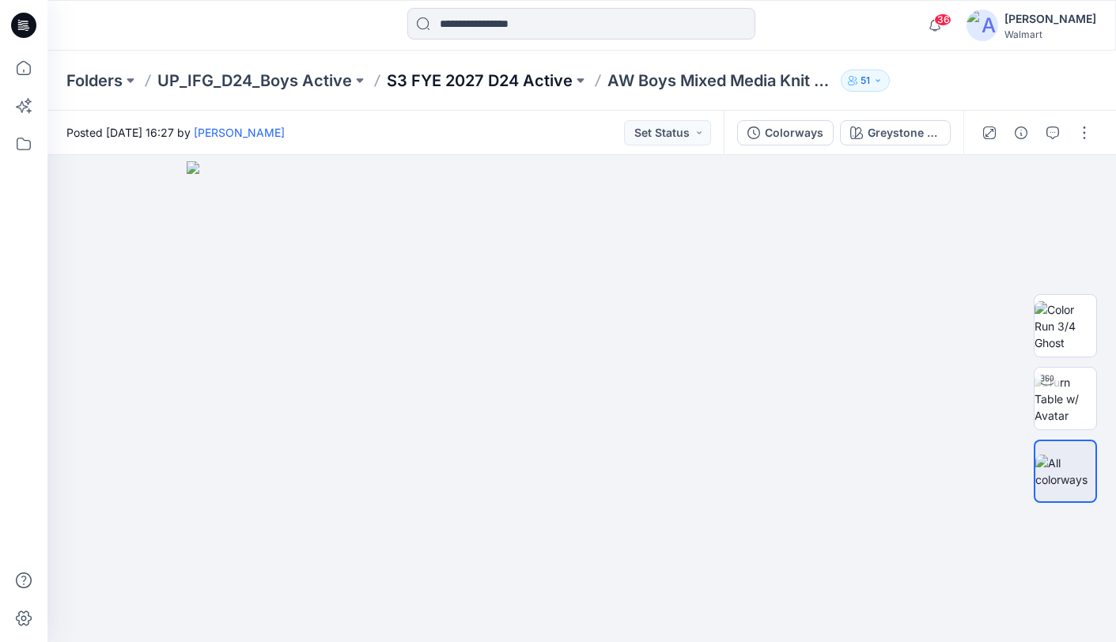
click at [456, 81] on p "S3 FYE 2027 D24 Active" at bounding box center [480, 81] width 186 height 22
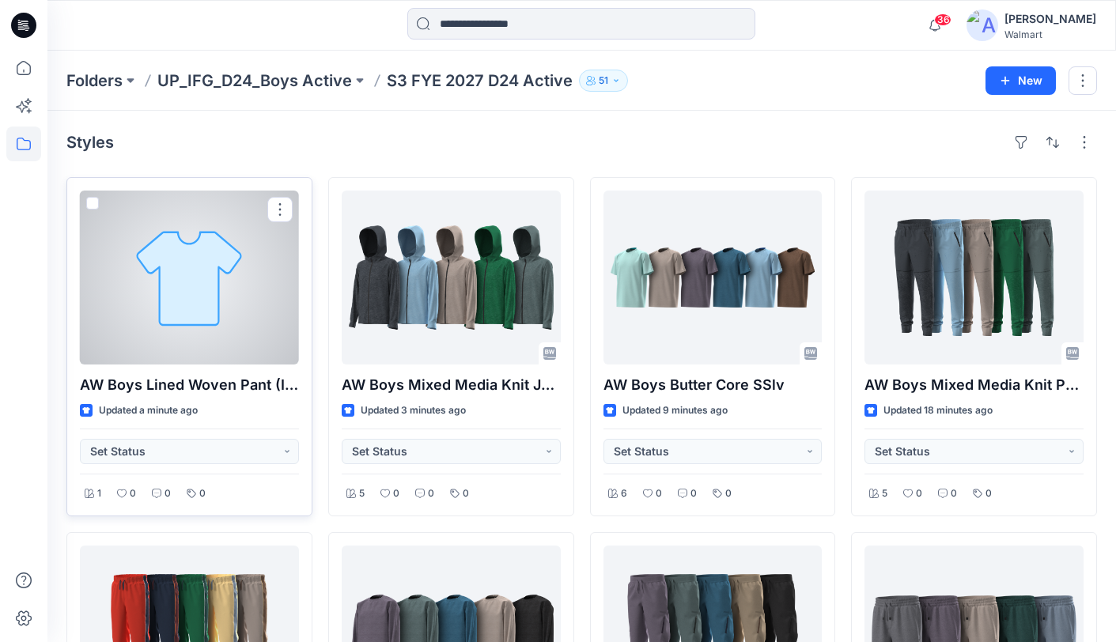
click at [214, 282] on div at bounding box center [189, 278] width 219 height 174
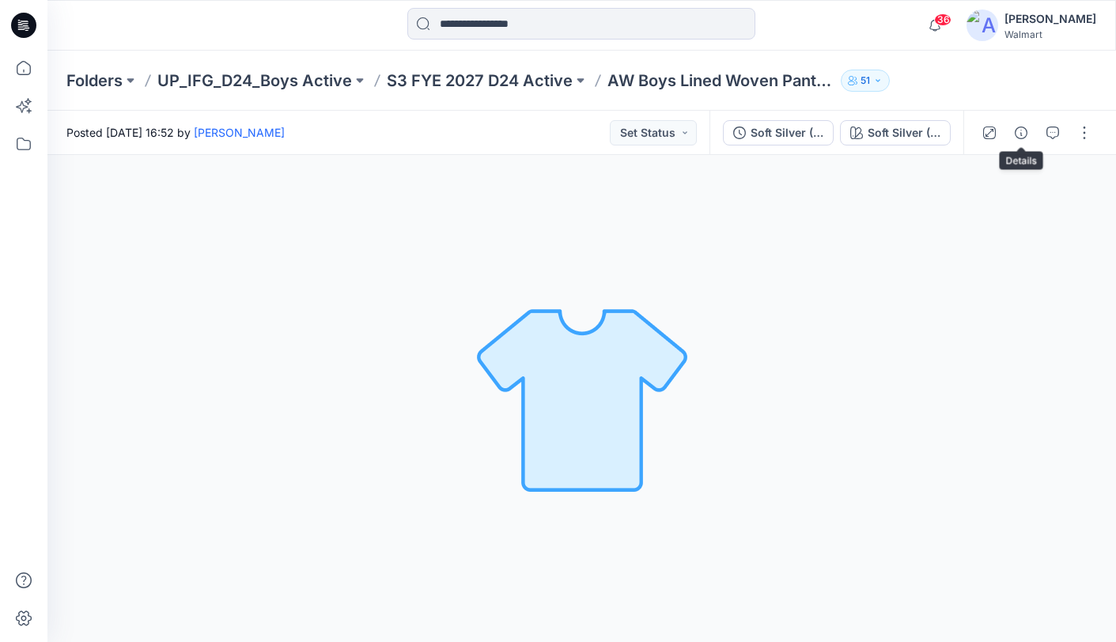
click at [1020, 134] on icon "button" at bounding box center [1021, 133] width 13 height 13
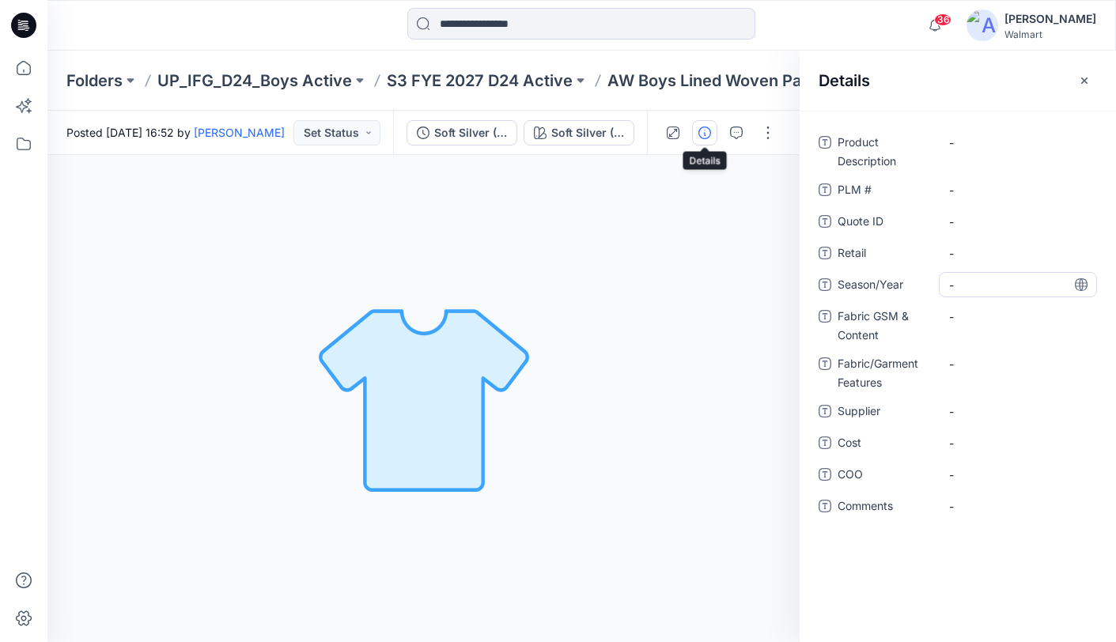
click at [1006, 279] on span "-" at bounding box center [1018, 285] width 138 height 17
type textarea "**********"
drag, startPoint x: 1081, startPoint y: 285, endPoint x: 1094, endPoint y: 282, distance: 13.0
click at [1081, 285] on icon at bounding box center [1081, 284] width 13 height 13
click at [1025, 411] on span "-" at bounding box center [1018, 411] width 138 height 17
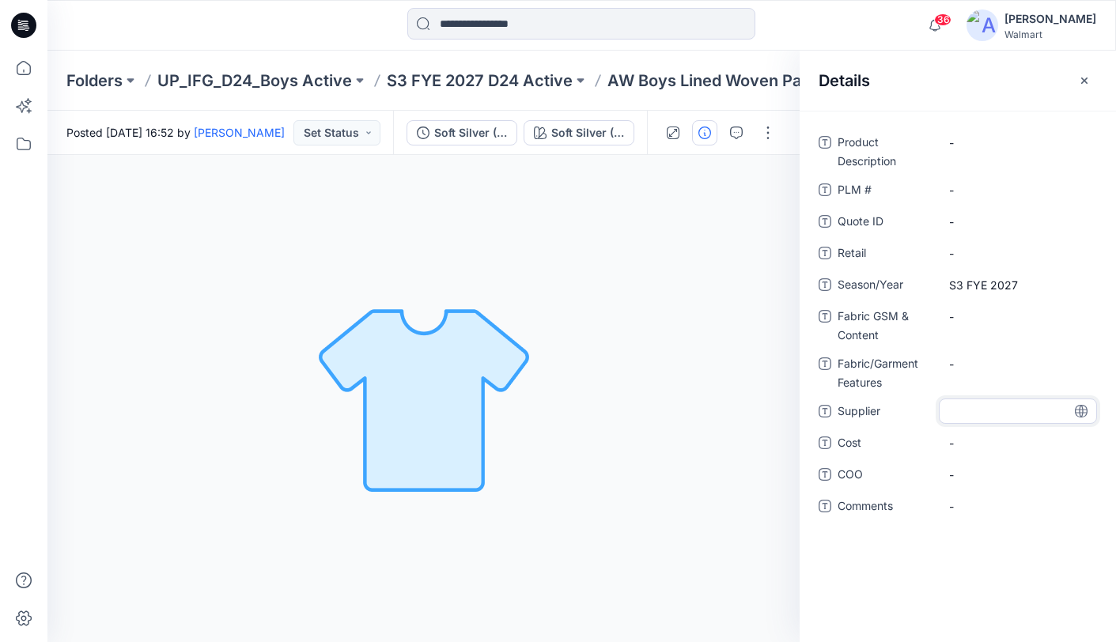
type textarea "********"
click at [1082, 410] on icon at bounding box center [1081, 411] width 4 height 13
click at [998, 322] on Content "-" at bounding box center [1018, 316] width 138 height 17
type textarea "**********"
click at [1084, 319] on icon at bounding box center [1081, 316] width 13 height 13
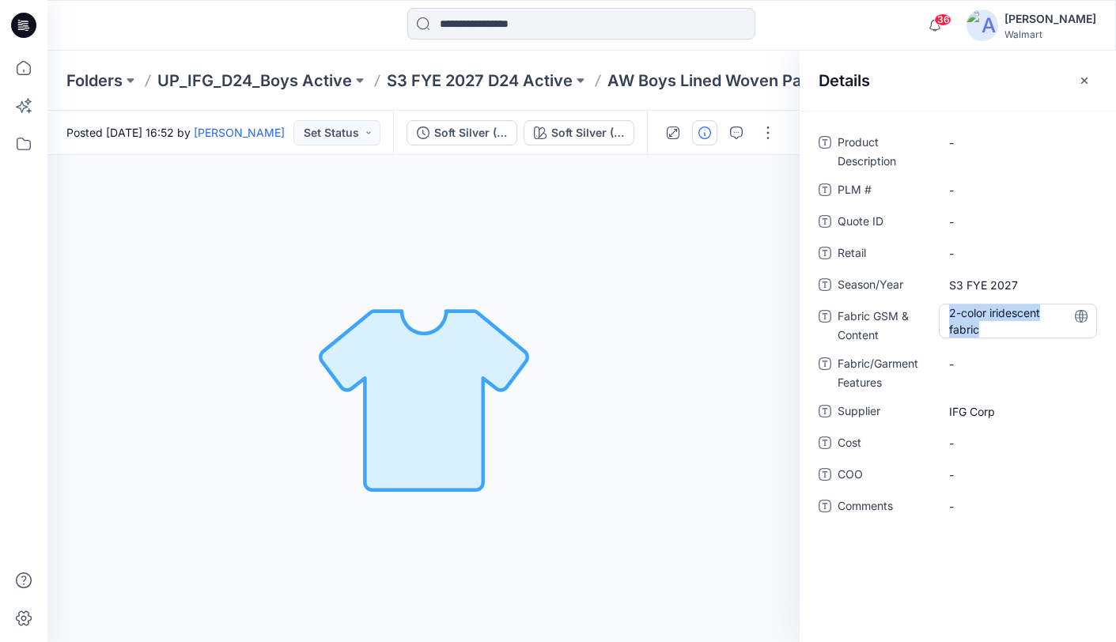
drag, startPoint x: 989, startPoint y: 334, endPoint x: 944, endPoint y: 308, distance: 51.7
click at [932, 312] on div "Fabric GSM & Content 2-color iridescent fabric" at bounding box center [958, 324] width 278 height 41
click at [968, 326] on Content "2-color iridescent fabric" at bounding box center [1018, 321] width 138 height 33
drag, startPoint x: 989, startPoint y: 330, endPoint x: 950, endPoint y: 319, distance: 40.3
click at [950, 319] on textarea "**********" at bounding box center [1018, 320] width 158 height 33
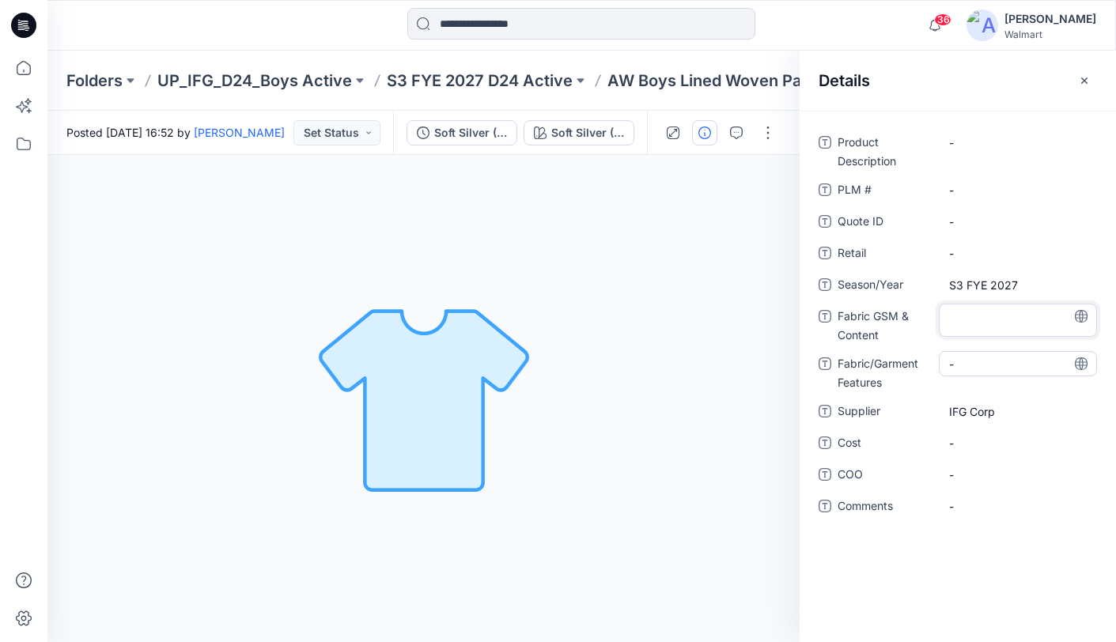
click at [986, 354] on div "-" at bounding box center [1018, 363] width 158 height 25
drag, startPoint x: 1042, startPoint y: 365, endPoint x: 1093, endPoint y: 368, distance: 51.5
click at [1095, 368] on textarea "**********" at bounding box center [1018, 363] width 158 height 25
type textarea "**********"
click at [1081, 365] on icon at bounding box center [1081, 364] width 13 height 13
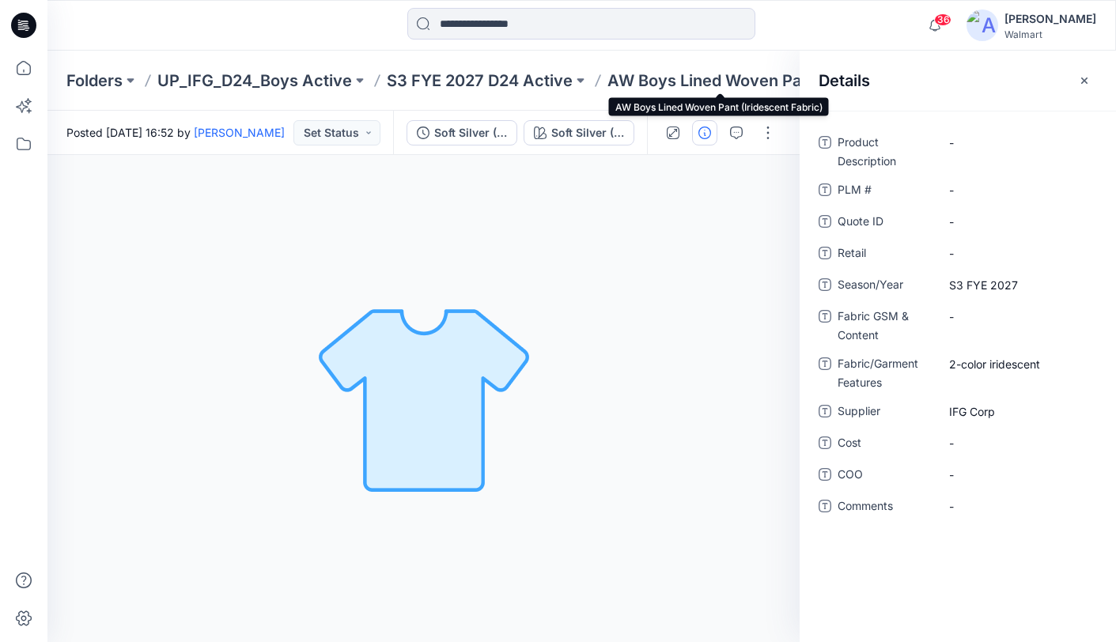
click at [651, 81] on p "AW Boys Lined Woven Pant (Iridescent Fabric)" at bounding box center [720, 81] width 227 height 22
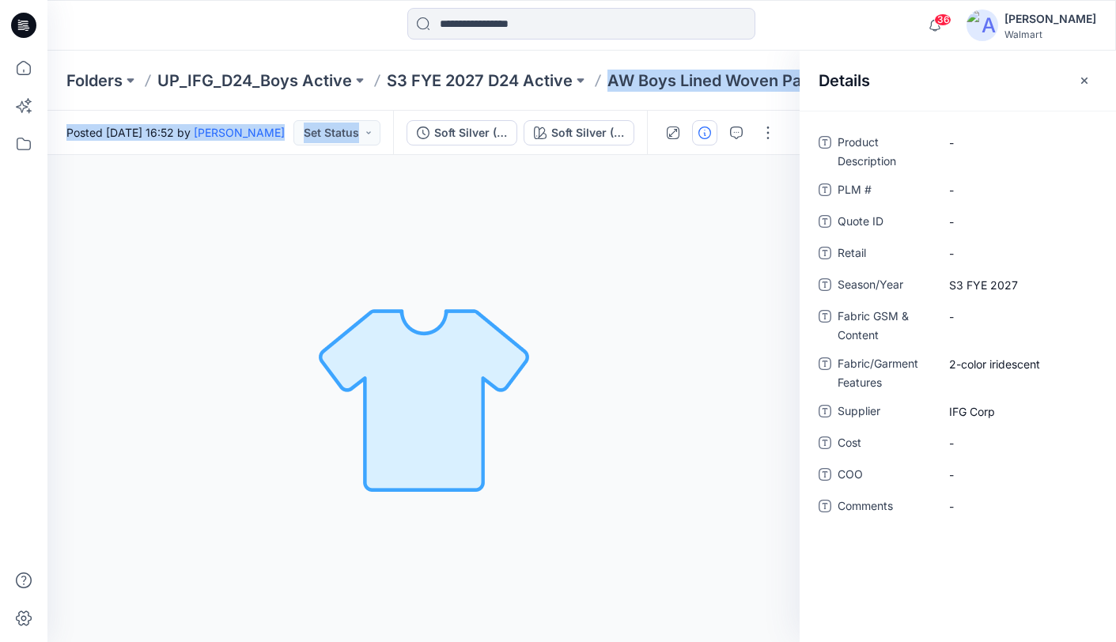
drag, startPoint x: 615, startPoint y: 83, endPoint x: 804, endPoint y: 87, distance: 189.1
click at [807, 87] on div "Folders UP_IFG_D24_Boys Active S3 FYE 2027 D24 Active AW Boys Lined Woven Pant …" at bounding box center [581, 347] width 1069 height 592
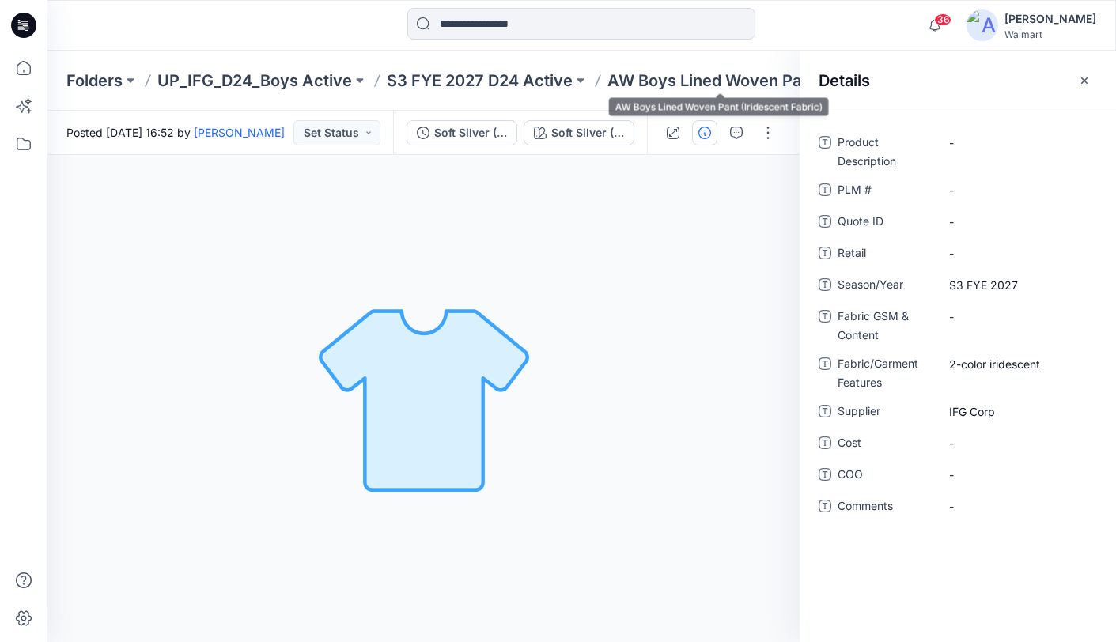
click at [735, 91] on p "AW Boys Lined Woven Pant (Iridescent Fabric)" at bounding box center [720, 81] width 227 height 22
click at [1088, 80] on icon "button" at bounding box center [1084, 80] width 13 height 13
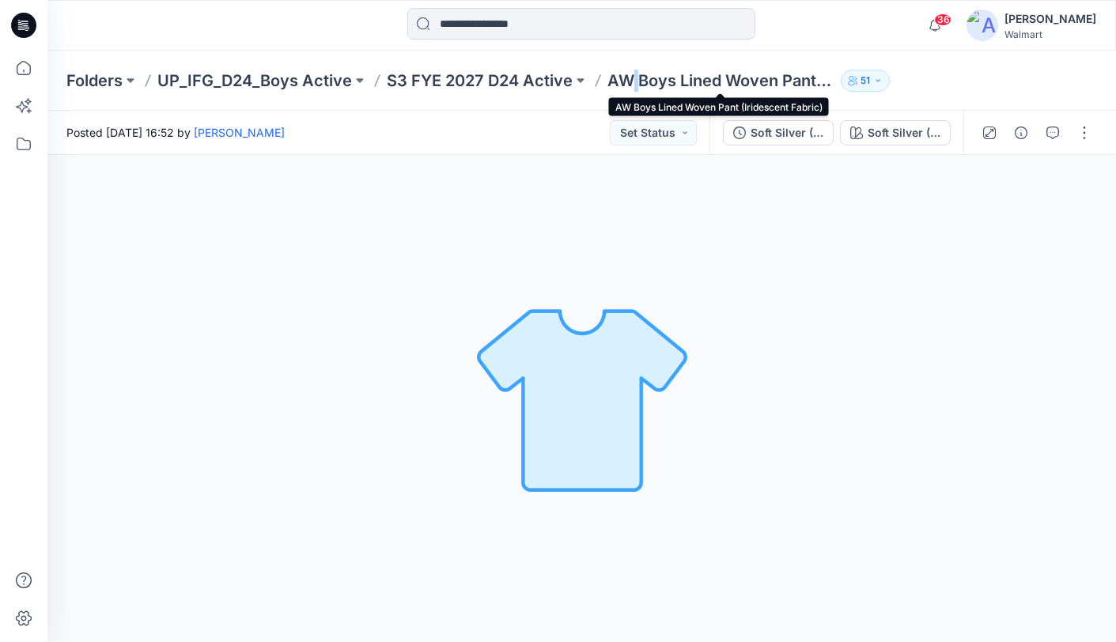
copy p
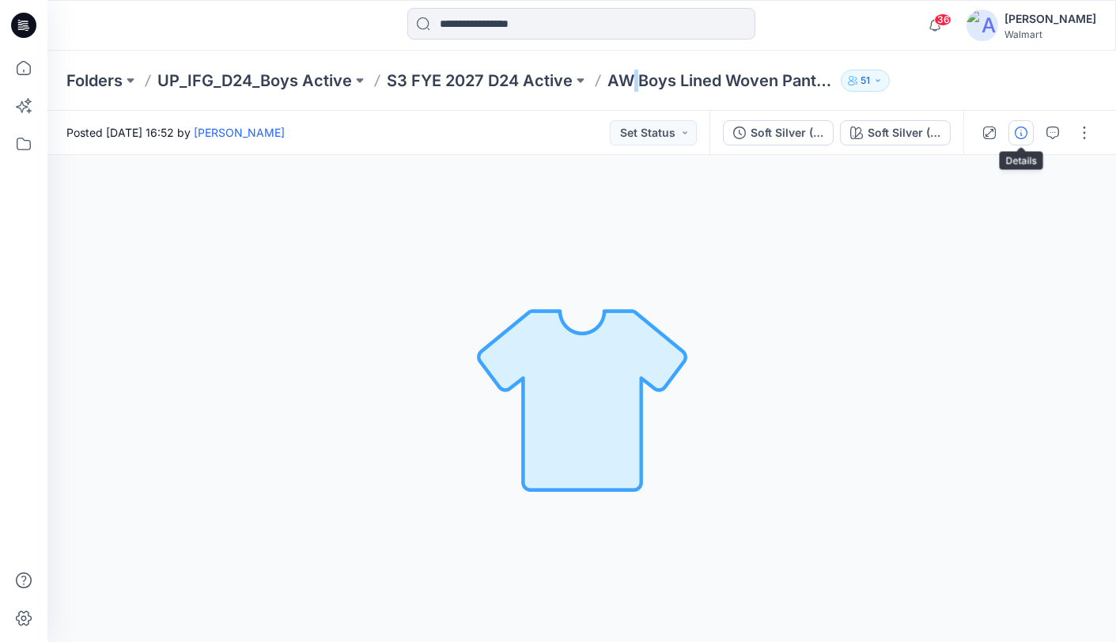
click at [1015, 131] on icon "button" at bounding box center [1021, 133] width 13 height 13
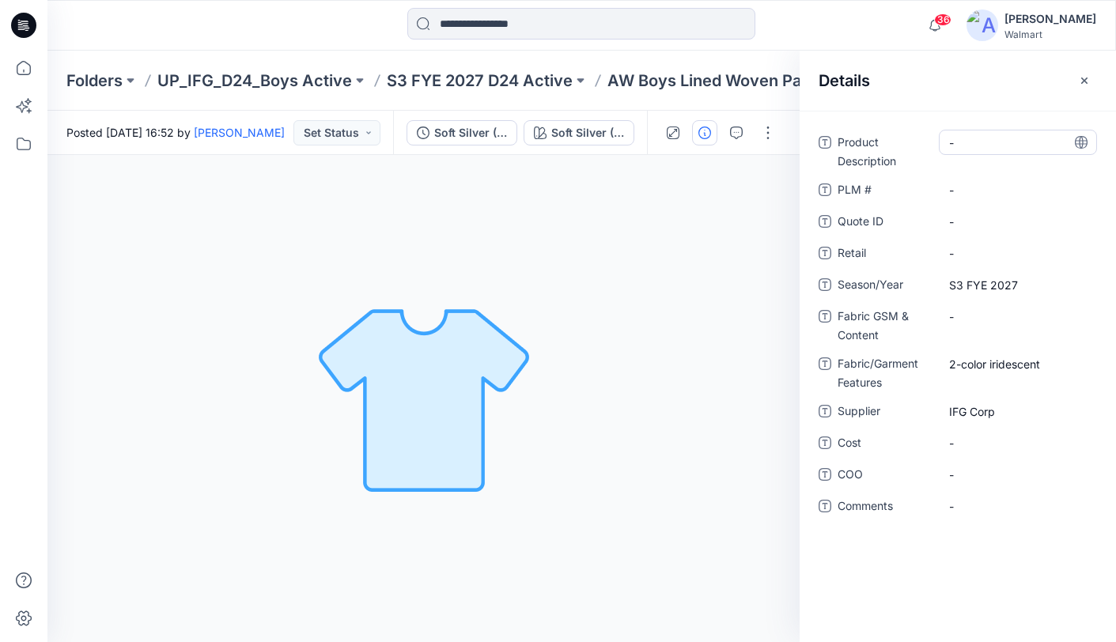
click at [999, 140] on Description "-" at bounding box center [1018, 142] width 138 height 17
drag, startPoint x: 997, startPoint y: 142, endPoint x: 916, endPoint y: 132, distance: 82.0
click at [916, 132] on div "Product Description" at bounding box center [958, 150] width 278 height 41
type textarea "**********"
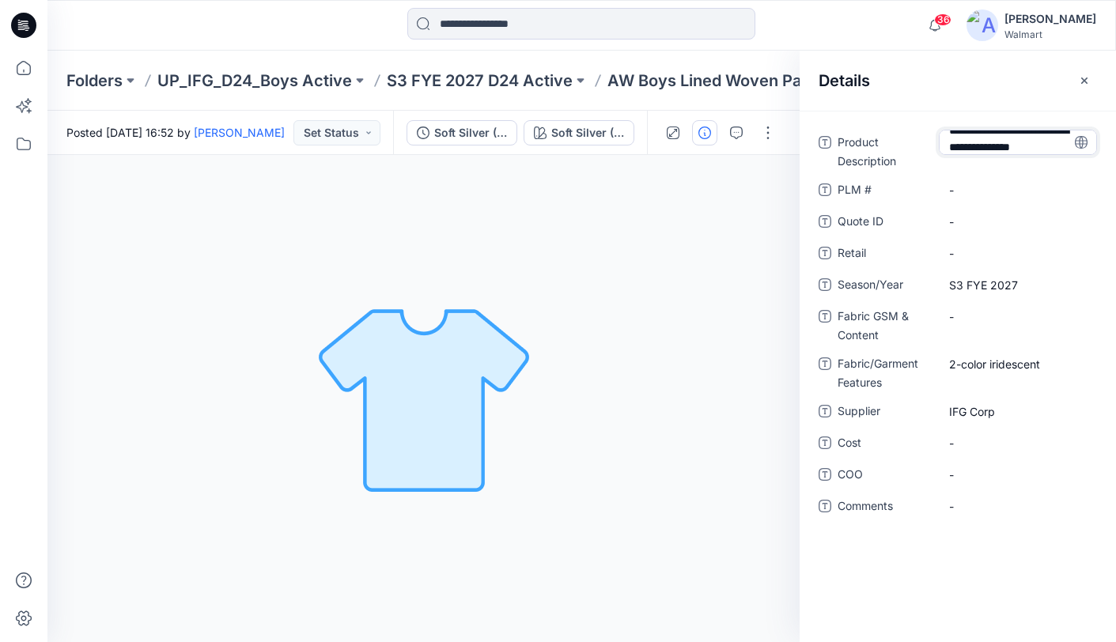
scroll to position [28, 0]
click at [1084, 142] on icon at bounding box center [1081, 142] width 13 height 13
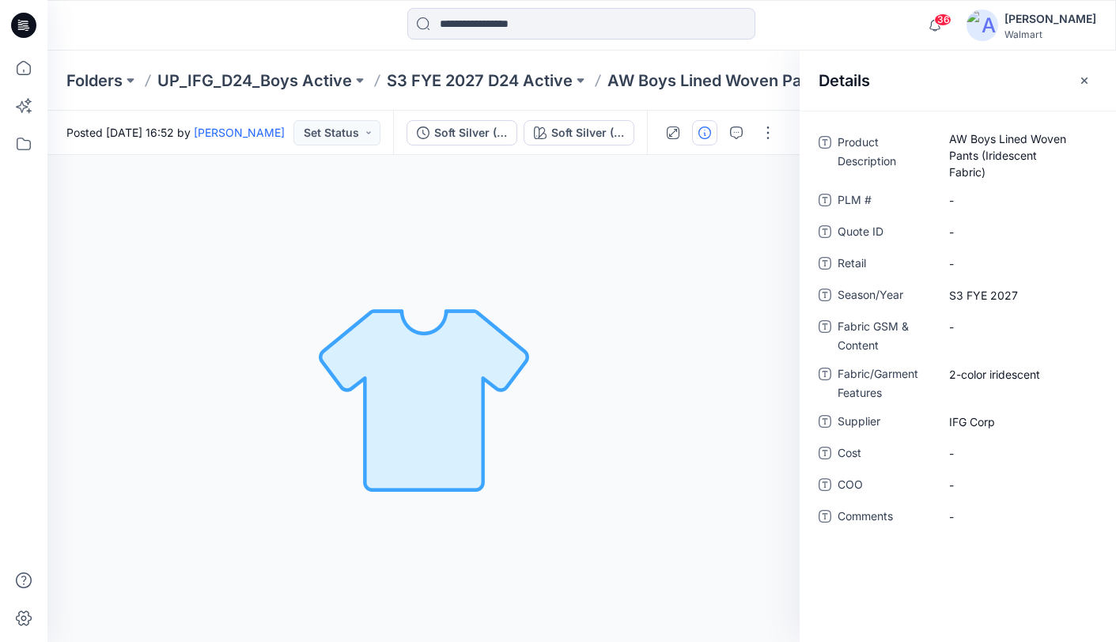
click at [747, 220] on div "Soft Silver (For TD) Loading... Material Properties Loading..." at bounding box center [423, 398] width 752 height 487
click at [1084, 78] on icon "button" at bounding box center [1084, 80] width 13 height 13
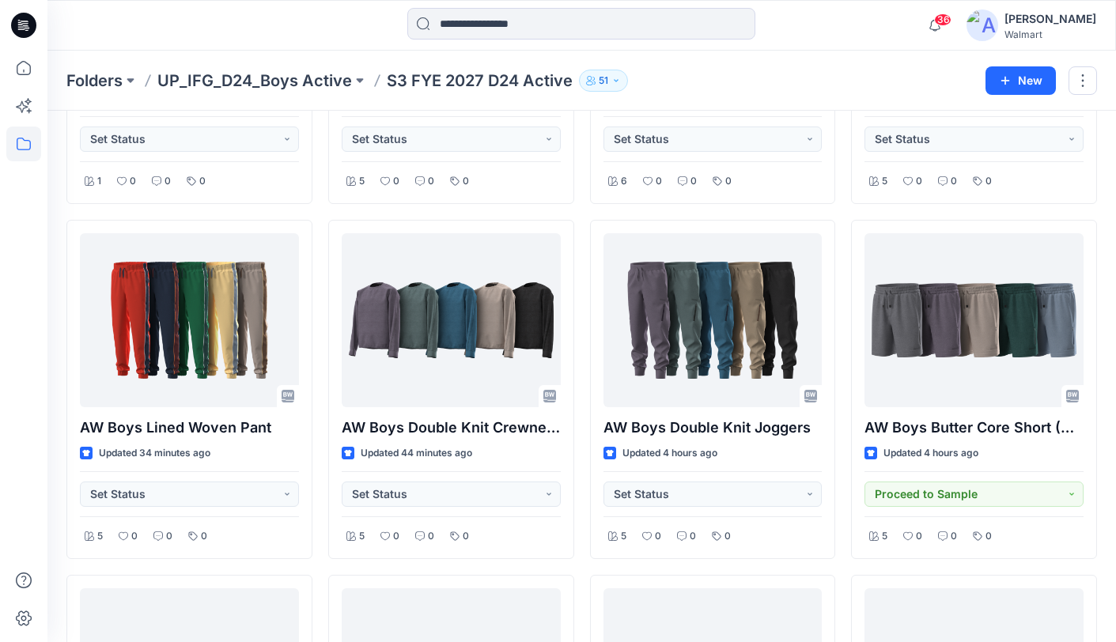
scroll to position [318, 0]
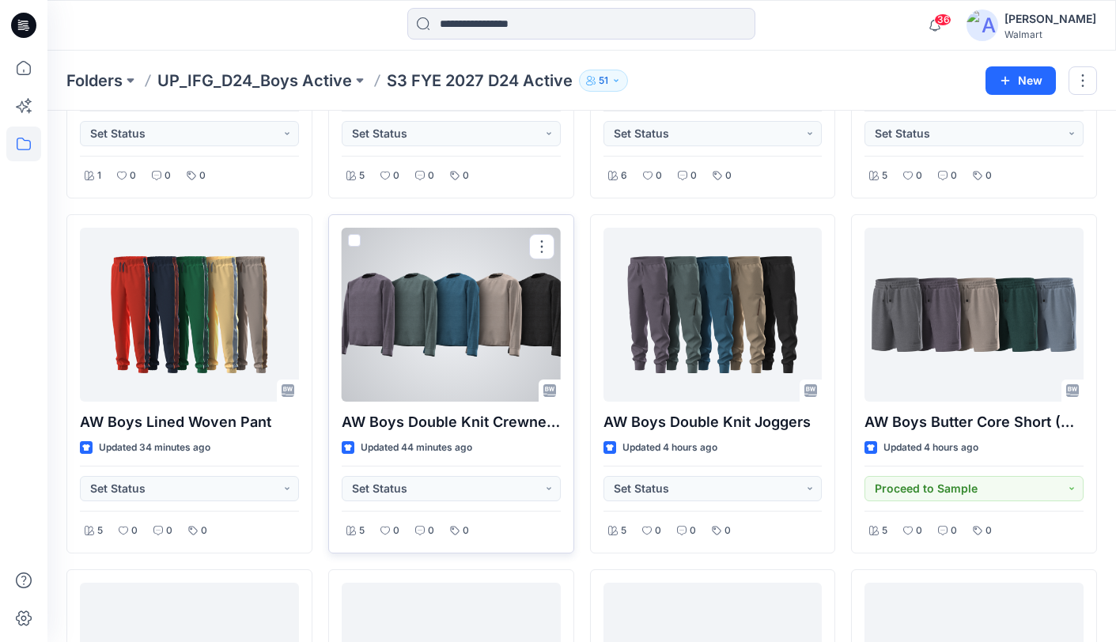
click at [492, 317] on div at bounding box center [451, 315] width 219 height 174
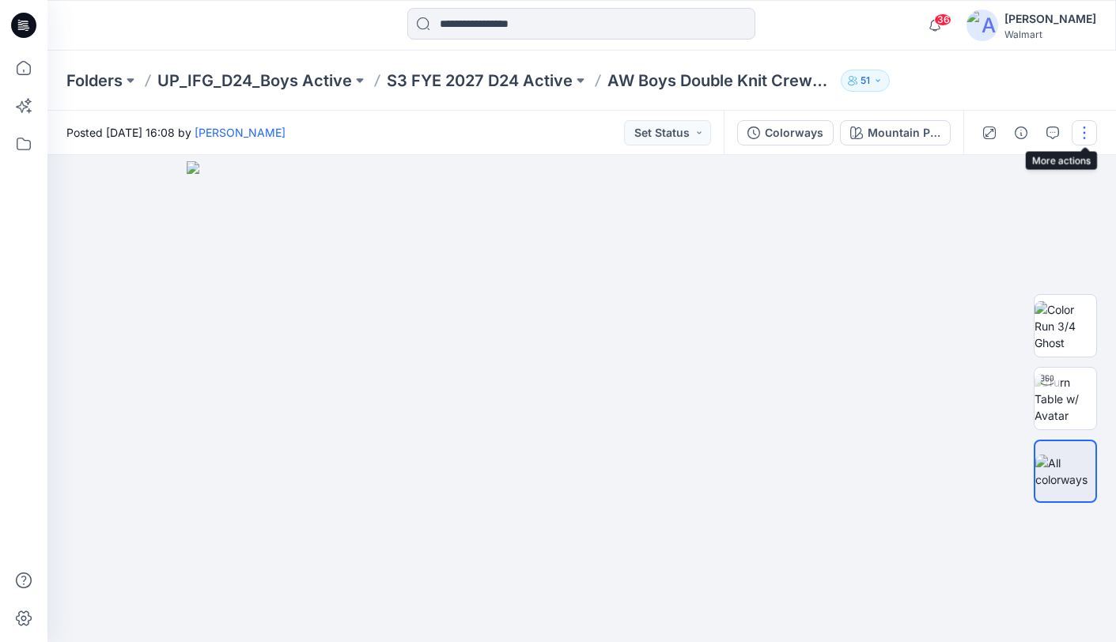
click at [1080, 131] on button "button" at bounding box center [1084, 132] width 25 height 25
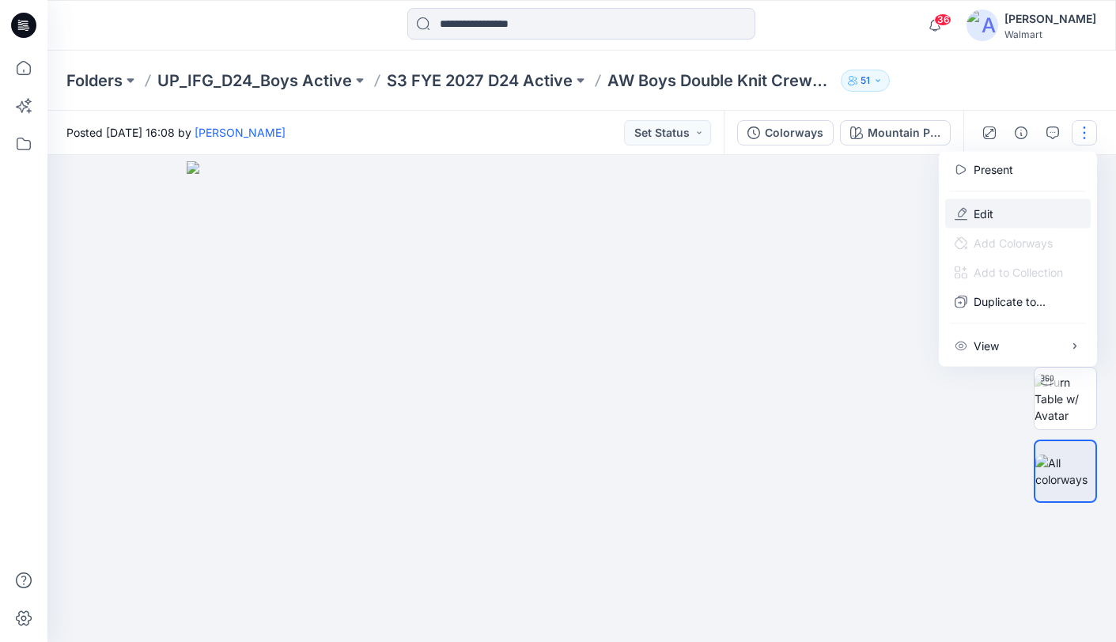
click at [1001, 215] on button "Edit" at bounding box center [1018, 213] width 146 height 29
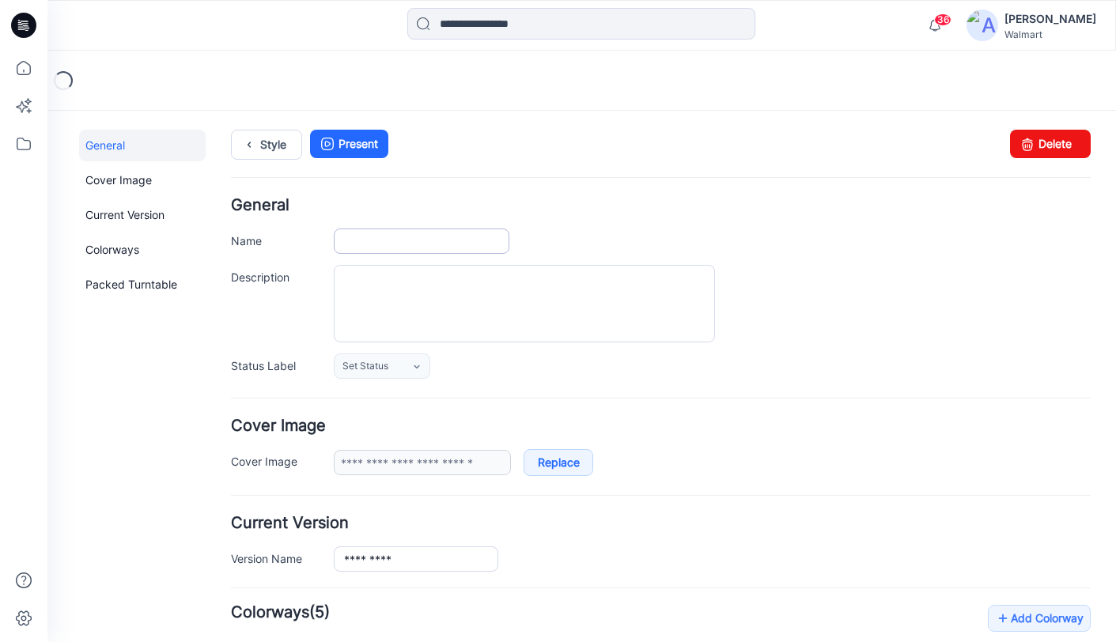
type input "**********"
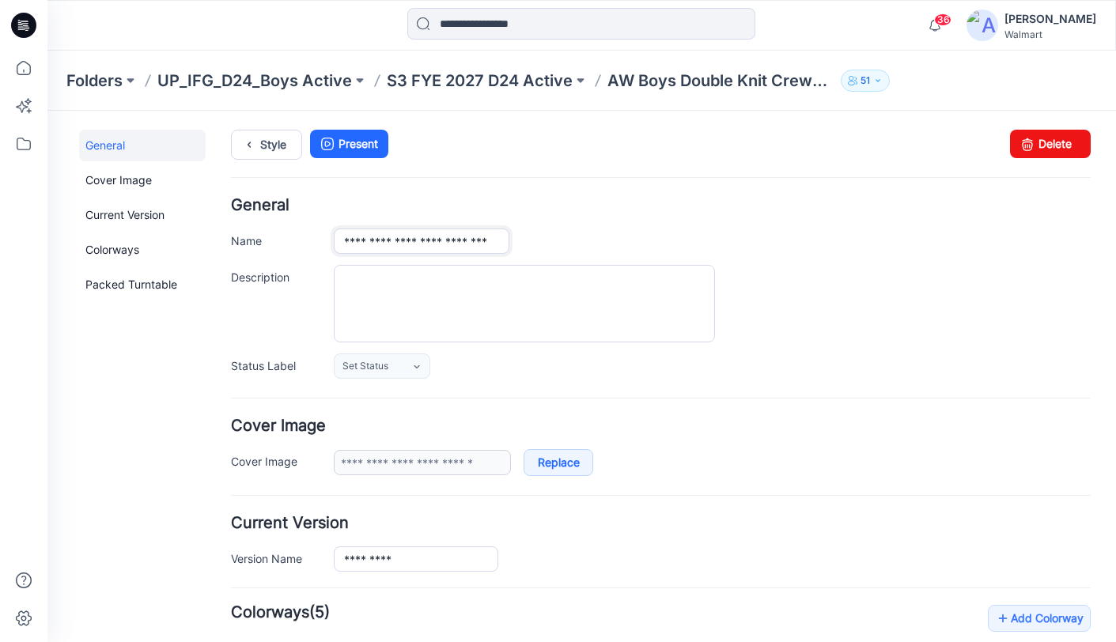
click at [456, 241] on input "**********" at bounding box center [422, 241] width 176 height 25
type input "**********"
click at [264, 142] on link "Style" at bounding box center [266, 145] width 71 height 30
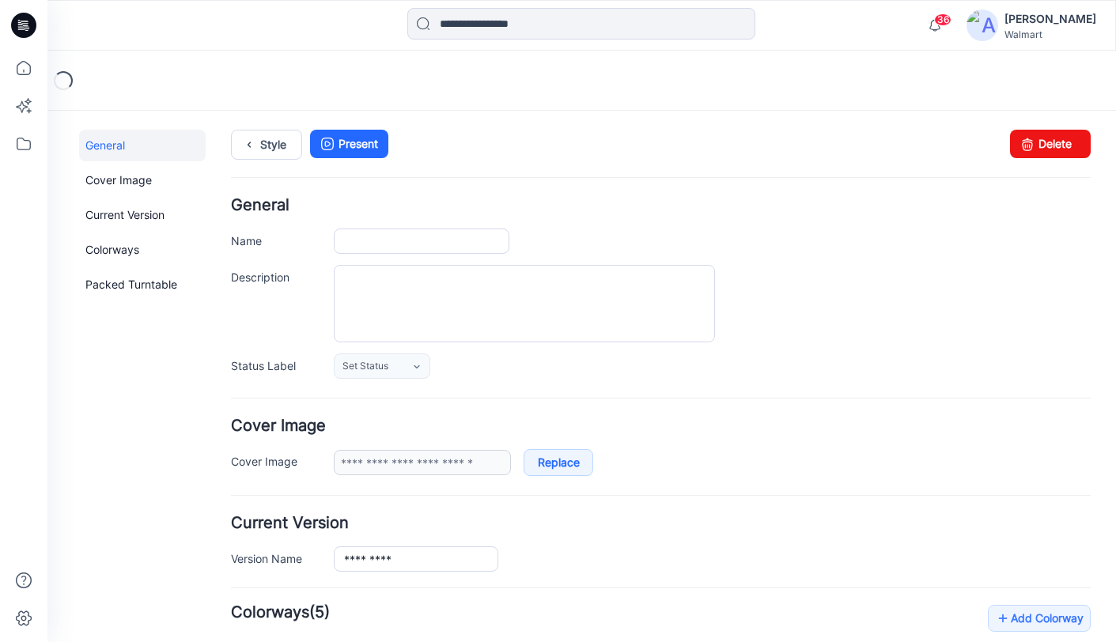
type input "**********"
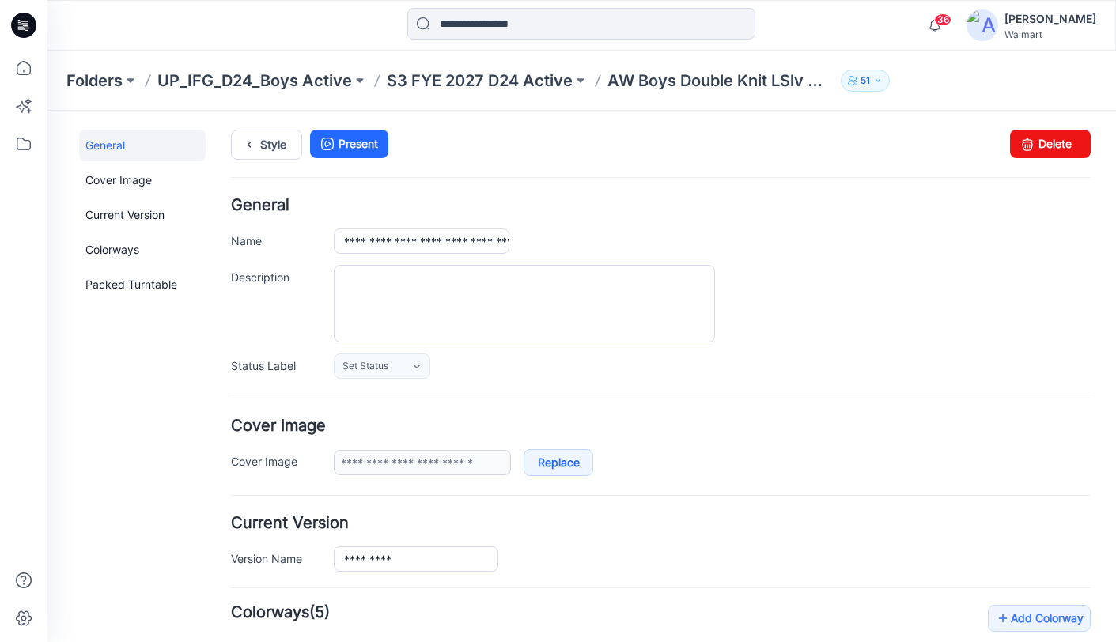
click at [427, 77] on p "S3 FYE 2027 D24 Active" at bounding box center [480, 81] width 186 height 22
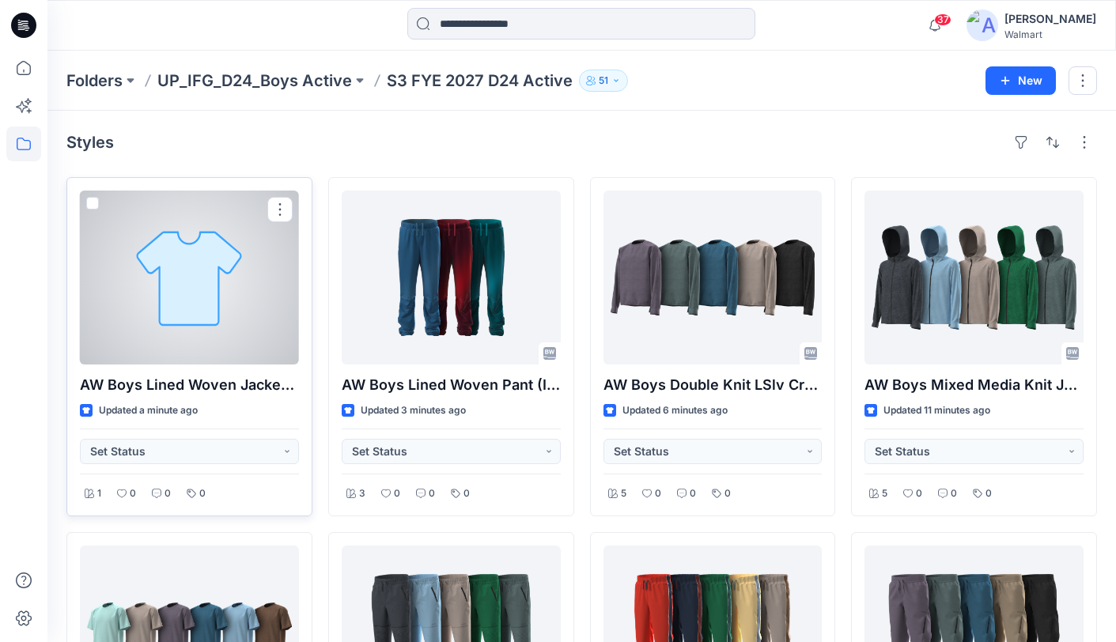
click at [184, 282] on div at bounding box center [189, 278] width 219 height 174
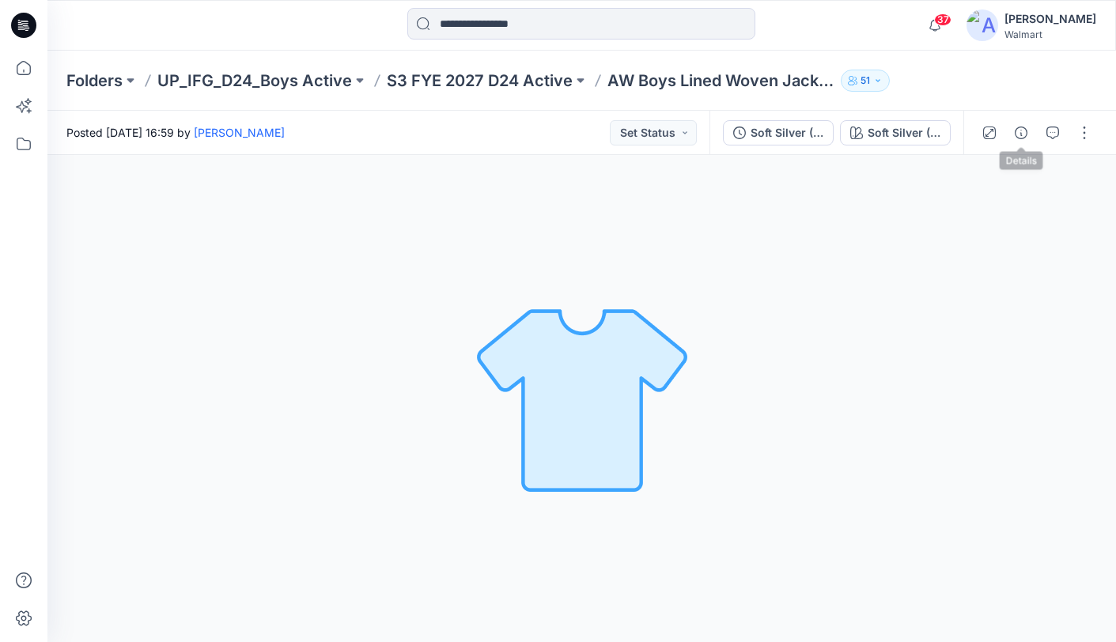
click at [1016, 131] on icon "button" at bounding box center [1021, 133] width 13 height 13
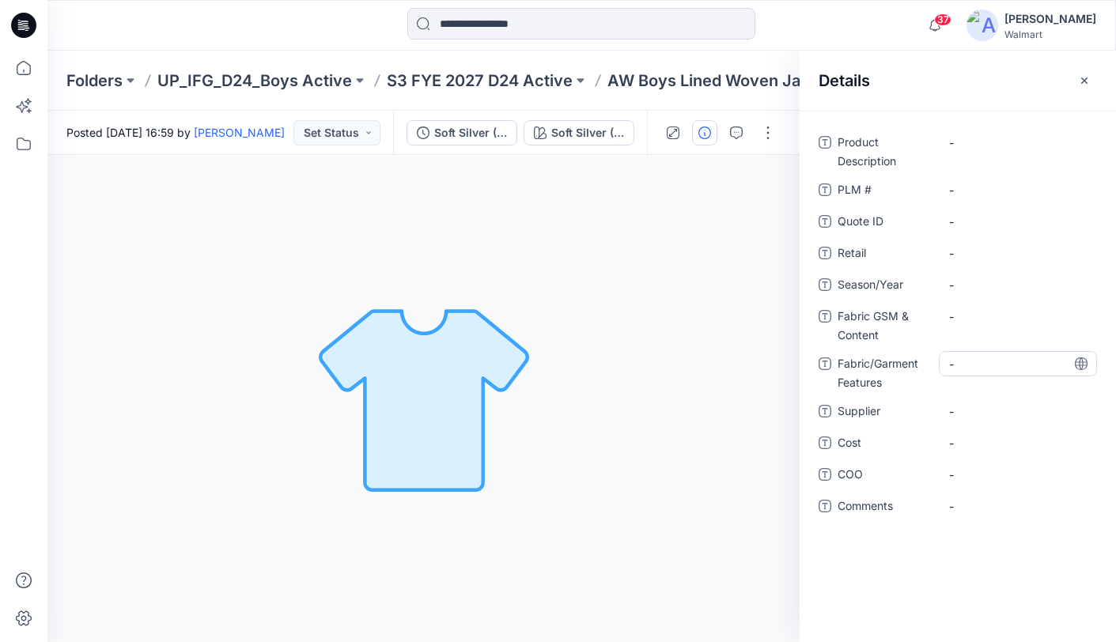
click at [1012, 360] on Features "-" at bounding box center [1018, 364] width 138 height 17
type textarea "**********"
click at [1081, 363] on icon at bounding box center [1081, 364] width 13 height 13
click at [1005, 413] on span "-" at bounding box center [1018, 411] width 138 height 17
type textarea "********"
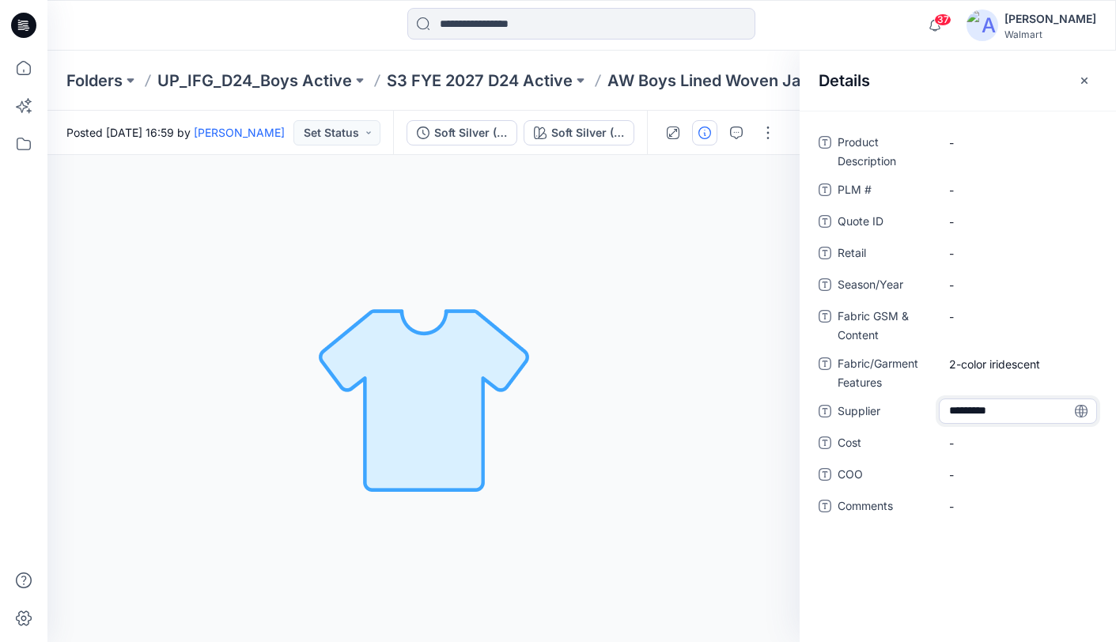
click at [1082, 410] on icon at bounding box center [1081, 411] width 13 height 13
click at [1020, 284] on span "-" at bounding box center [1018, 285] width 138 height 17
type textarea "**********"
click at [1083, 285] on icon at bounding box center [1081, 284] width 4 height 13
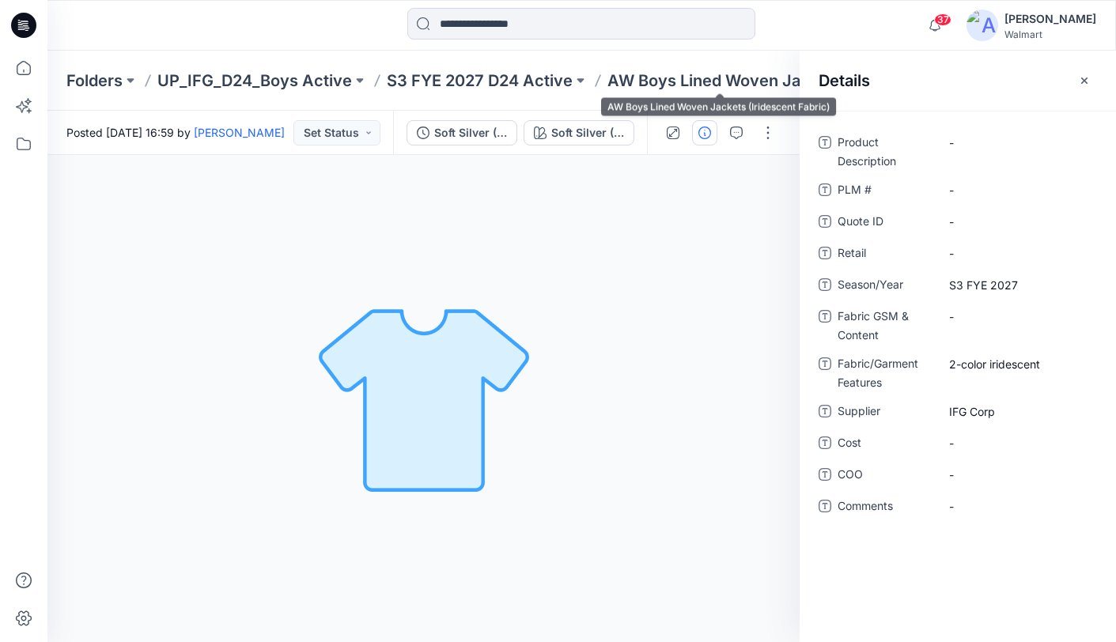
drag, startPoint x: 736, startPoint y: 82, endPoint x: 724, endPoint y: 81, distance: 12.8
click at [736, 82] on p "AW Boys Lined Woven Jackets (Iridescent Fabric)" at bounding box center [720, 81] width 227 height 22
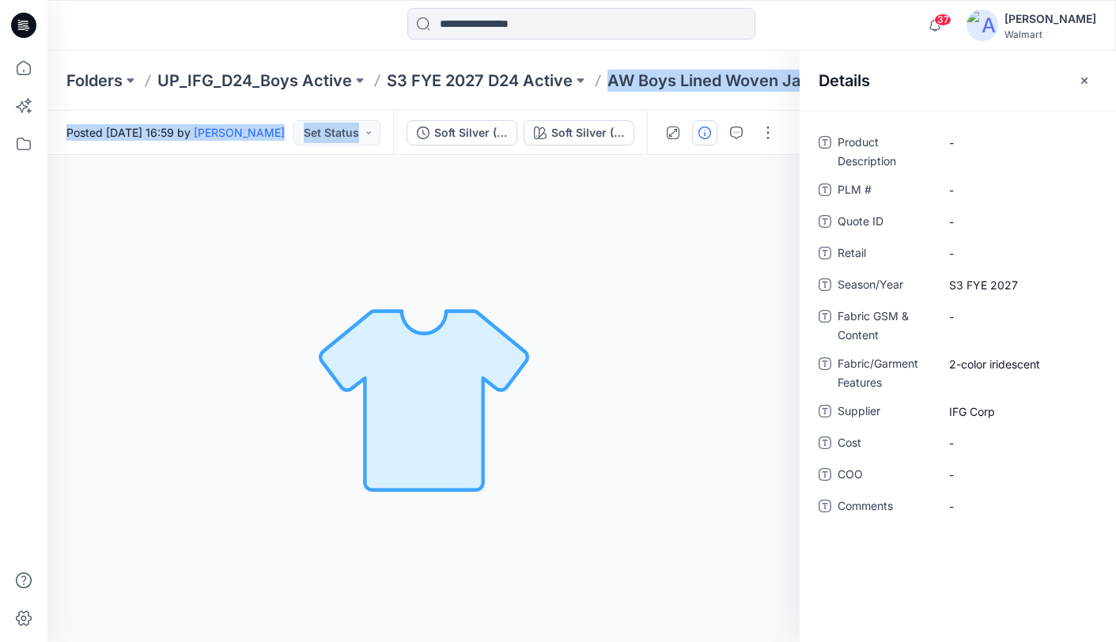
drag, startPoint x: 608, startPoint y: 83, endPoint x: 800, endPoint y: 83, distance: 192.2
click at [801, 83] on div "Folders UP_IFG_D24_Boys Active S3 FYE 2027 D24 Active AW Boys Lined Woven Jacke…" at bounding box center [581, 347] width 1069 height 592
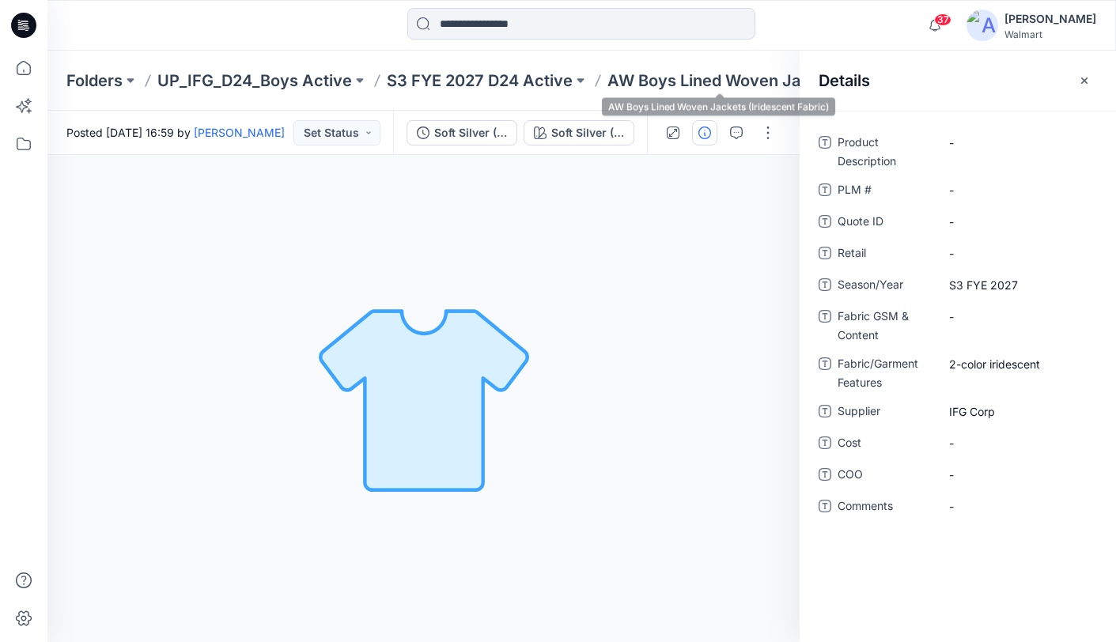
drag, startPoint x: 739, startPoint y: 89, endPoint x: 718, endPoint y: 89, distance: 20.6
click at [739, 89] on p "AW Boys Lined Woven Jackets (Iridescent Fabric)" at bounding box center [720, 81] width 227 height 22
click at [1090, 79] on icon "button" at bounding box center [1084, 80] width 13 height 13
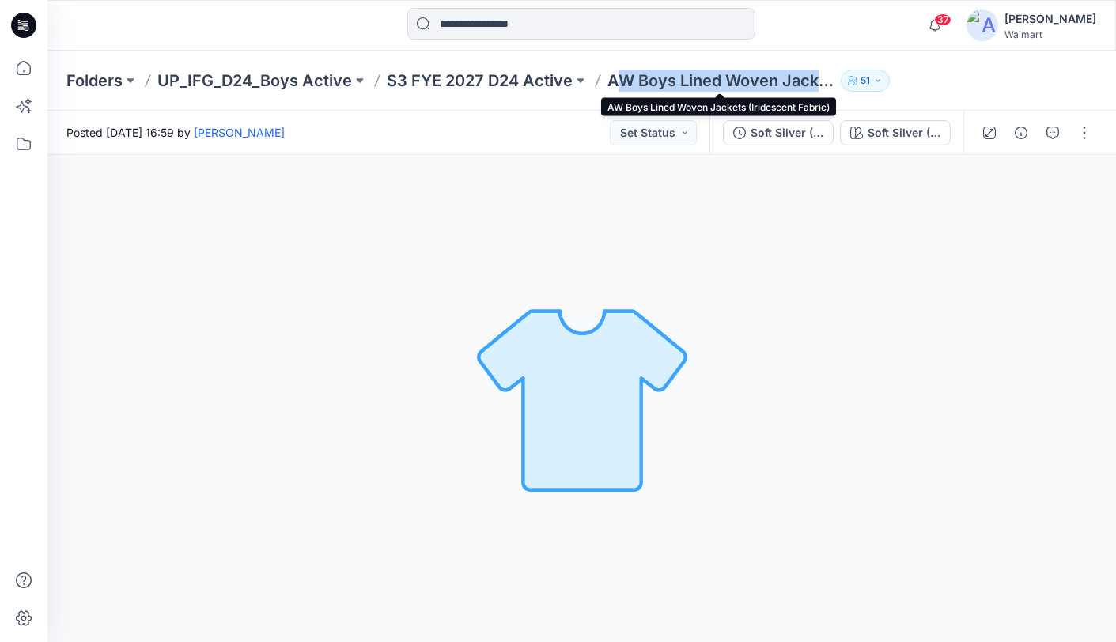
drag, startPoint x: 806, startPoint y: 83, endPoint x: 611, endPoint y: 84, distance: 194.6
click at [611, 84] on p "AW Boys Lined Woven Jackets (Iridescent Fabric)" at bounding box center [720, 81] width 227 height 22
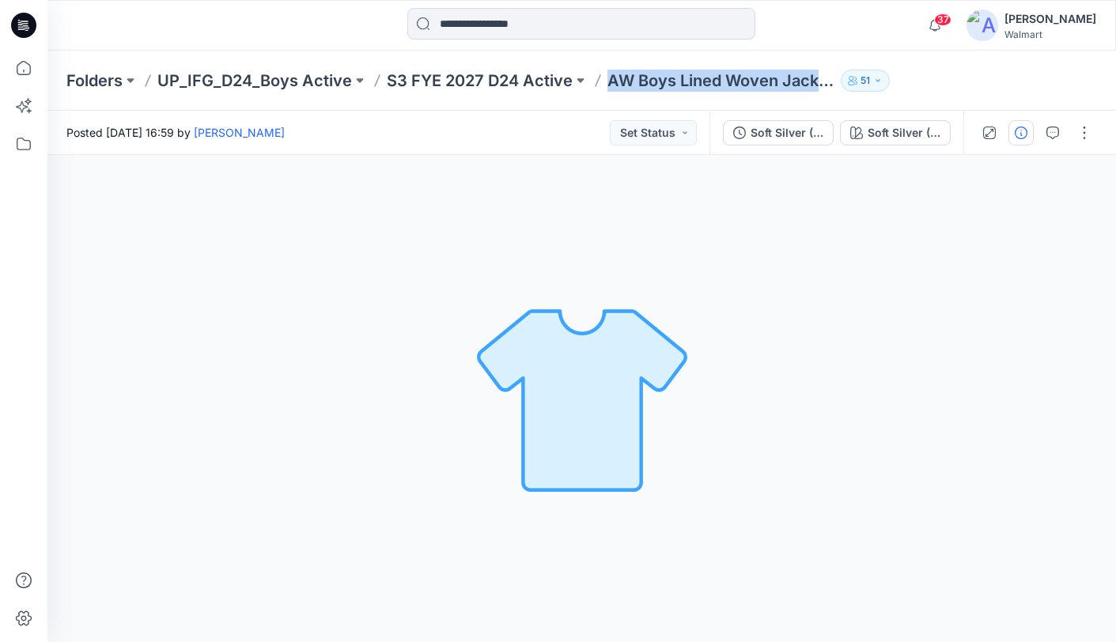
copy p "AW Boys Lined Woven Jack"
click at [1024, 134] on icon "button" at bounding box center [1021, 133] width 13 height 13
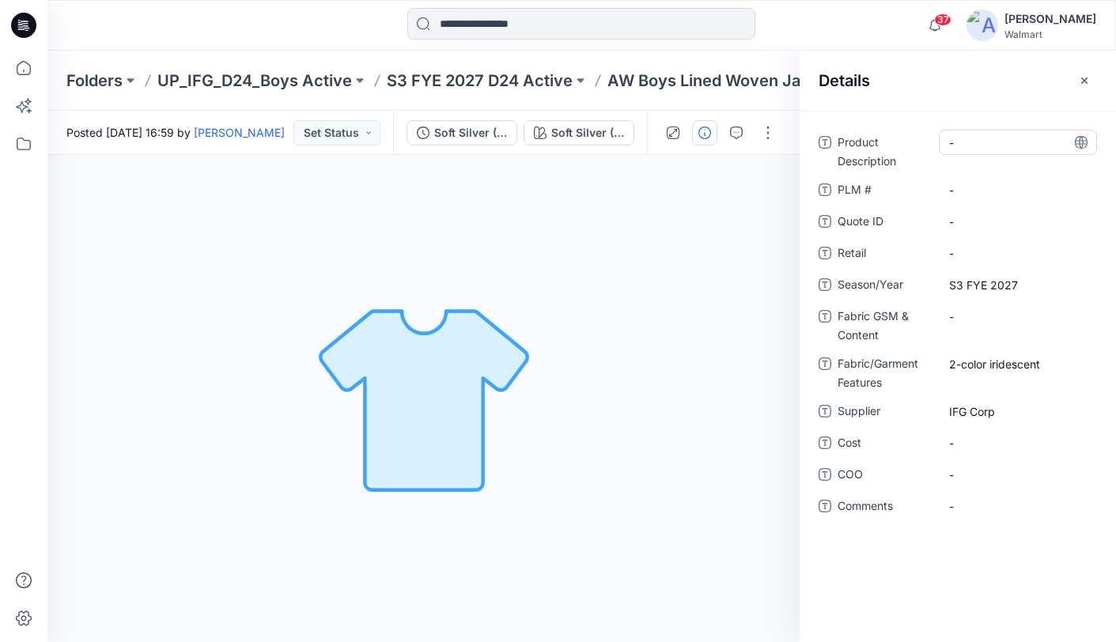
click at [999, 142] on Description "-" at bounding box center [1018, 142] width 138 height 17
type textarea "**********"
click at [1084, 142] on icon at bounding box center [1081, 142] width 13 height 13
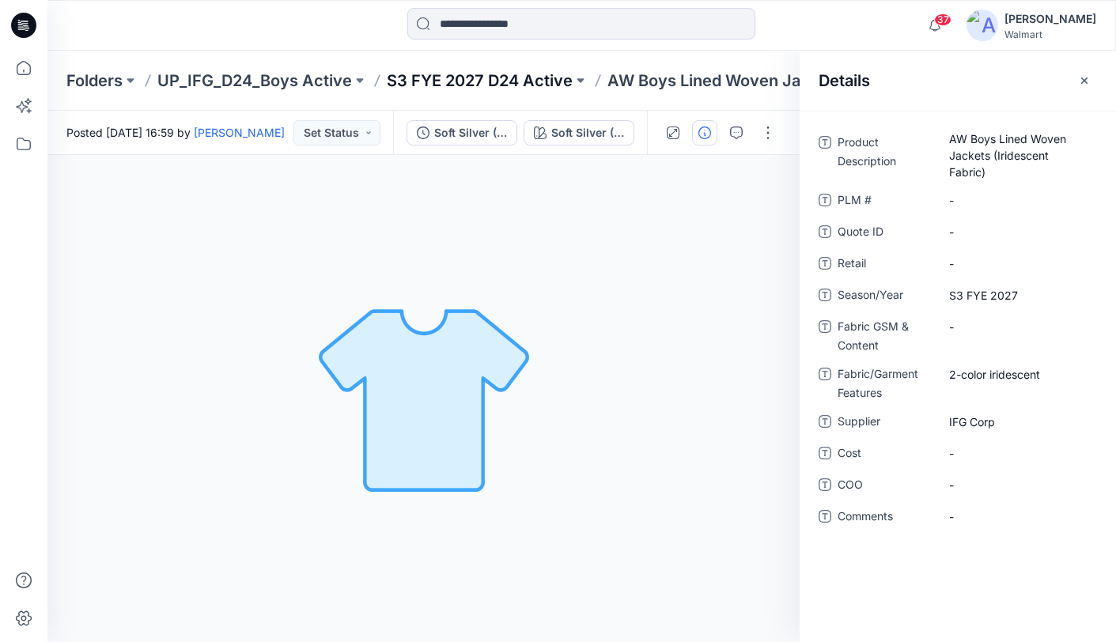
click at [455, 81] on p "S3 FYE 2027 D24 Active" at bounding box center [480, 81] width 186 height 22
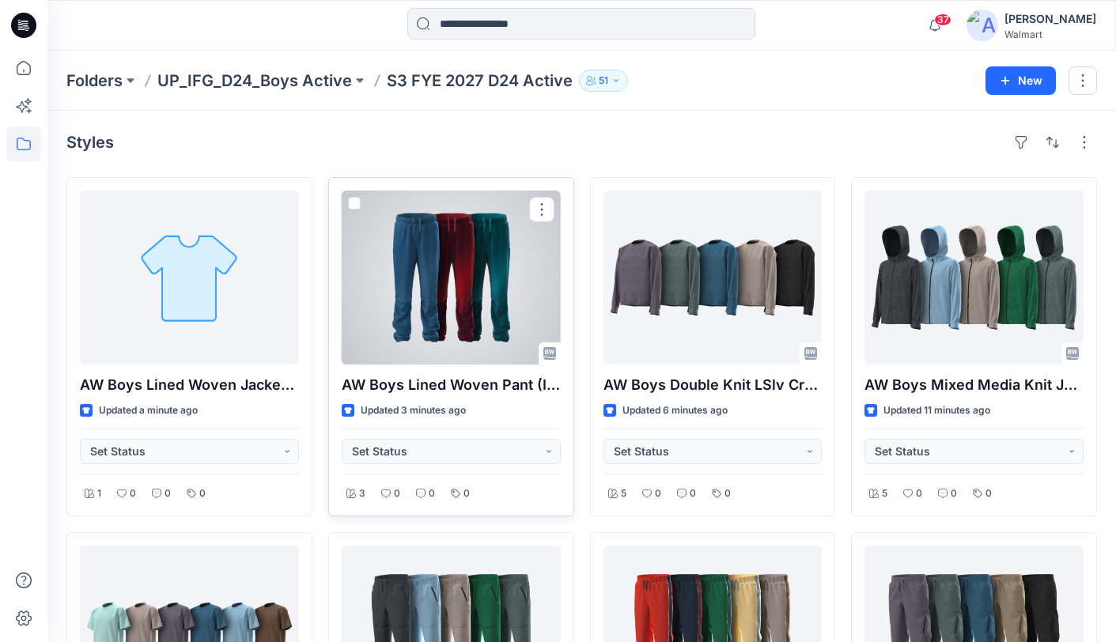
click at [471, 283] on div at bounding box center [451, 278] width 219 height 174
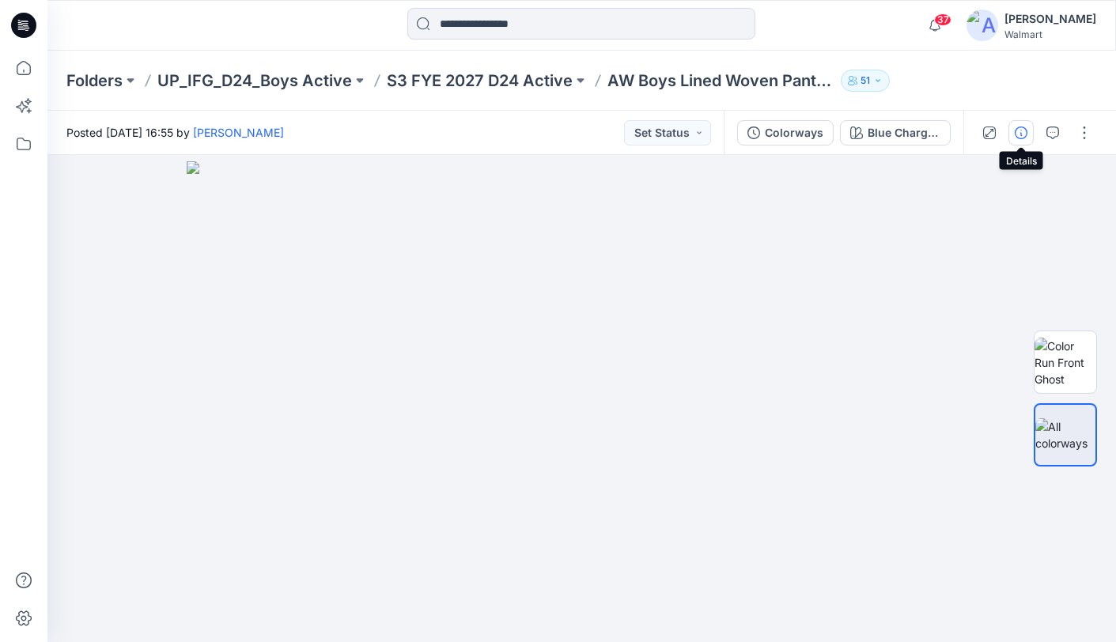
click at [1020, 133] on icon "button" at bounding box center [1021, 133] width 13 height 13
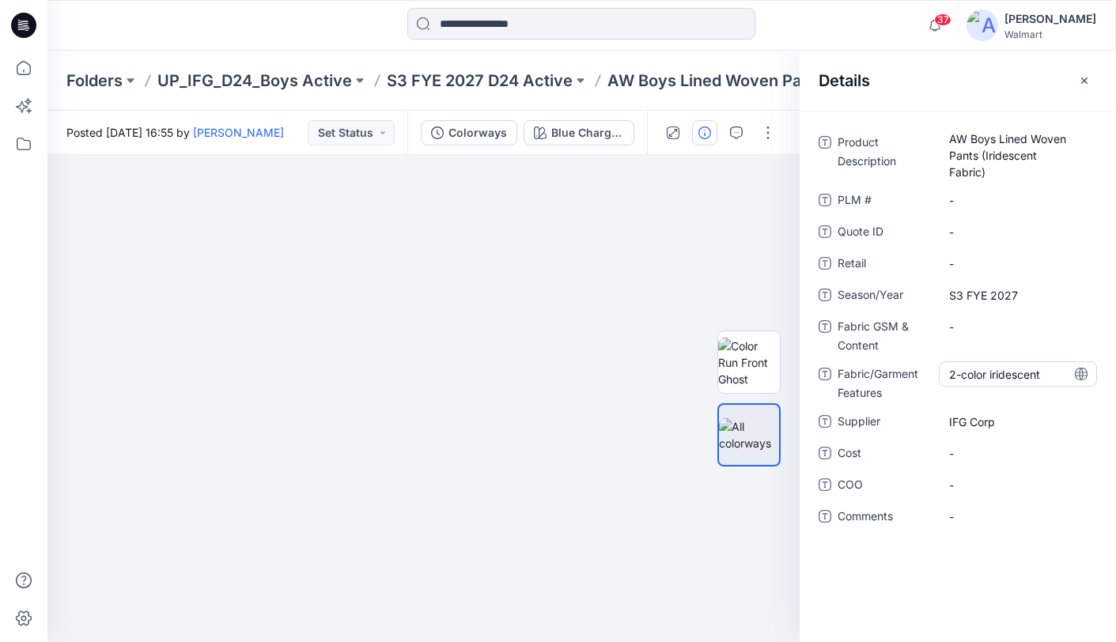
click at [1054, 374] on Features "2-color iridescent" at bounding box center [1018, 374] width 138 height 17
drag, startPoint x: 1058, startPoint y: 374, endPoint x: 929, endPoint y: 373, distance: 128.9
click at [934, 373] on div "**********" at bounding box center [958, 381] width 278 height 41
click at [469, 82] on p "S3 FYE 2027 D24 Active" at bounding box center [480, 81] width 186 height 22
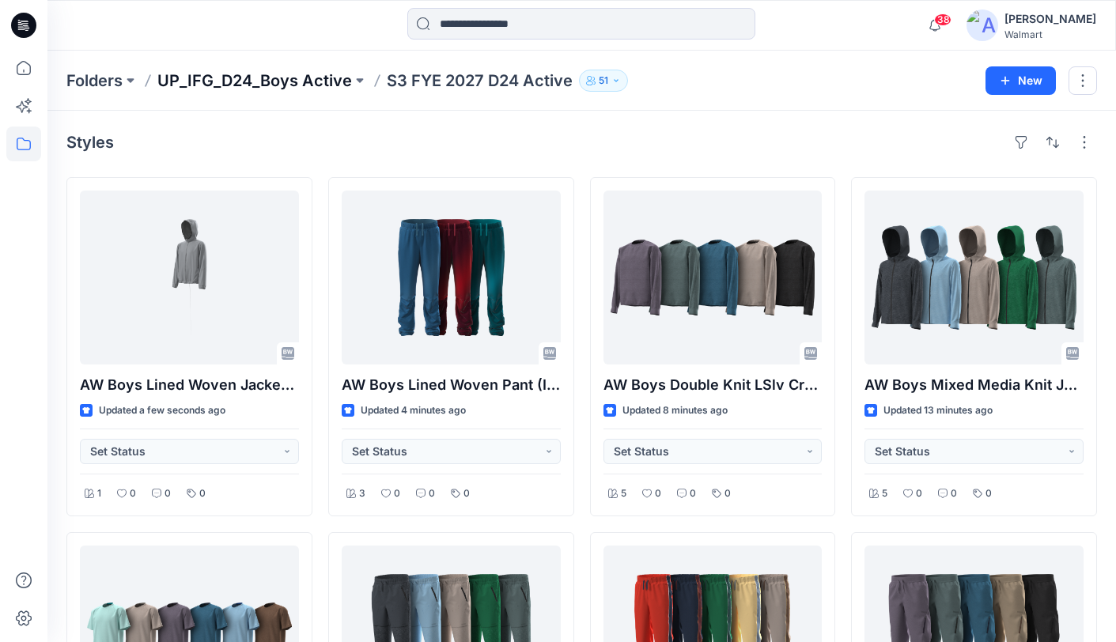
click at [266, 85] on p "UP_IFG_D24_Boys Active" at bounding box center [254, 81] width 195 height 22
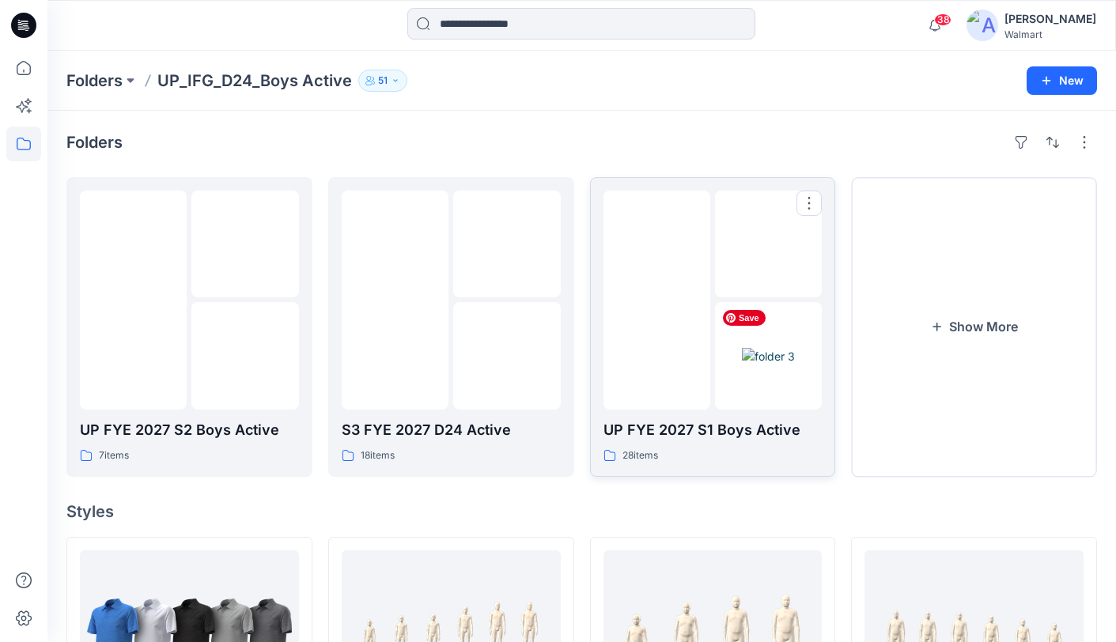
click at [742, 348] on img at bounding box center [768, 356] width 53 height 17
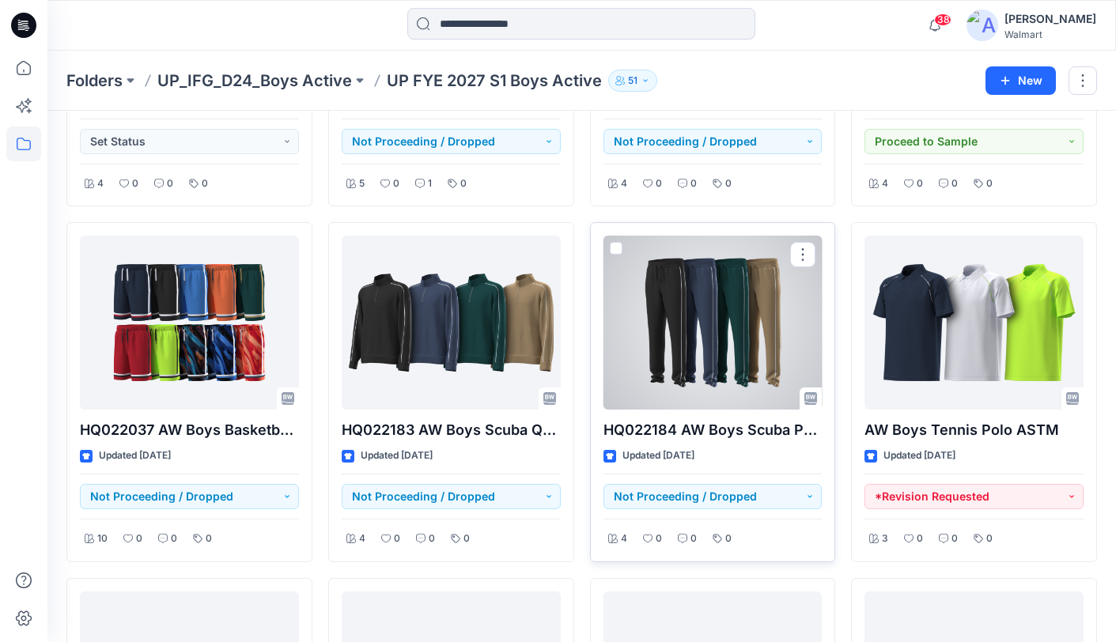
scroll to position [1373, 0]
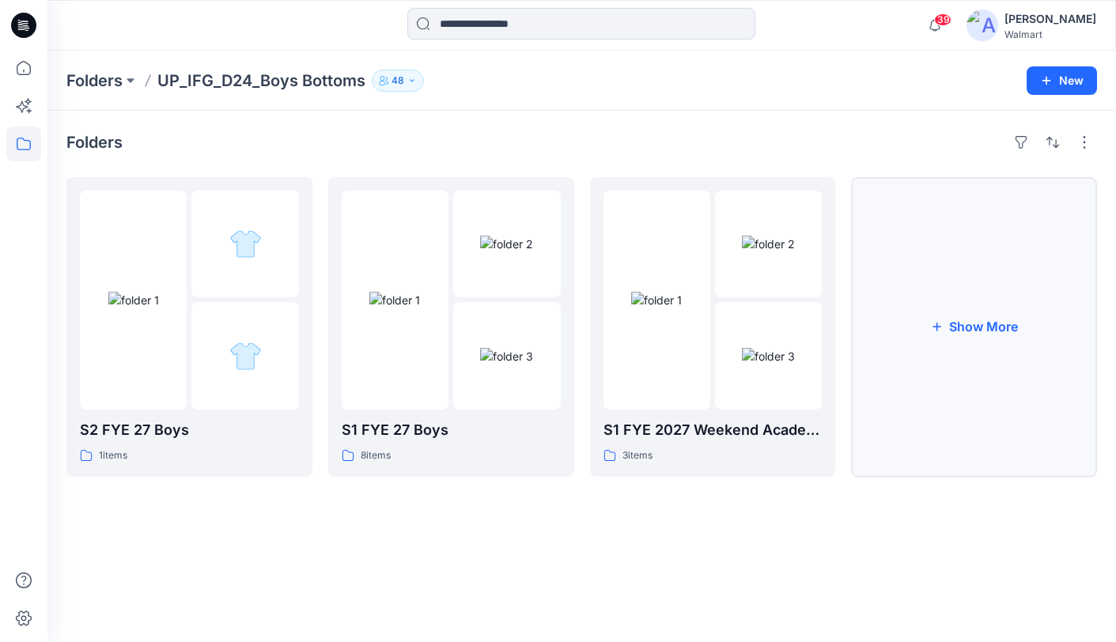
click at [962, 327] on button "Show More" at bounding box center [974, 327] width 246 height 300
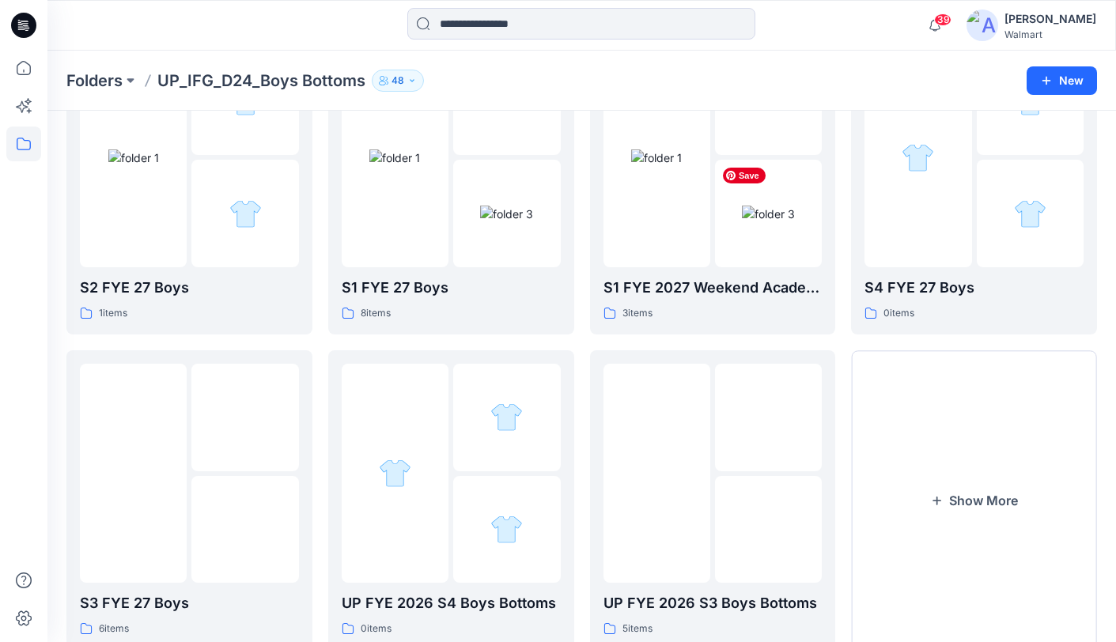
scroll to position [195, 0]
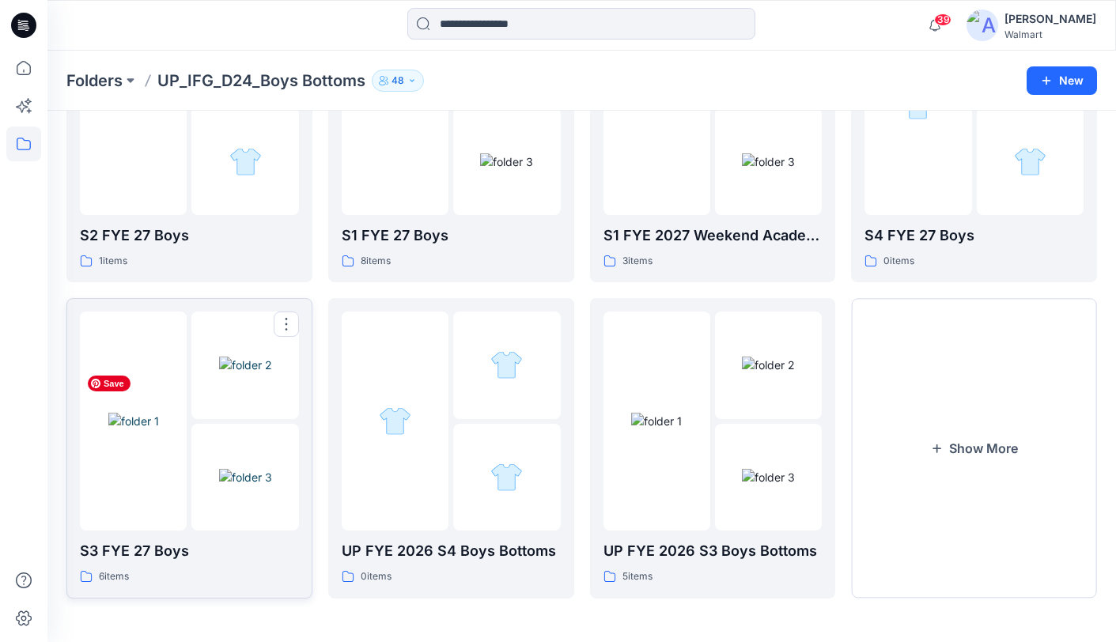
click at [156, 426] on img at bounding box center [133, 421] width 51 height 17
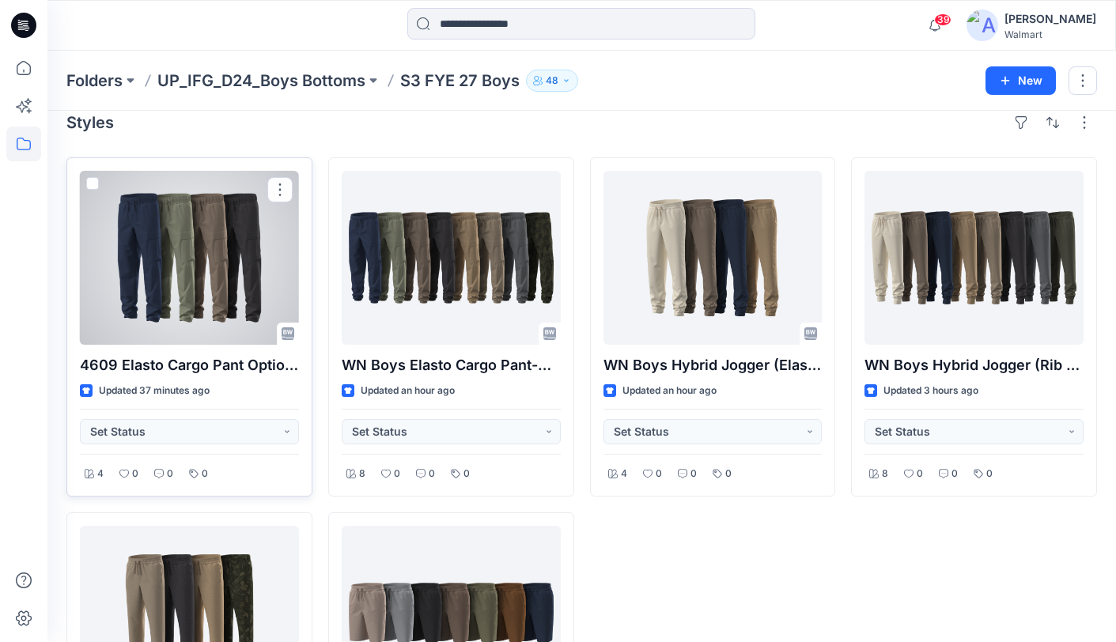
scroll to position [18, 0]
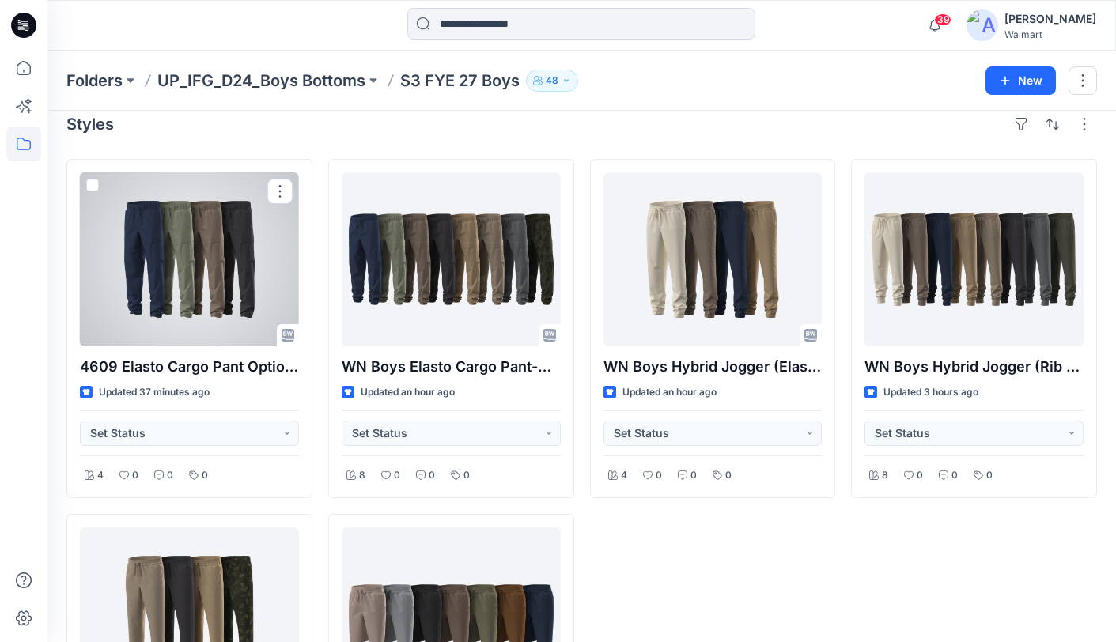
click at [206, 248] on div at bounding box center [189, 259] width 219 height 174
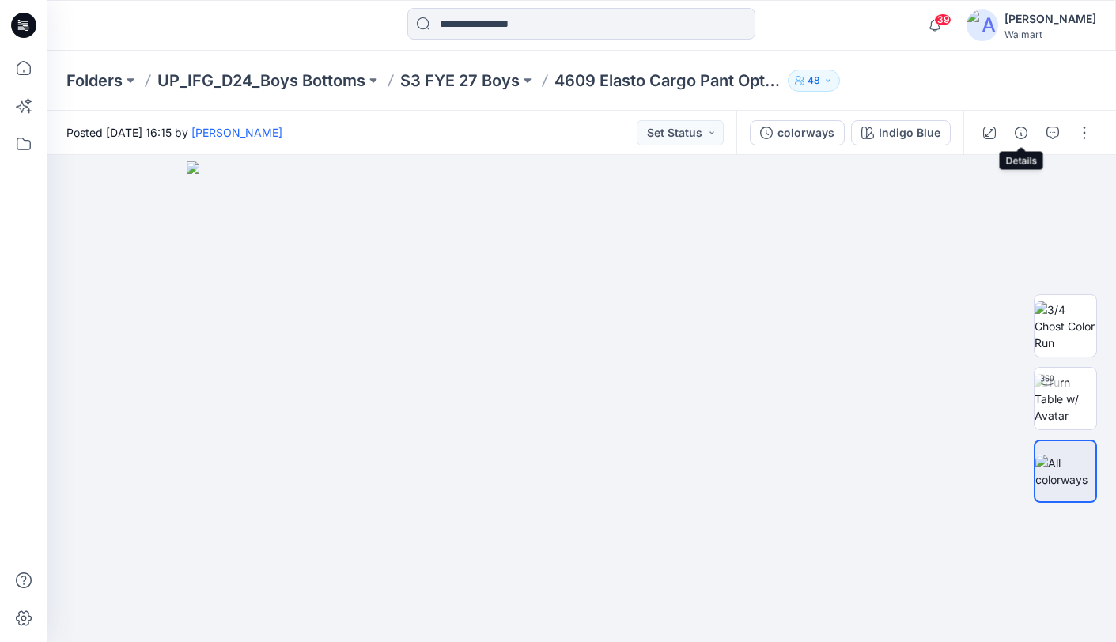
click at [1015, 129] on button "button" at bounding box center [1020, 132] width 25 height 25
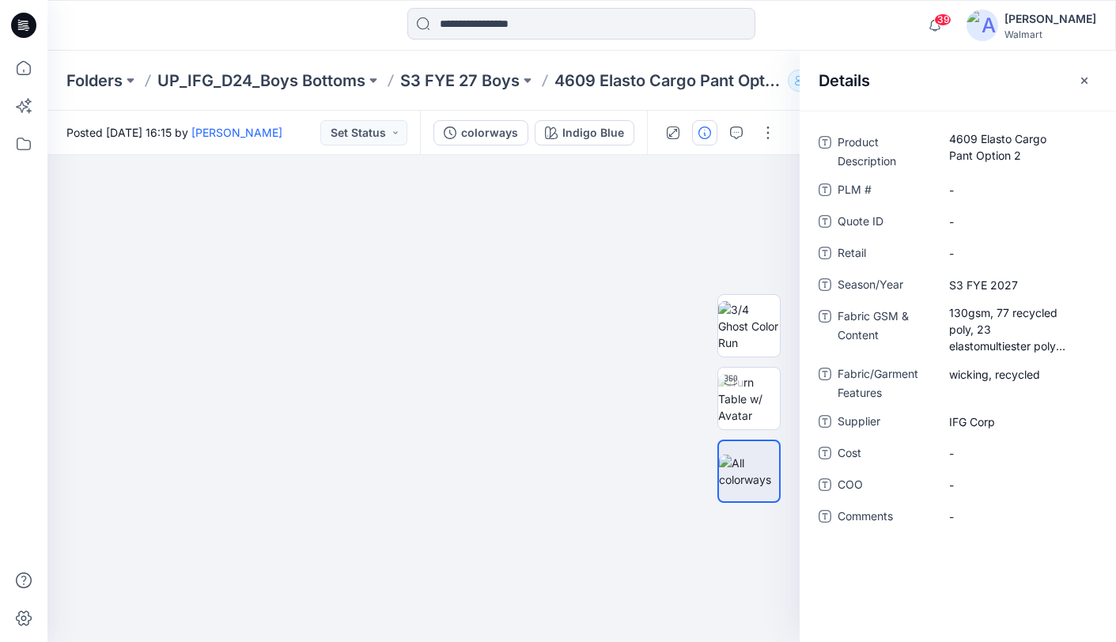
scroll to position [18, 0]
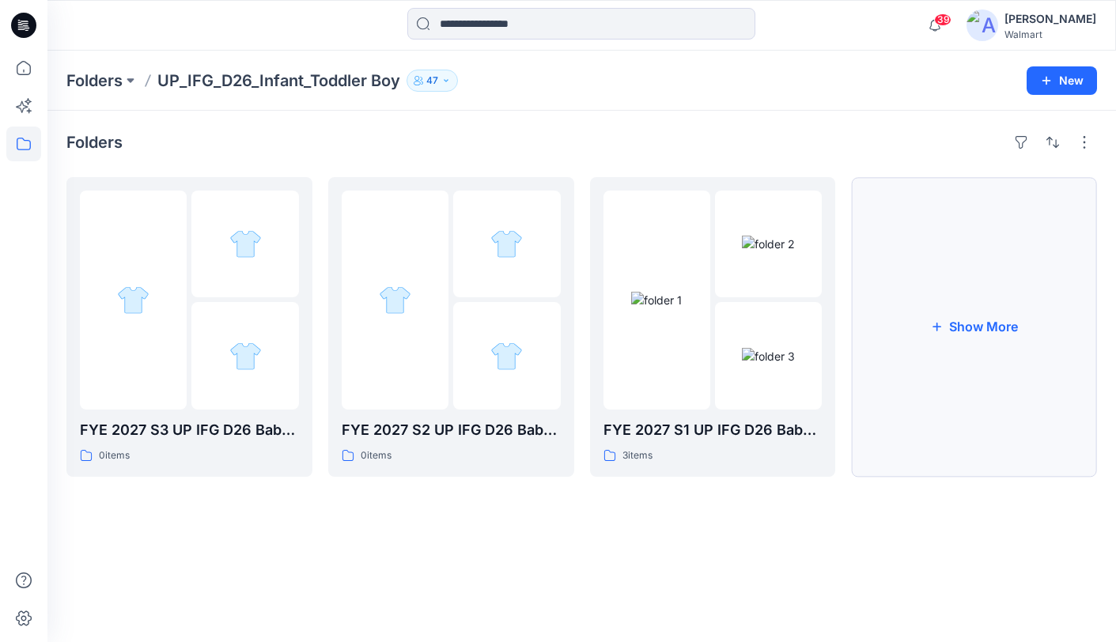
click at [951, 286] on button "Show More" at bounding box center [974, 327] width 246 height 300
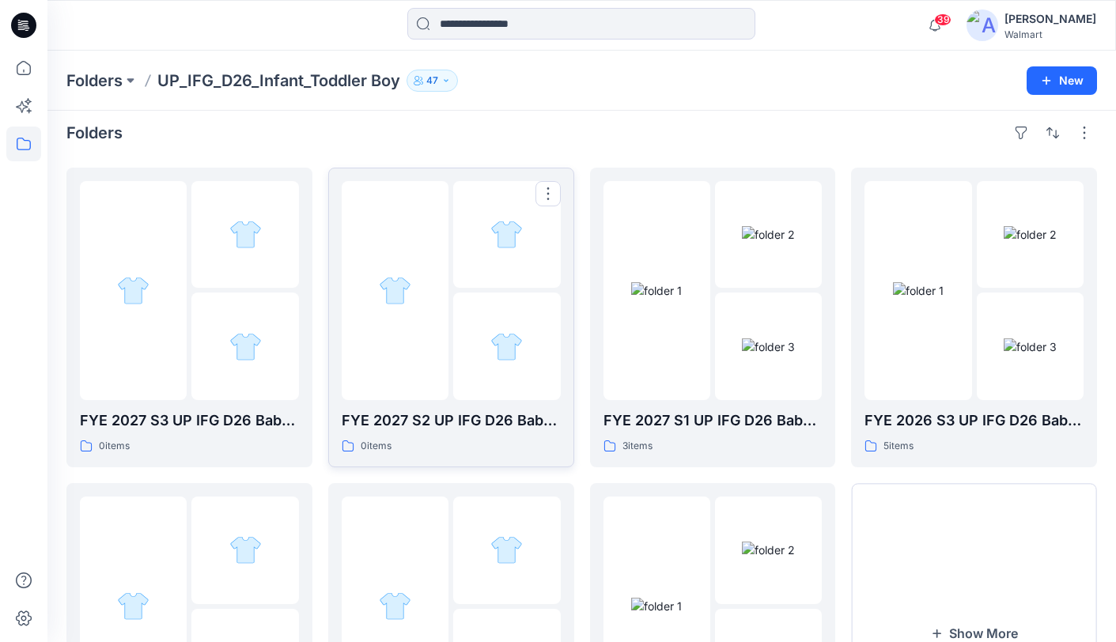
scroll to position [7, 0]
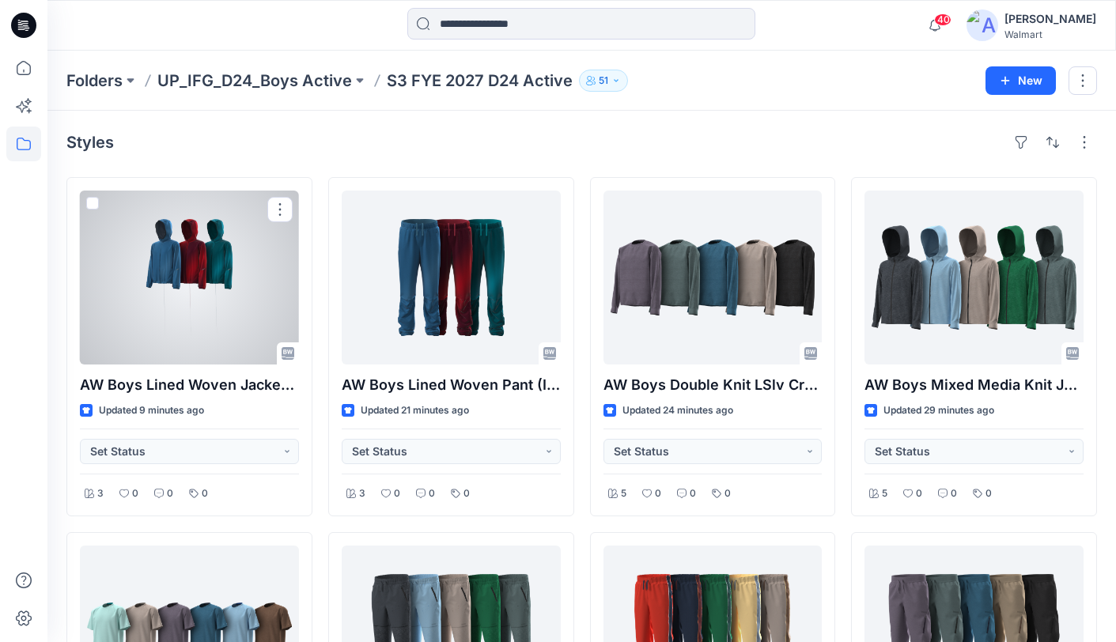
click at [218, 286] on div at bounding box center [189, 278] width 219 height 174
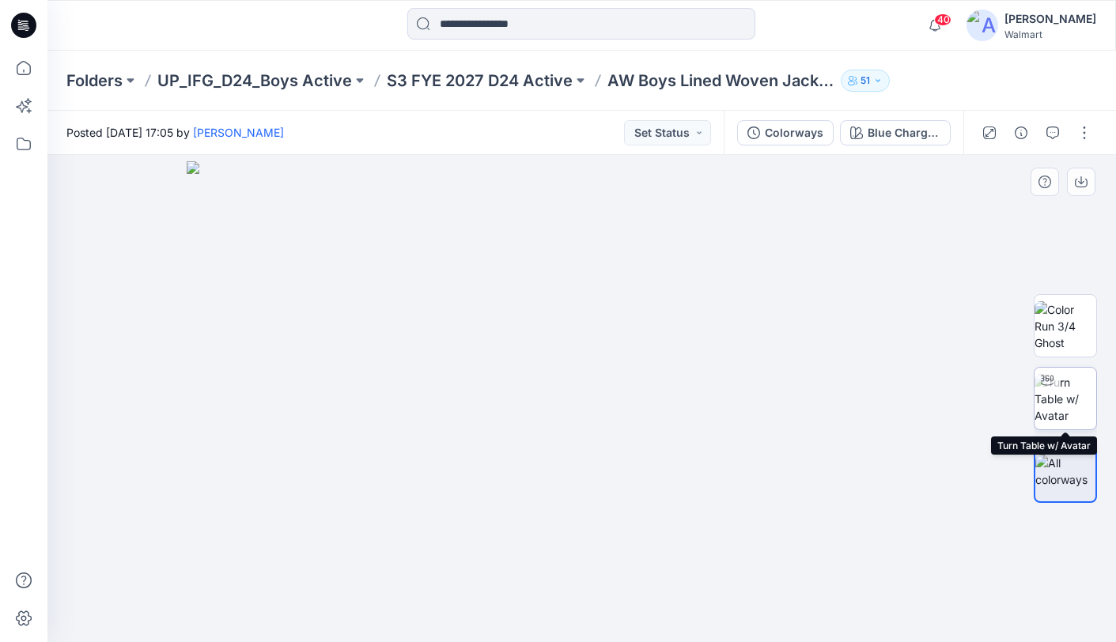
click at [1060, 393] on img at bounding box center [1066, 399] width 62 height 50
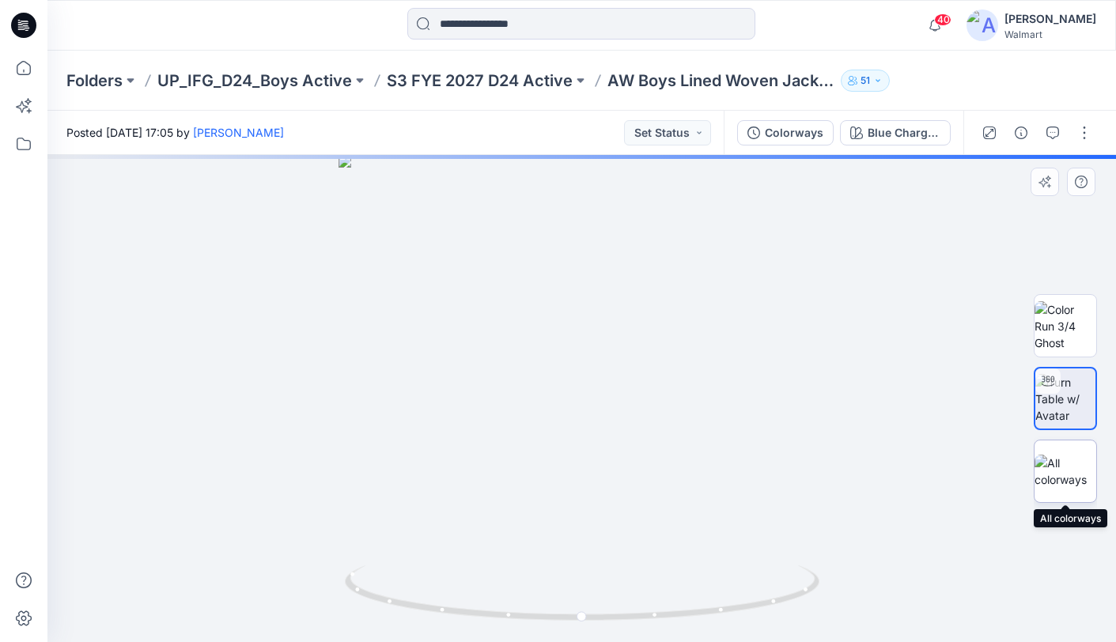
click at [1059, 462] on img at bounding box center [1066, 471] width 62 height 33
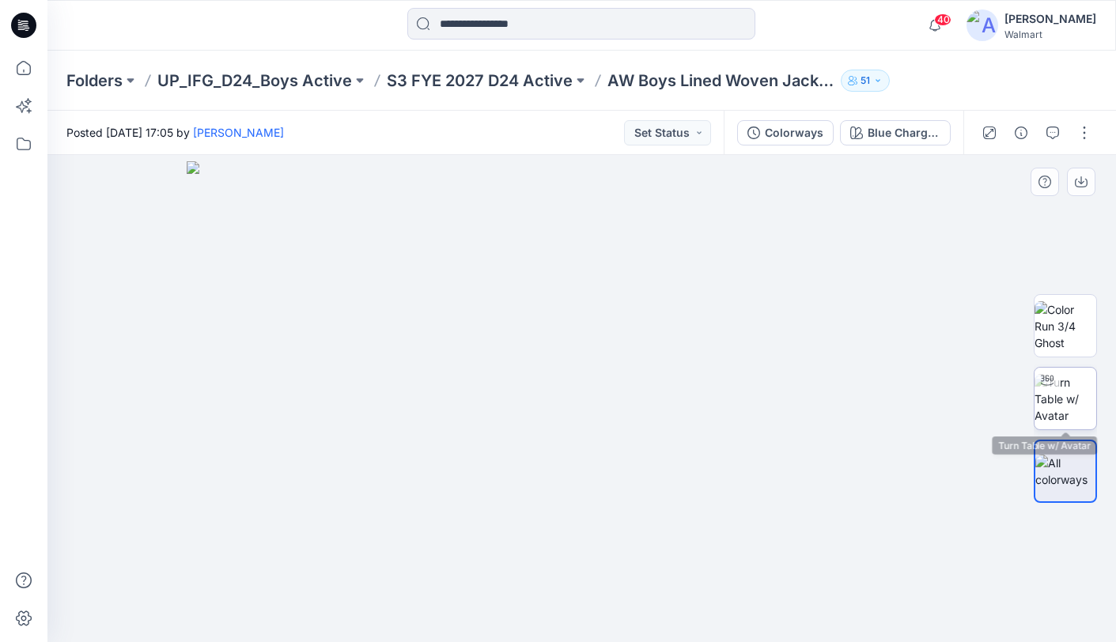
click at [1067, 409] on img at bounding box center [1066, 399] width 62 height 50
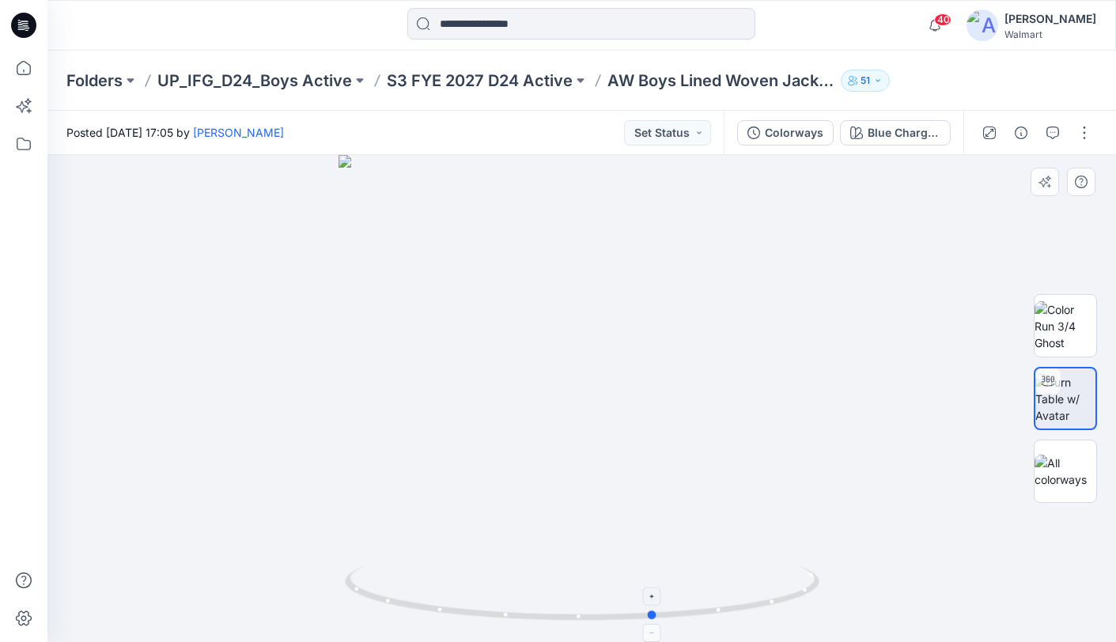
drag, startPoint x: 587, startPoint y: 621, endPoint x: 665, endPoint y: 597, distance: 81.8
click at [665, 600] on icon at bounding box center [584, 595] width 479 height 59
drag, startPoint x: 849, startPoint y: 455, endPoint x: 848, endPoint y: 442, distance: 12.8
click at [849, 455] on div at bounding box center [581, 398] width 1069 height 487
